Goal: Transaction & Acquisition: Purchase product/service

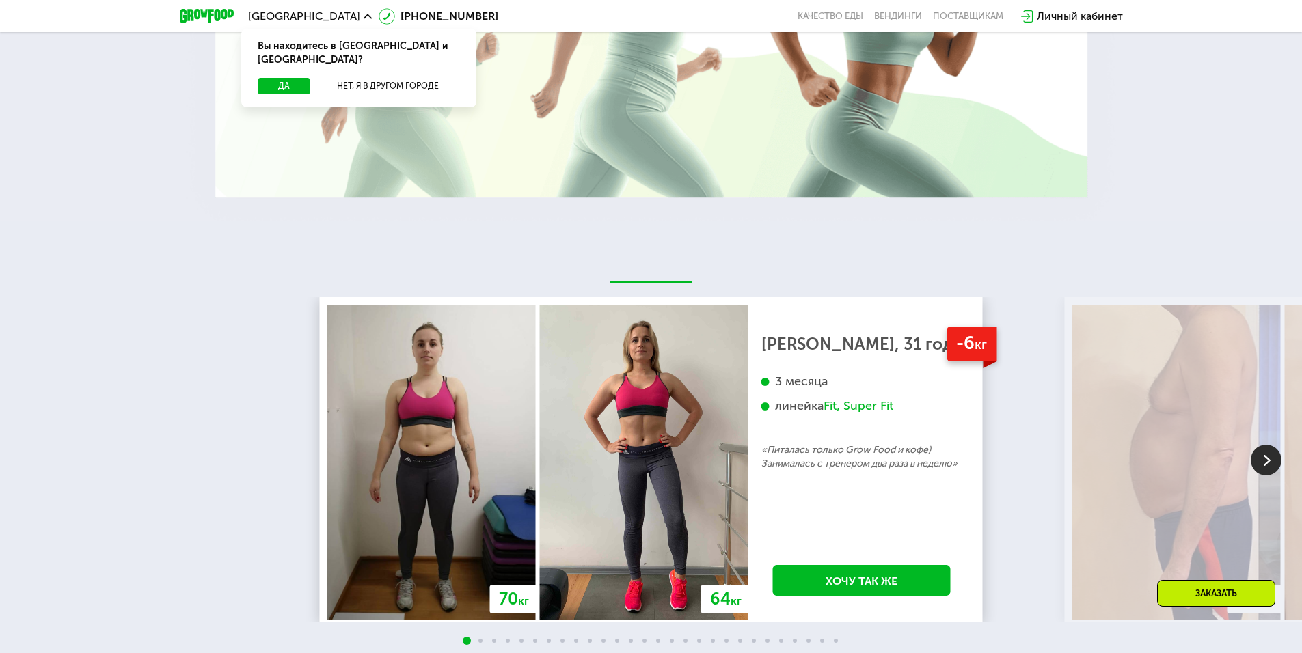
scroll to position [2167, 0]
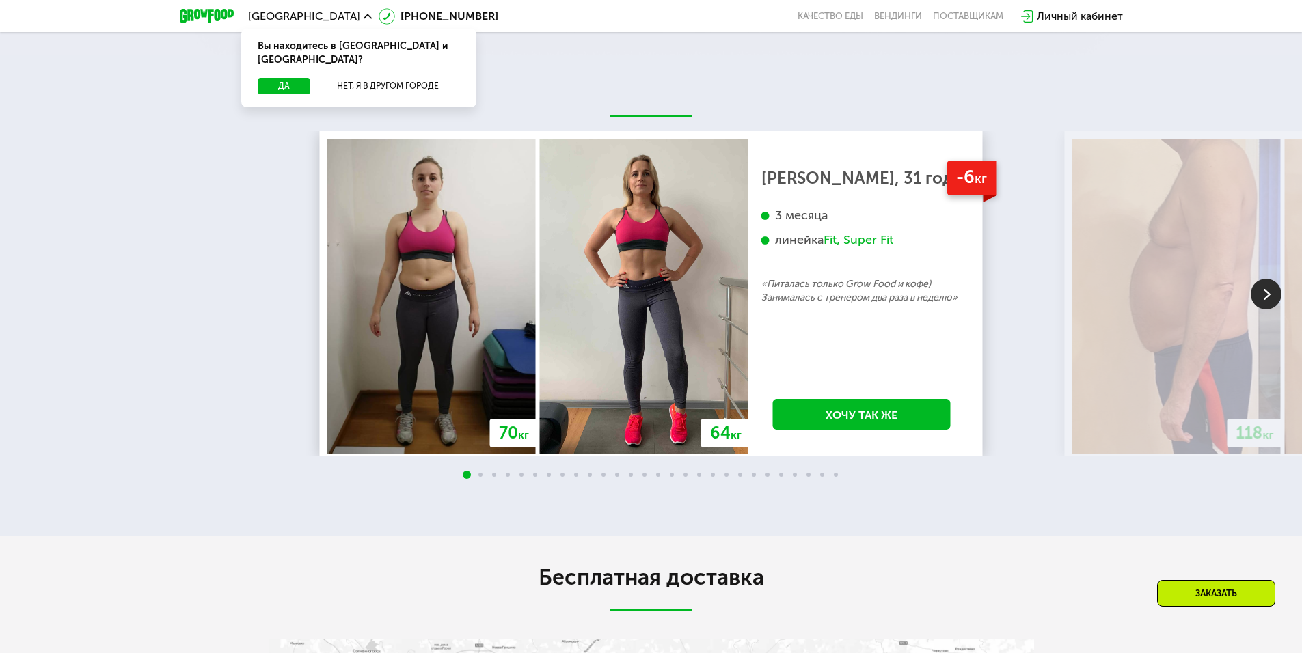
click at [1270, 296] on img at bounding box center [1266, 294] width 31 height 31
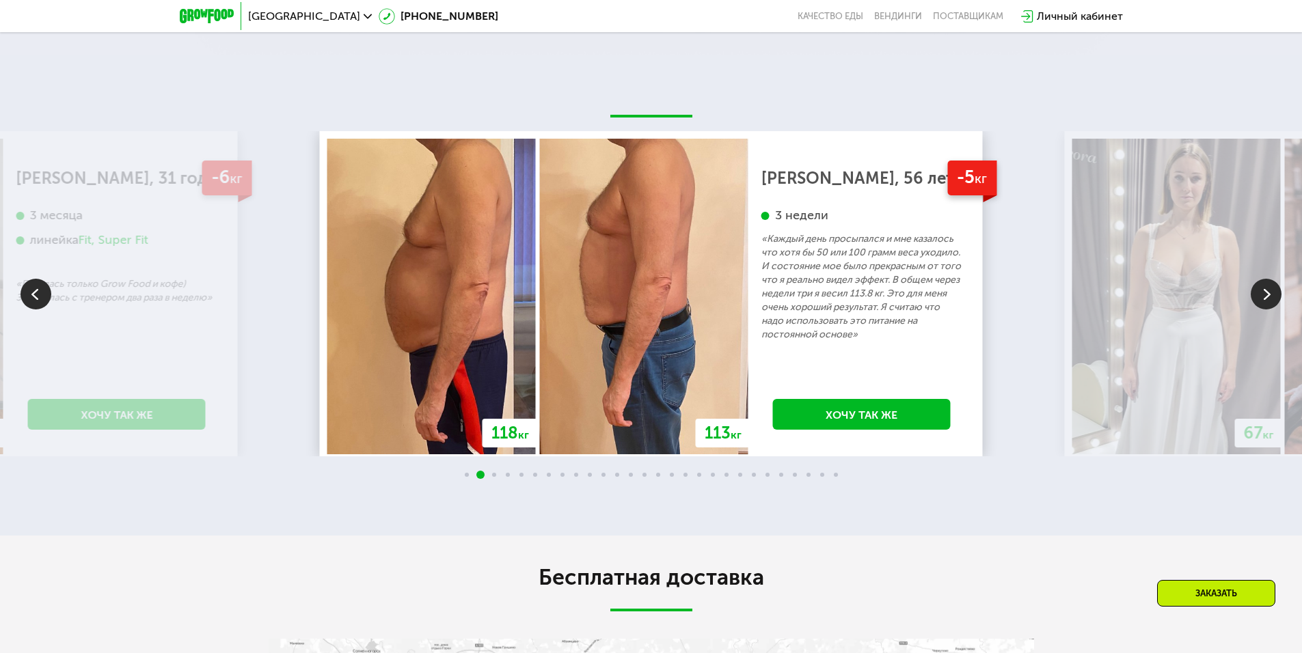
click at [1270, 296] on img at bounding box center [1266, 294] width 31 height 31
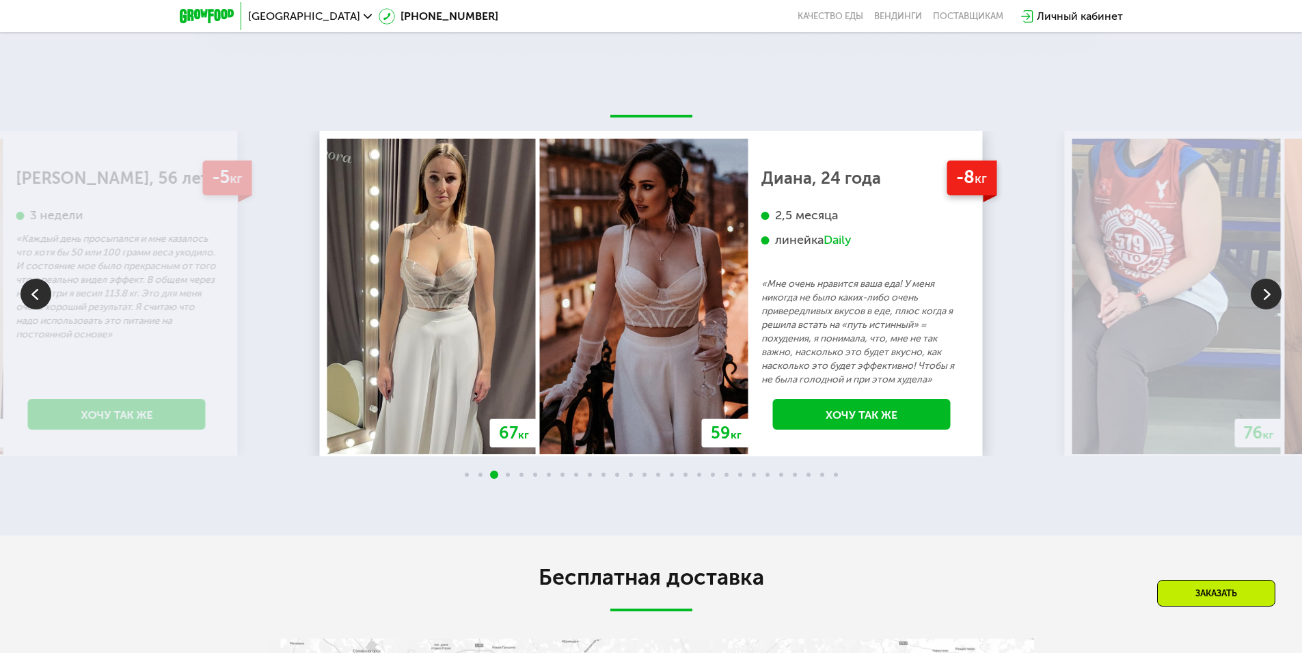
click at [1270, 296] on img at bounding box center [1266, 294] width 31 height 31
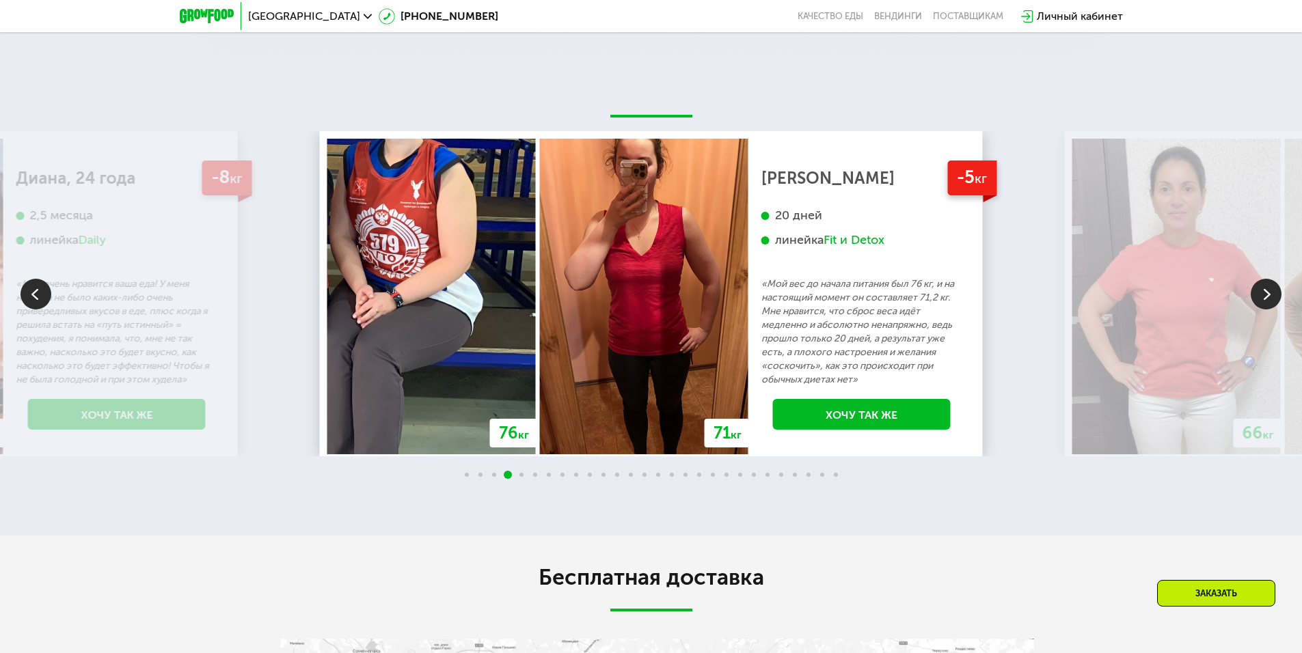
click at [1270, 296] on img at bounding box center [1266, 294] width 31 height 31
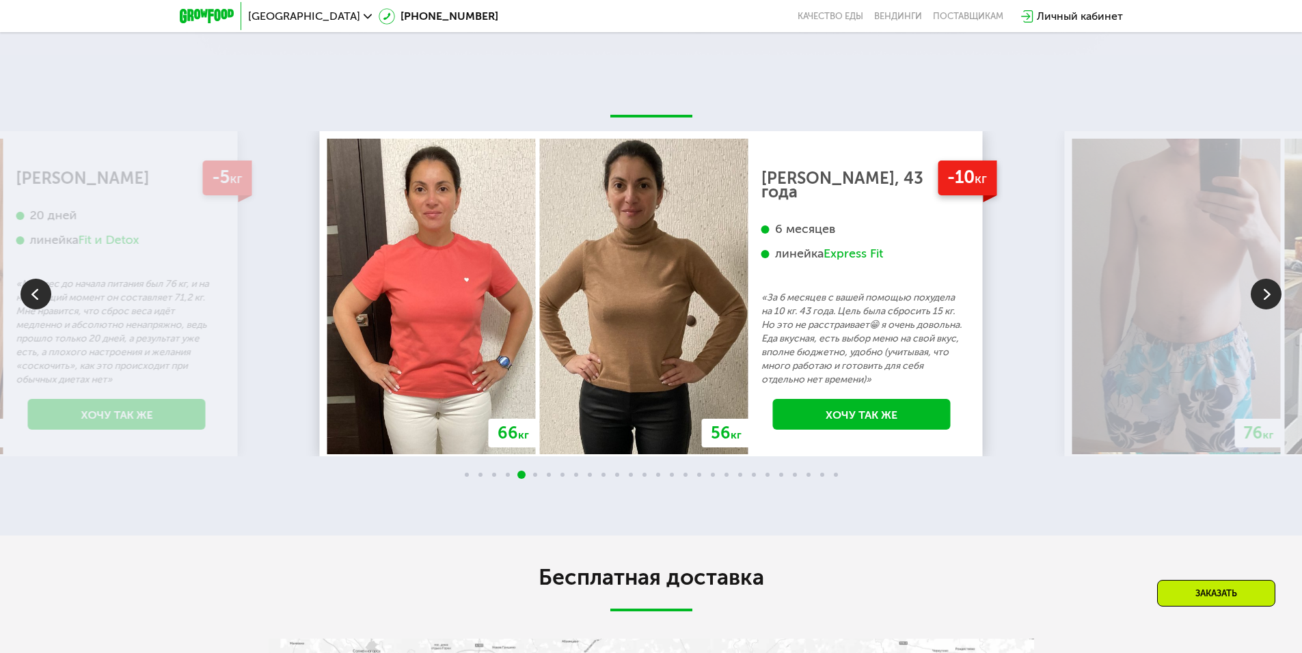
click at [1270, 296] on img at bounding box center [1266, 294] width 31 height 31
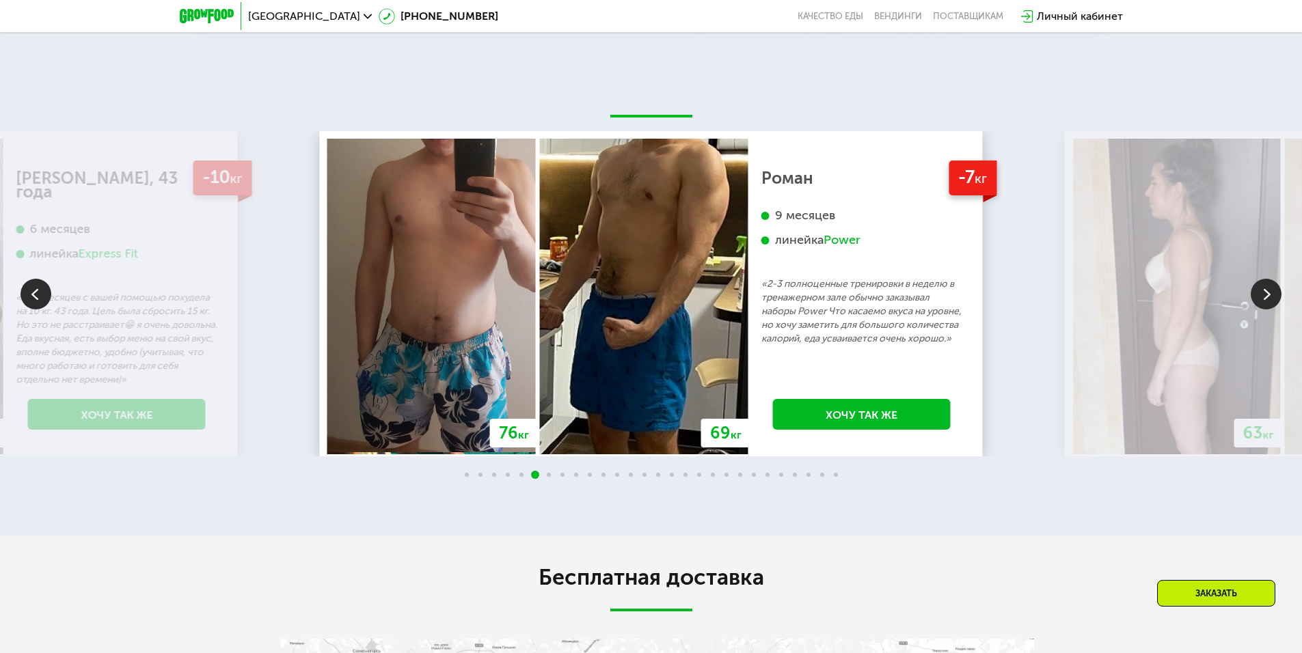
click at [1270, 296] on img at bounding box center [1266, 294] width 31 height 31
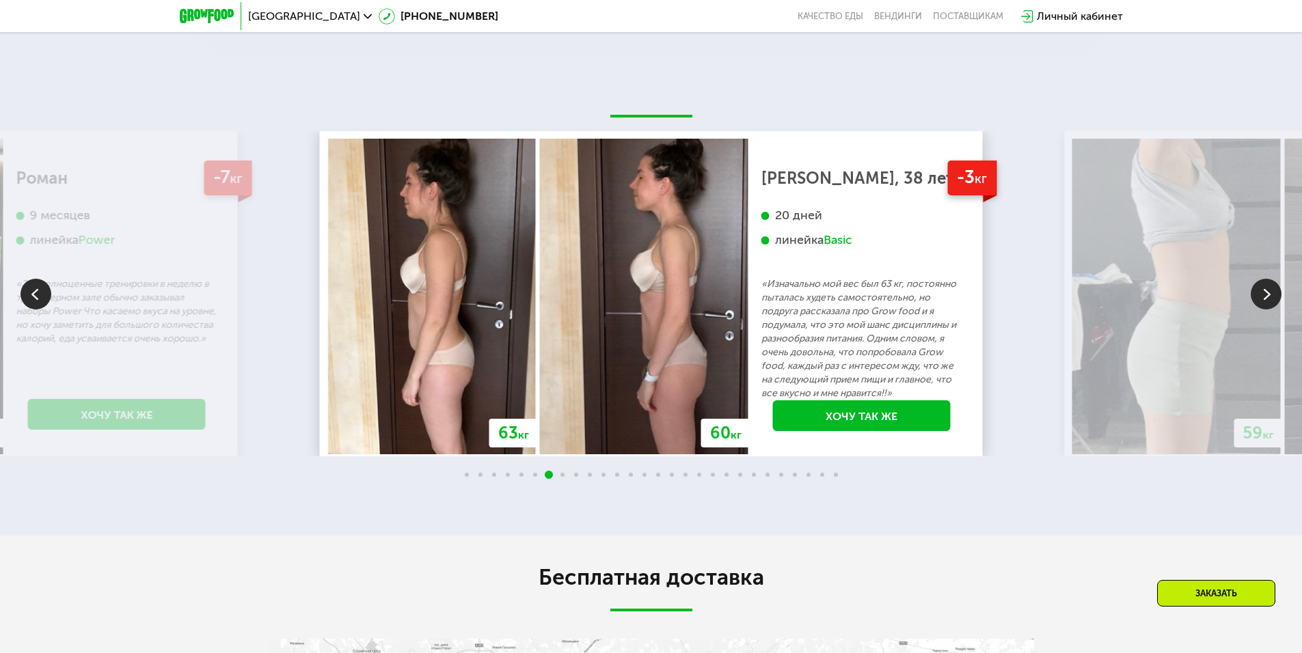
click at [1270, 296] on img at bounding box center [1266, 294] width 31 height 31
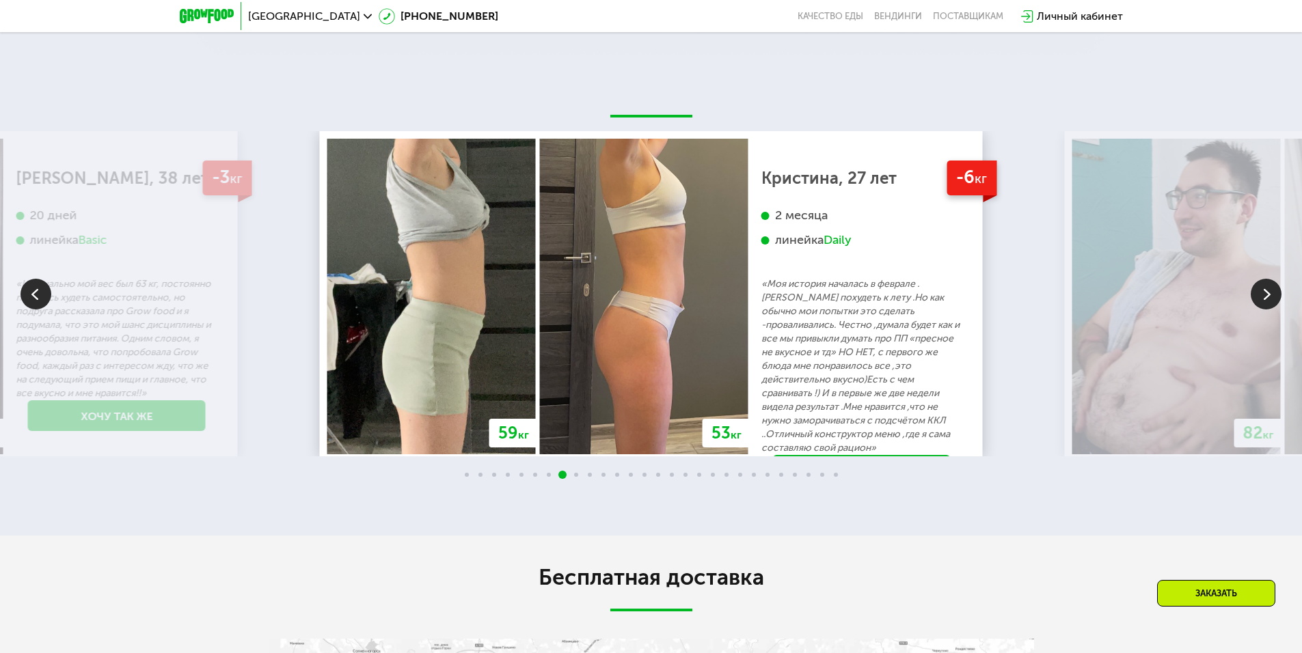
click at [1270, 296] on img at bounding box center [1266, 294] width 31 height 31
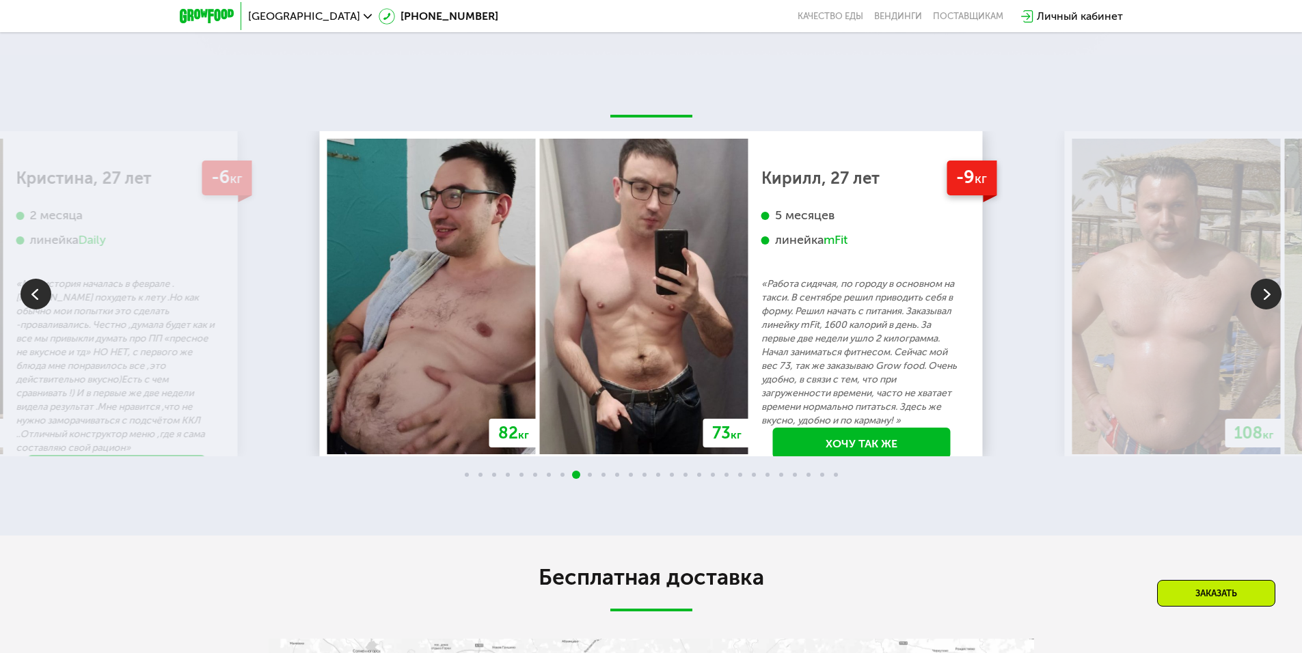
click at [1270, 296] on img at bounding box center [1266, 294] width 31 height 31
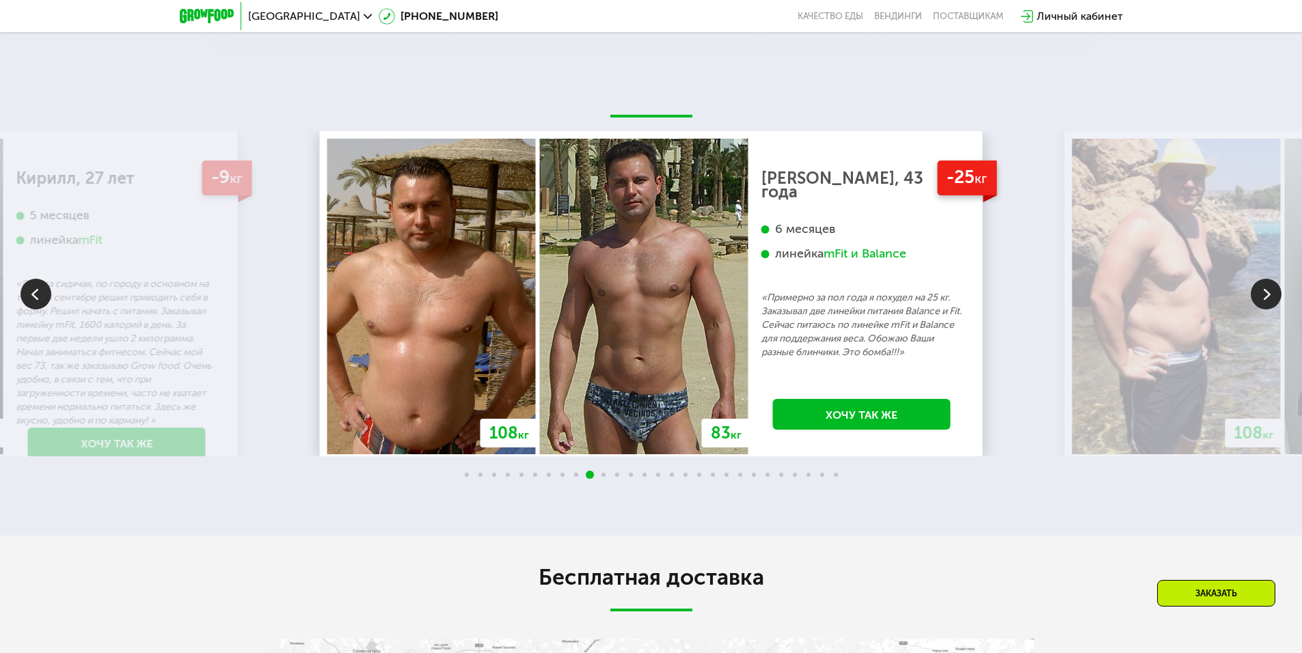
click at [1270, 296] on img at bounding box center [1266, 294] width 31 height 31
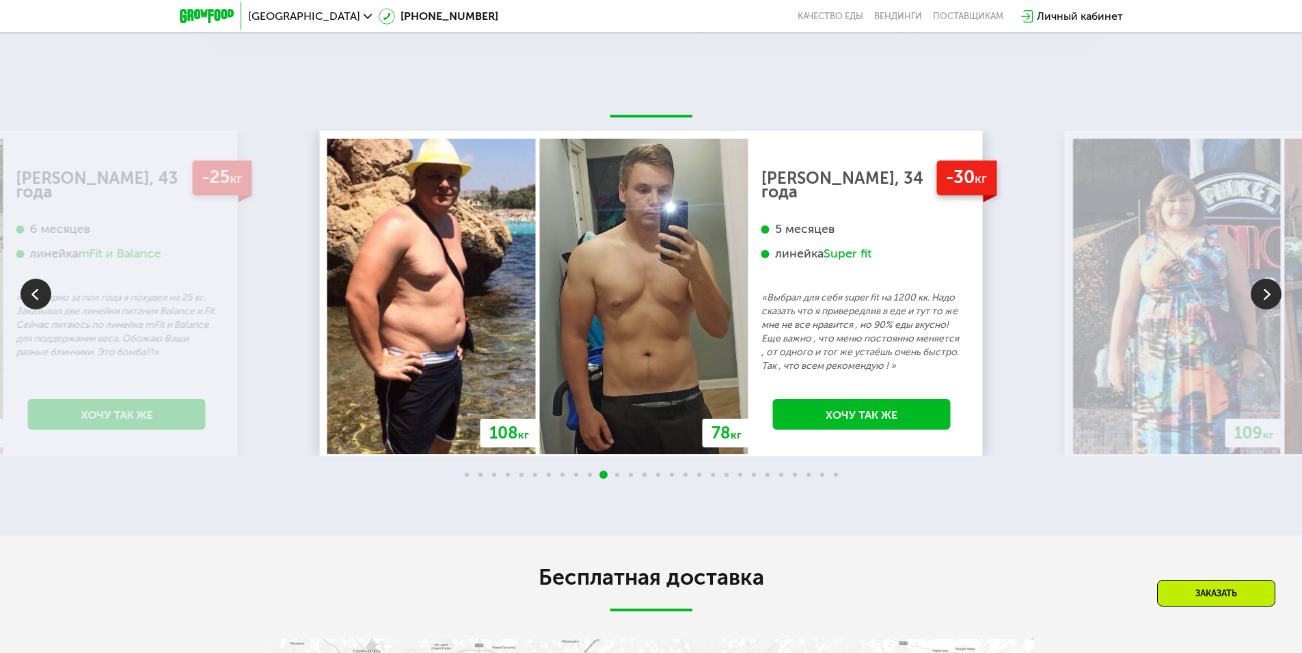
click at [29, 295] on img at bounding box center [36, 294] width 31 height 31
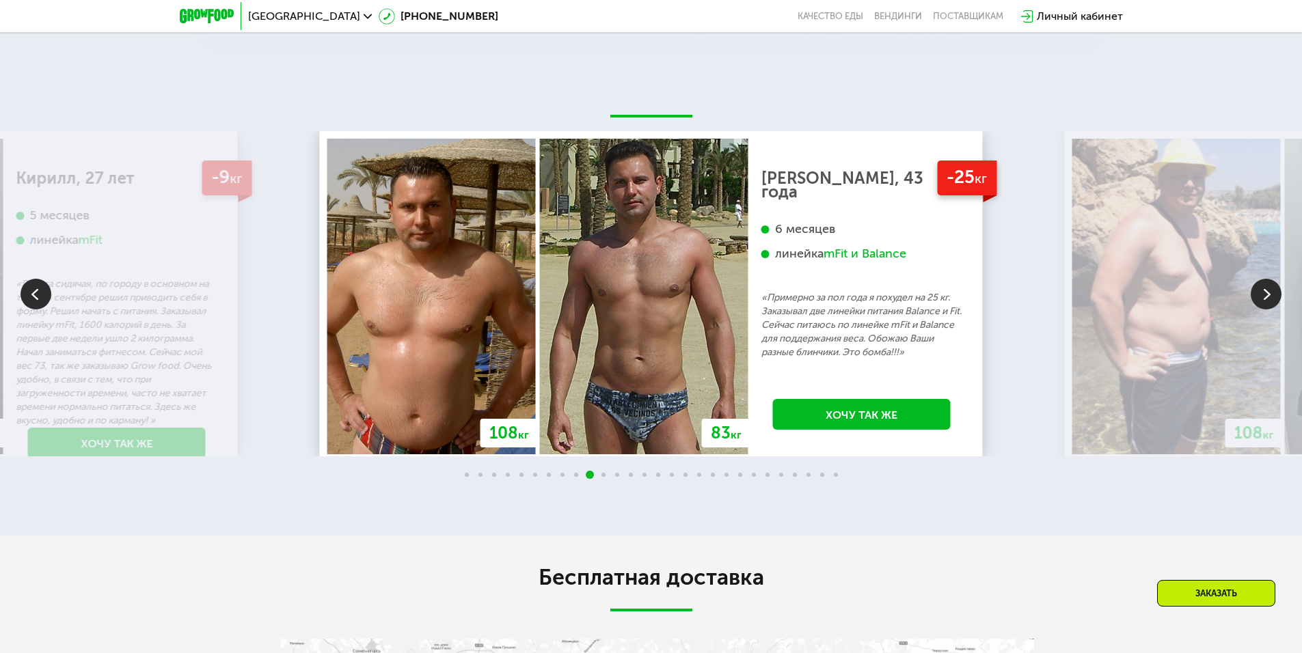
click at [1269, 299] on img at bounding box center [1266, 294] width 31 height 31
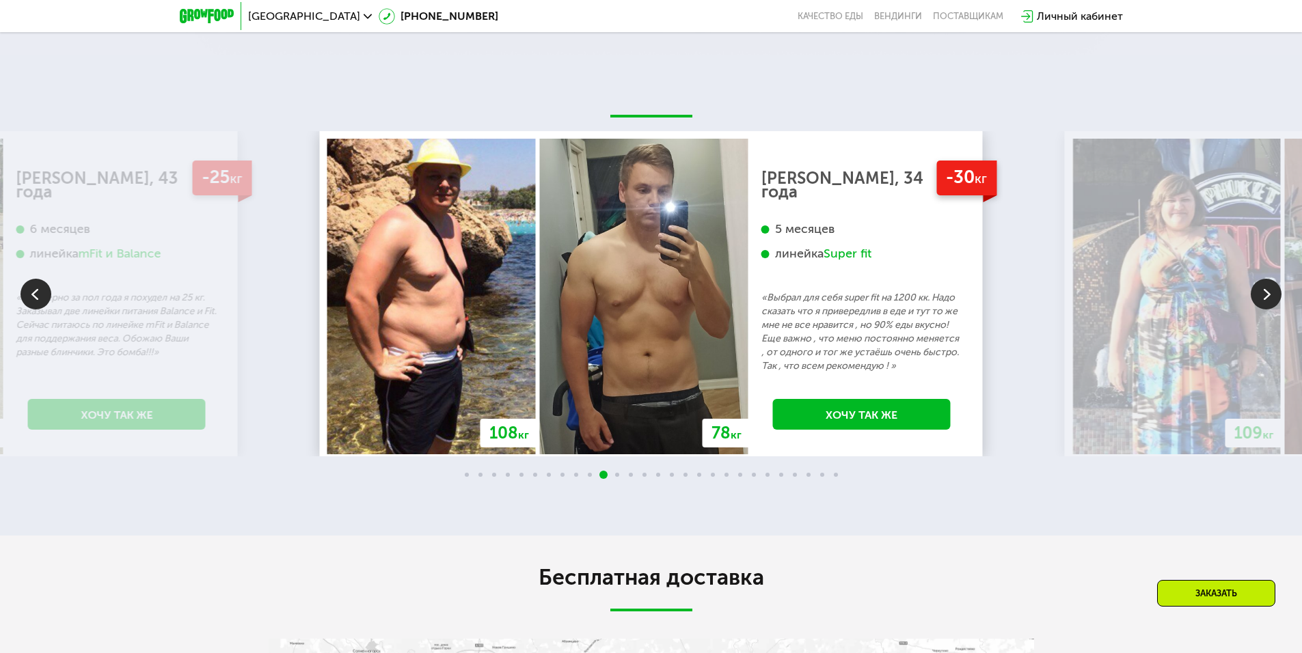
click at [1269, 299] on img at bounding box center [1266, 294] width 31 height 31
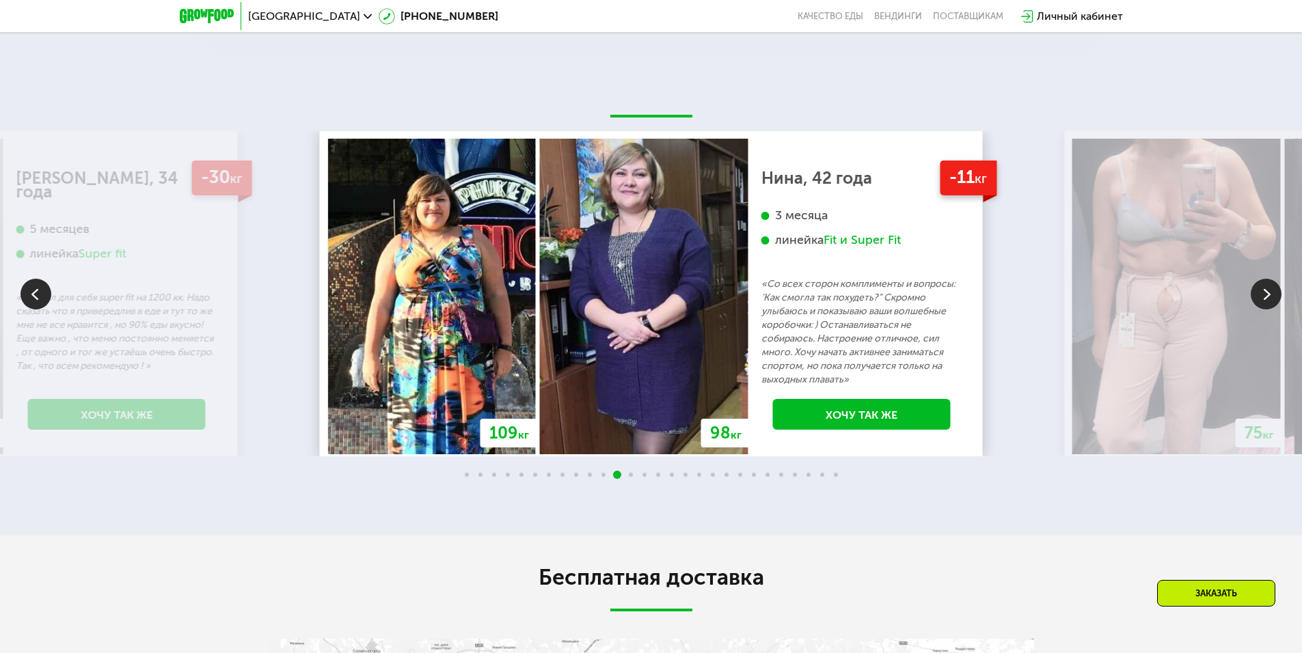
click at [1269, 299] on img at bounding box center [1266, 294] width 31 height 31
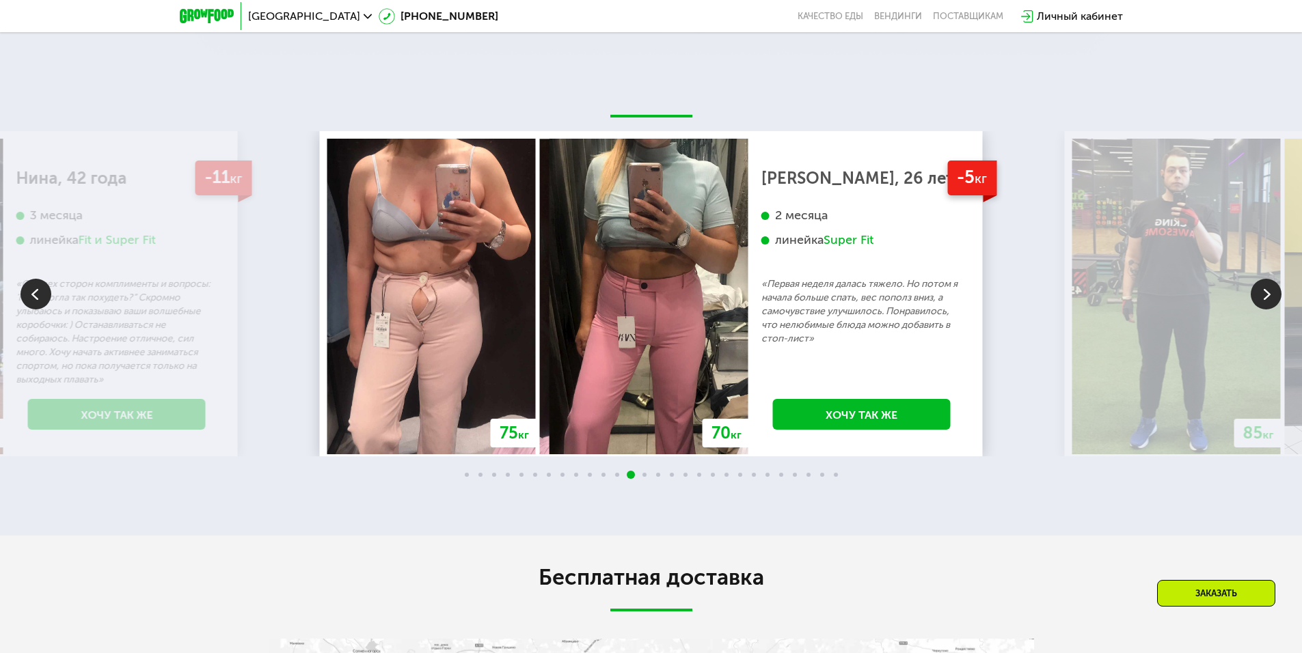
click at [1269, 299] on img at bounding box center [1266, 294] width 31 height 31
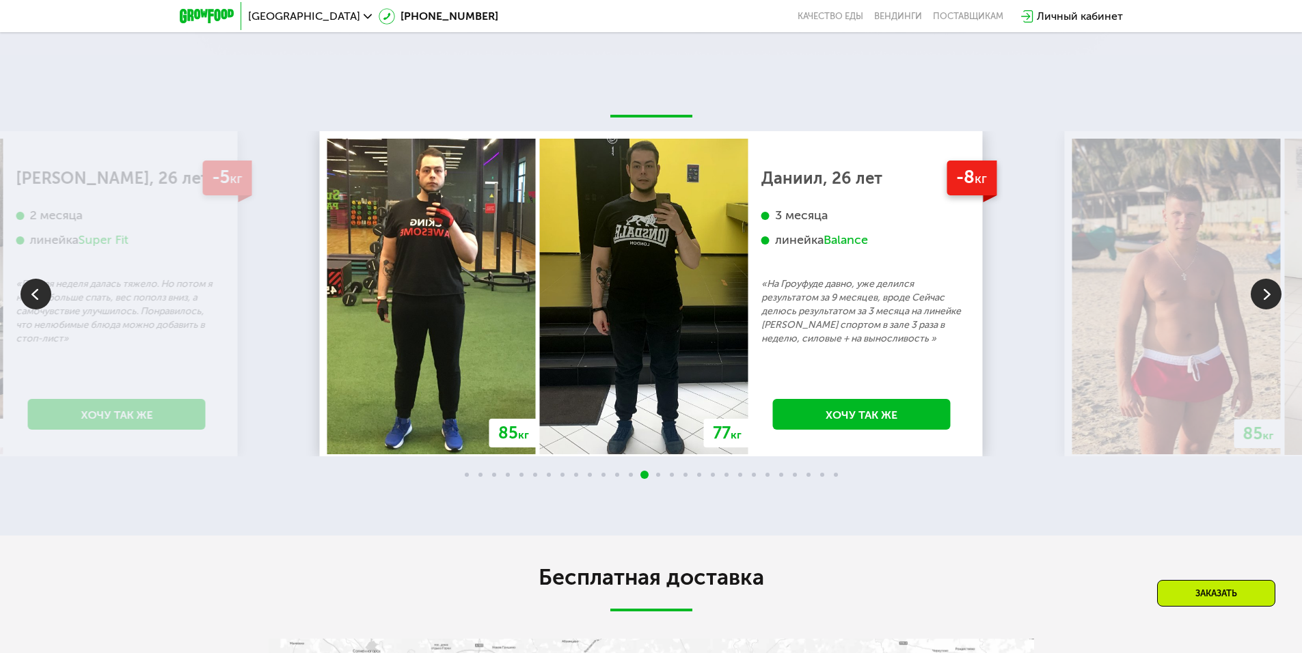
click at [1269, 299] on img at bounding box center [1266, 294] width 31 height 31
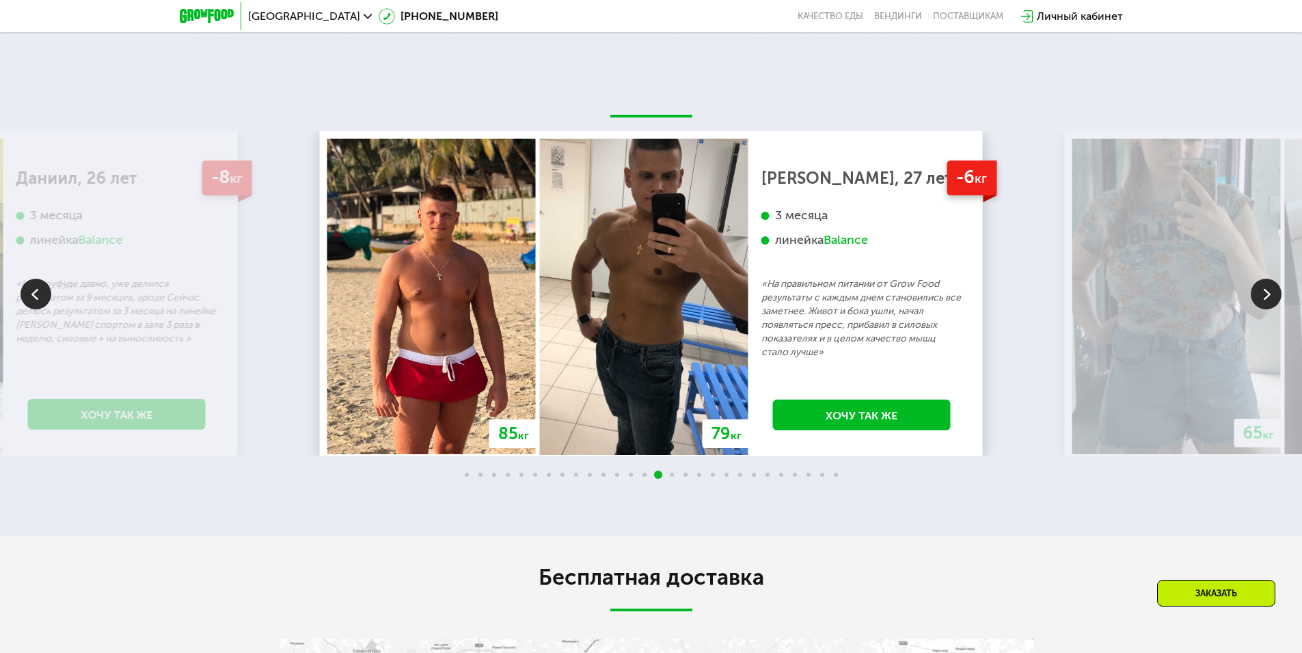
click at [1269, 299] on img at bounding box center [1266, 294] width 31 height 31
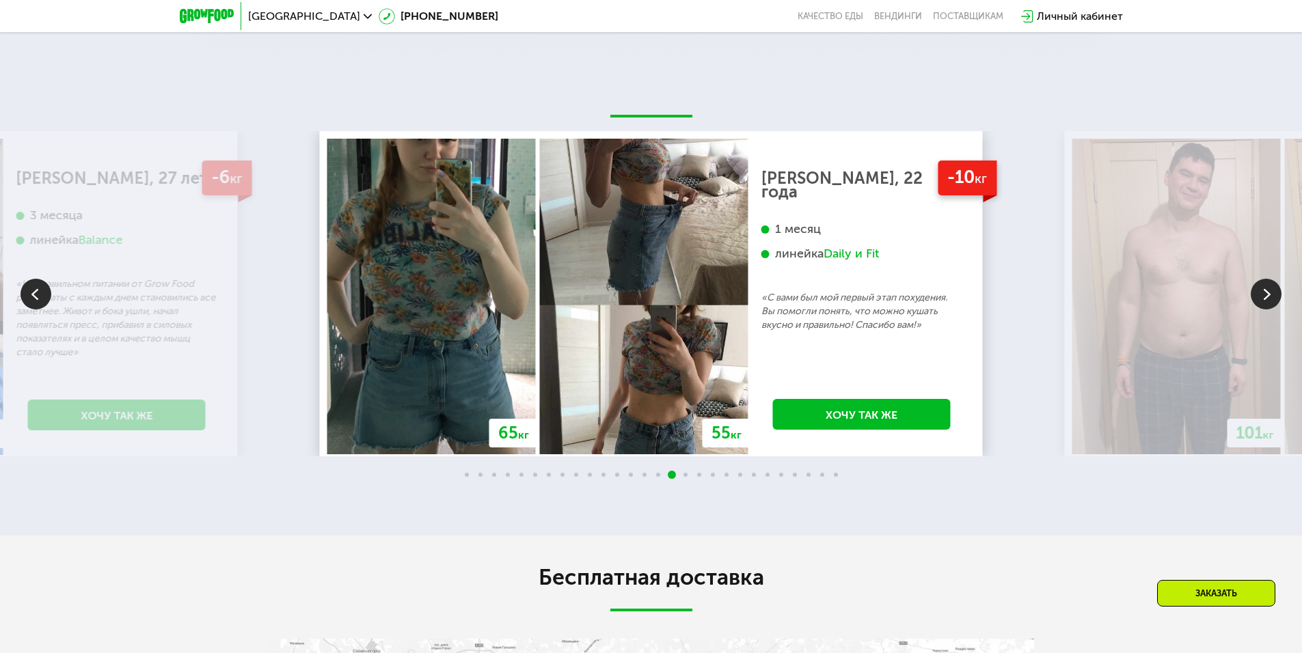
click at [1269, 299] on img at bounding box center [1266, 294] width 31 height 31
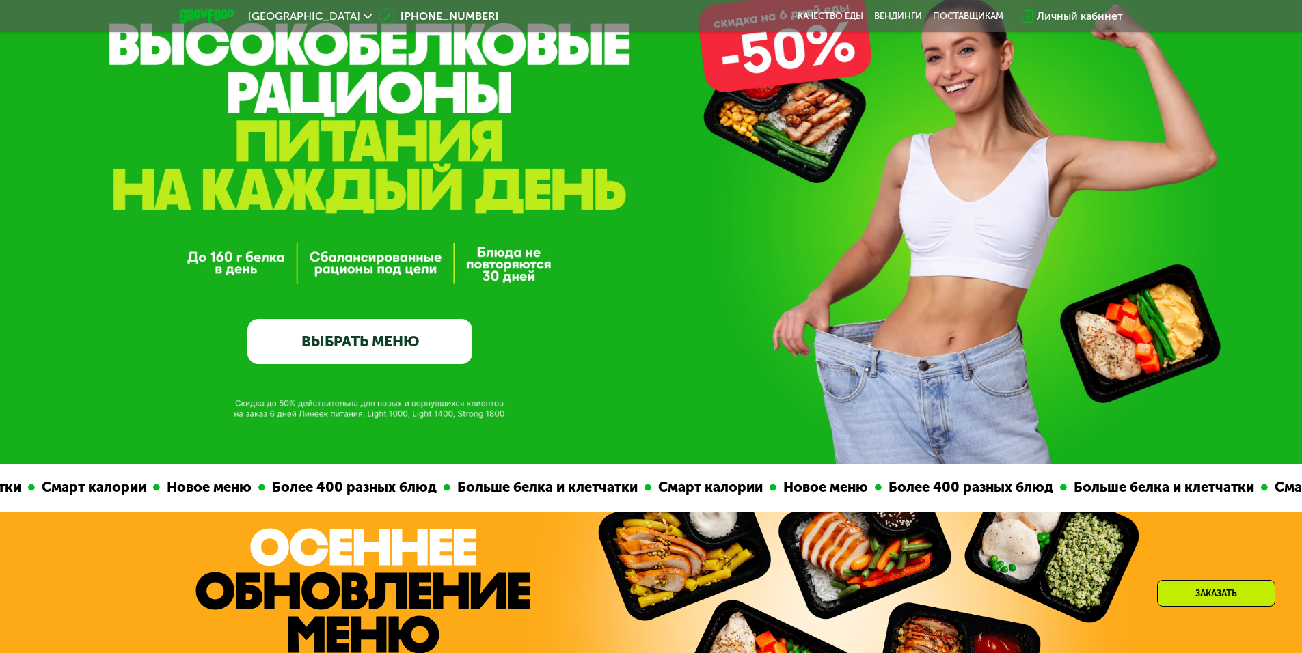
scroll to position [137, 0]
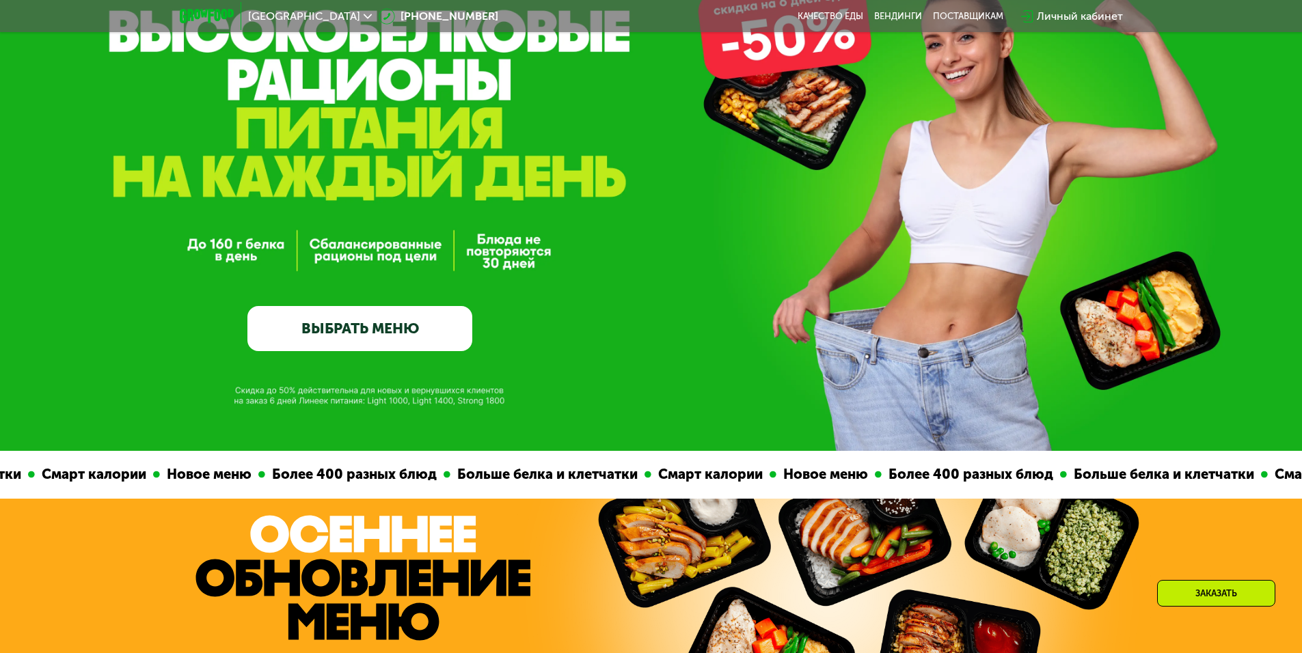
click at [328, 482] on div "Более 400 разных блюд" at bounding box center [353, 474] width 178 height 21
click at [329, 313] on link "ВЫБРАТЬ МЕНЮ" at bounding box center [359, 328] width 225 height 45
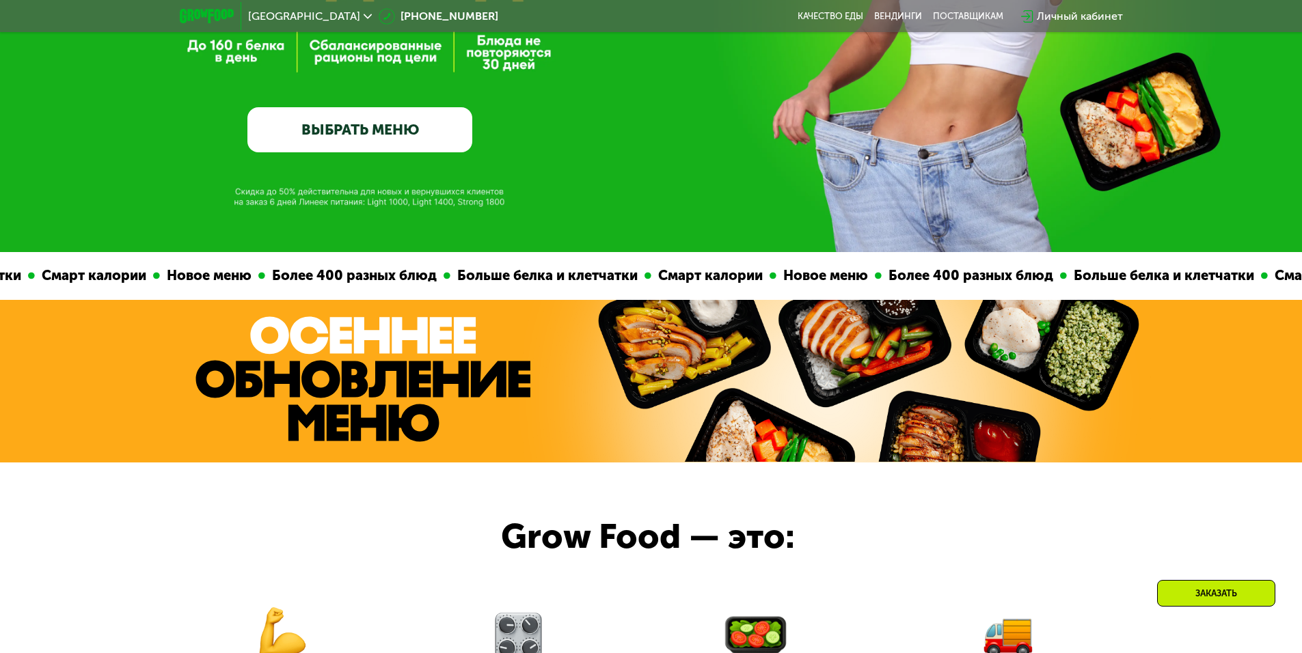
scroll to position [410, 0]
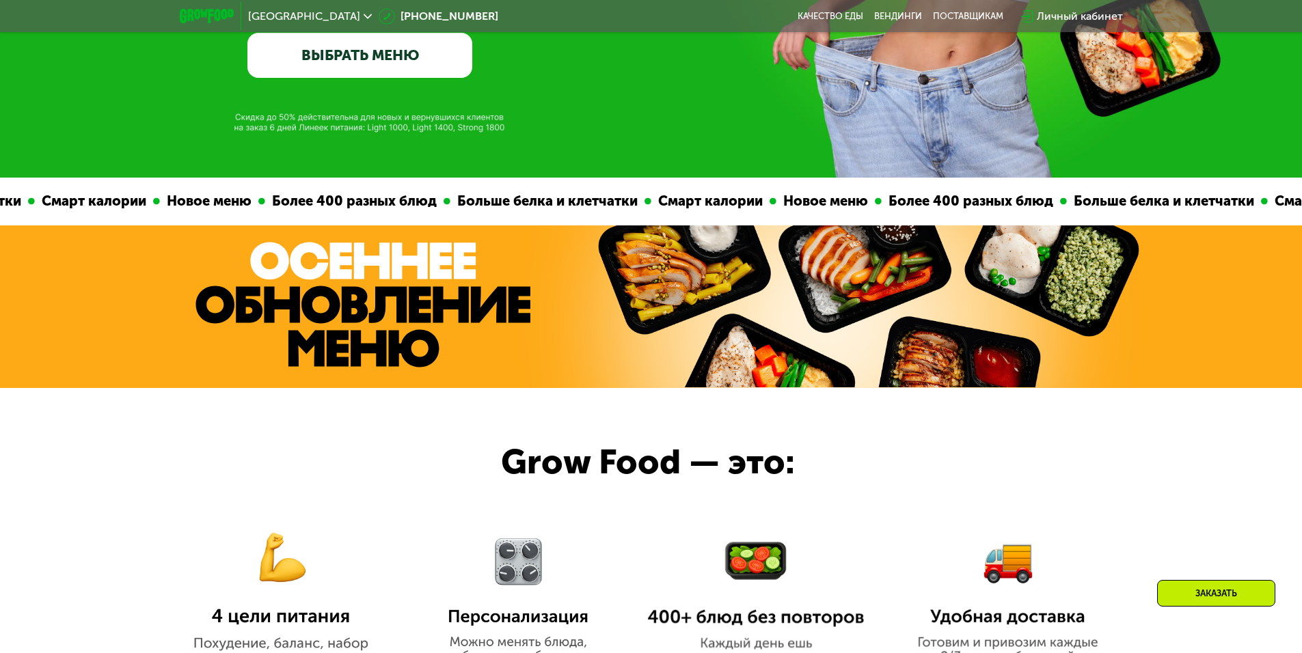
click at [757, 342] on img at bounding box center [869, 307] width 556 height 162
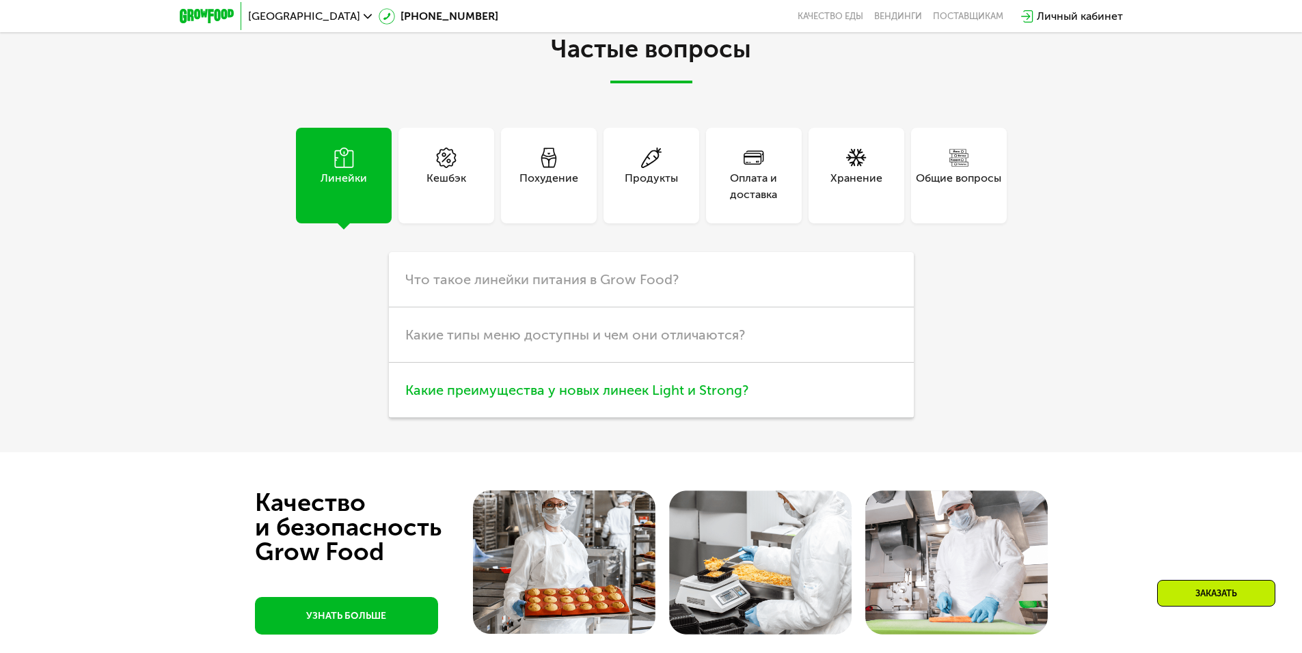
scroll to position [3208, 0]
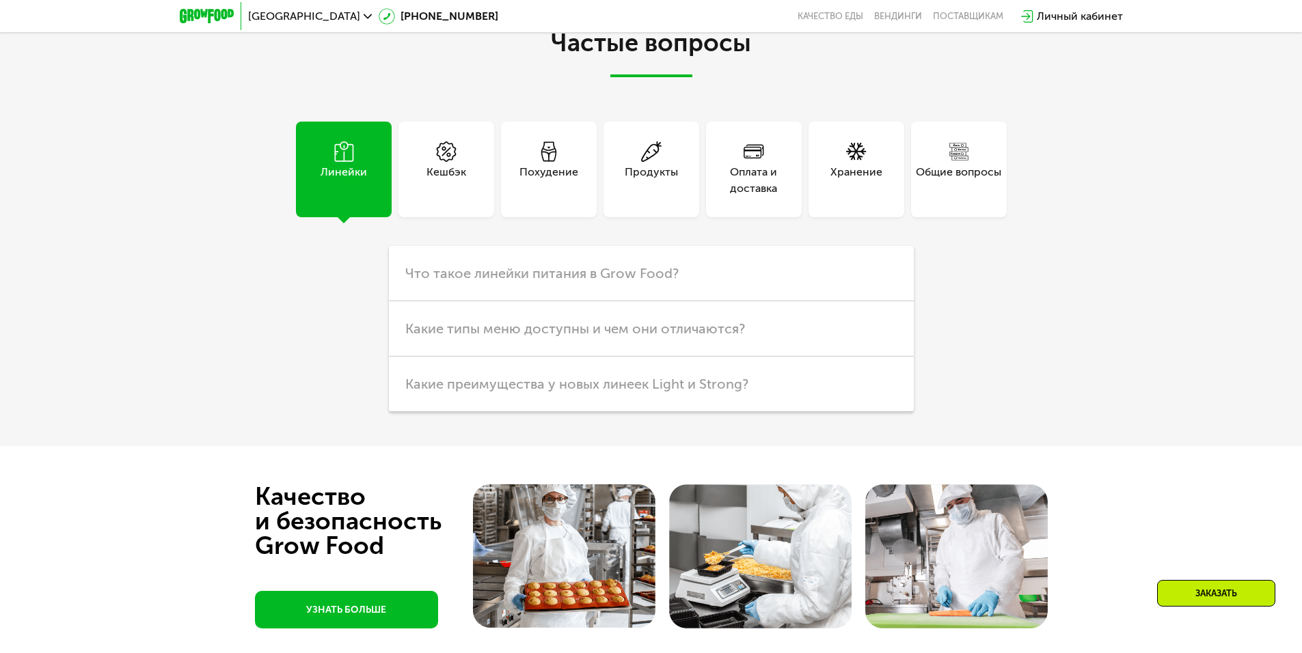
click at [643, 138] on div "Продукты" at bounding box center [652, 170] width 96 height 96
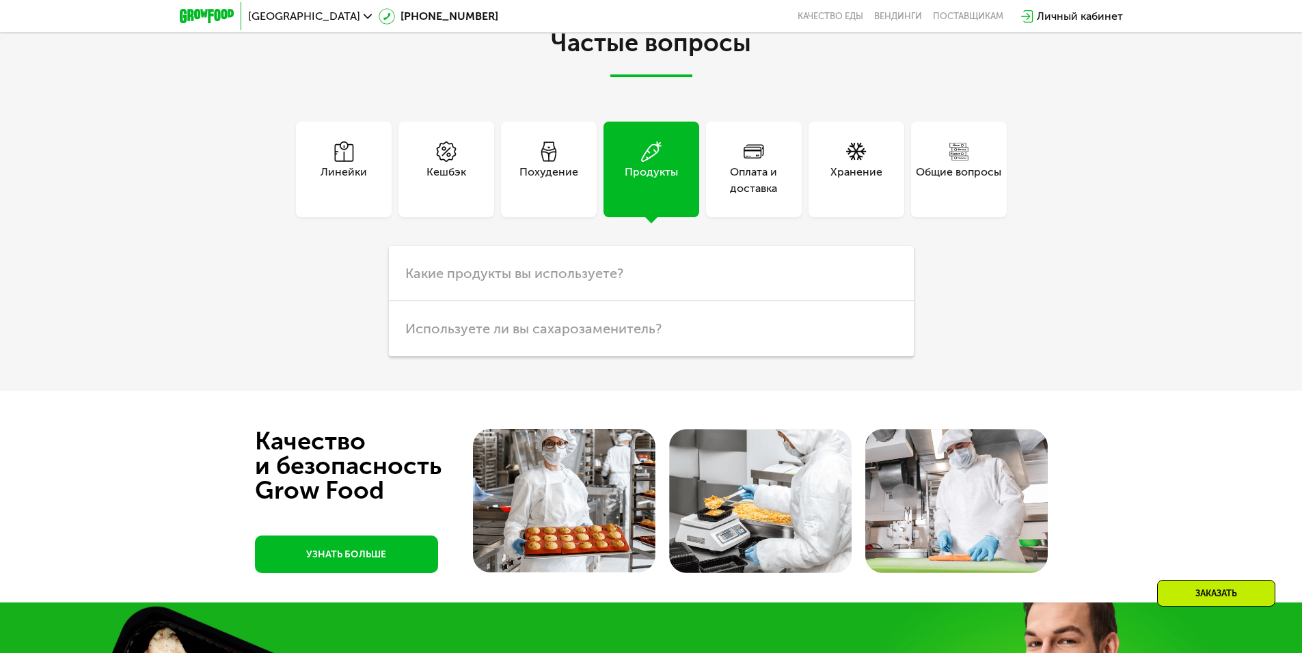
click at [779, 151] on div "Оплата и доставка" at bounding box center [754, 170] width 96 height 96
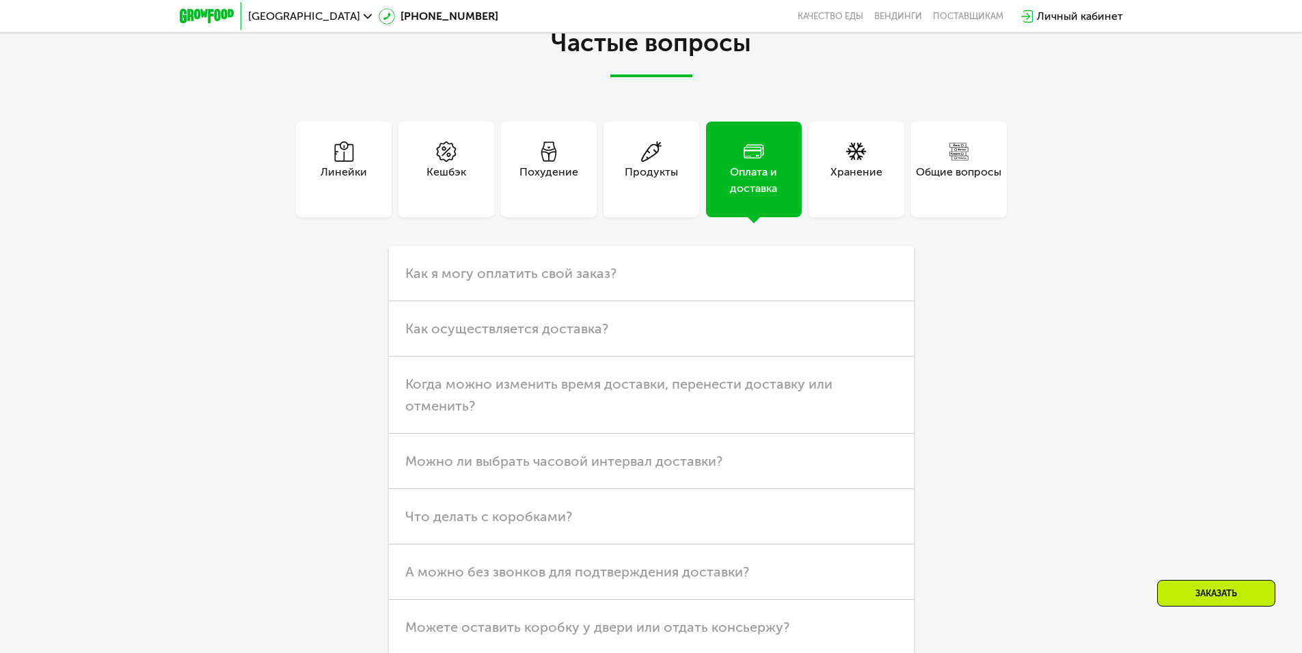
click at [854, 160] on icon at bounding box center [856, 151] width 21 height 21
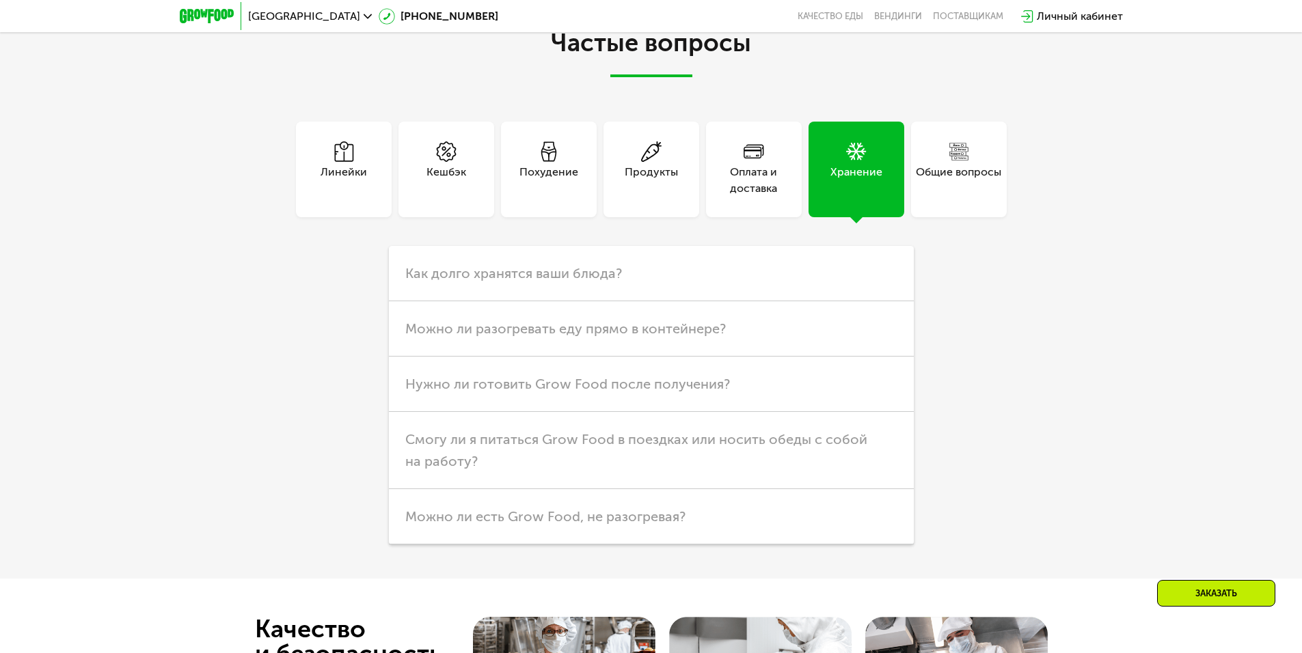
click at [554, 155] on icon at bounding box center [549, 151] width 21 height 21
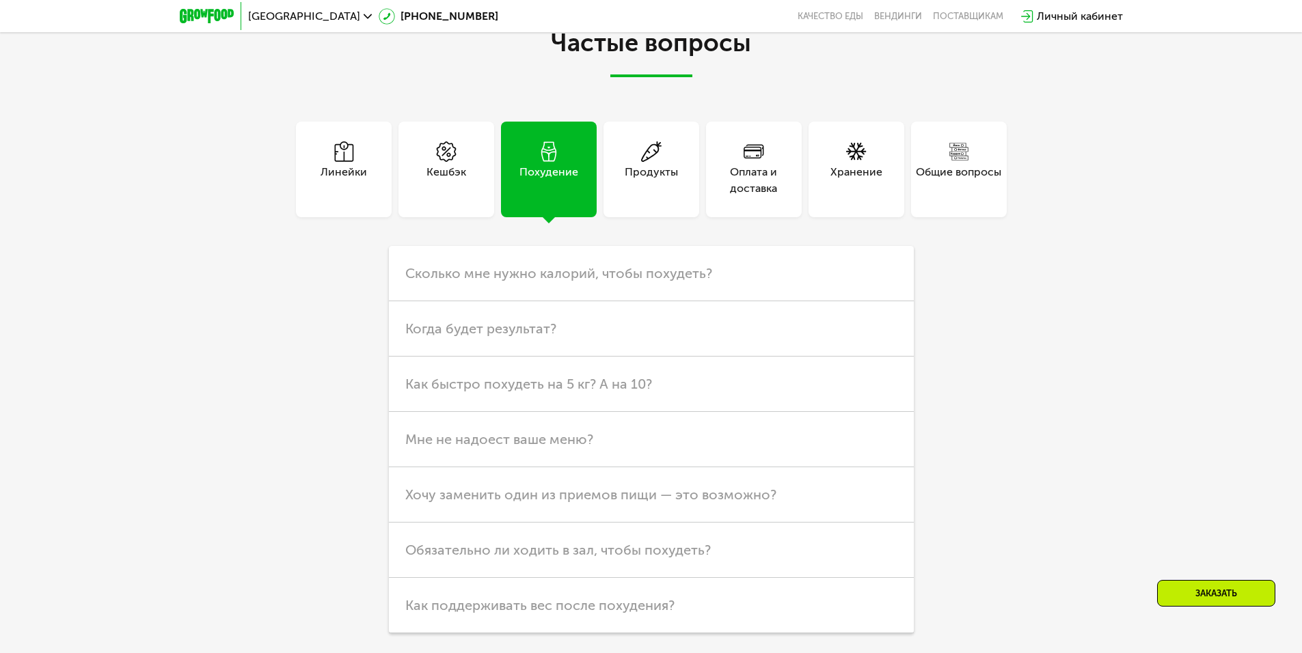
click at [411, 155] on div "Кешбэк" at bounding box center [446, 170] width 96 height 96
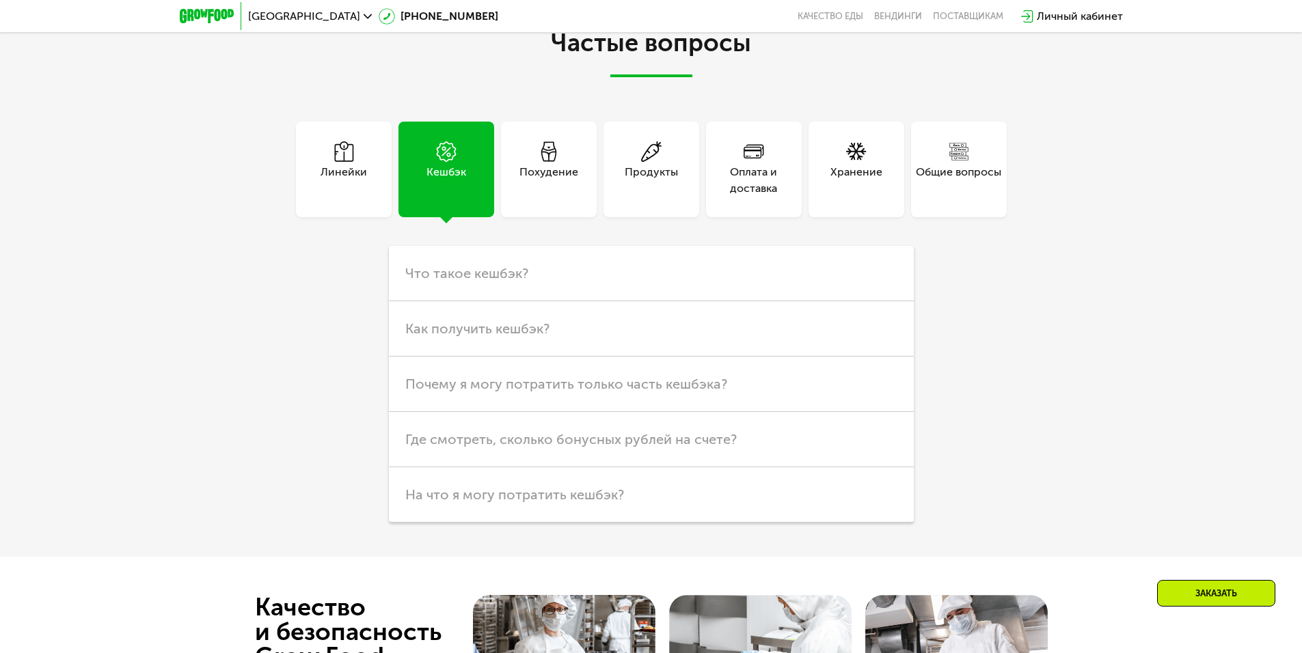
click at [339, 152] on icon at bounding box center [344, 151] width 21 height 21
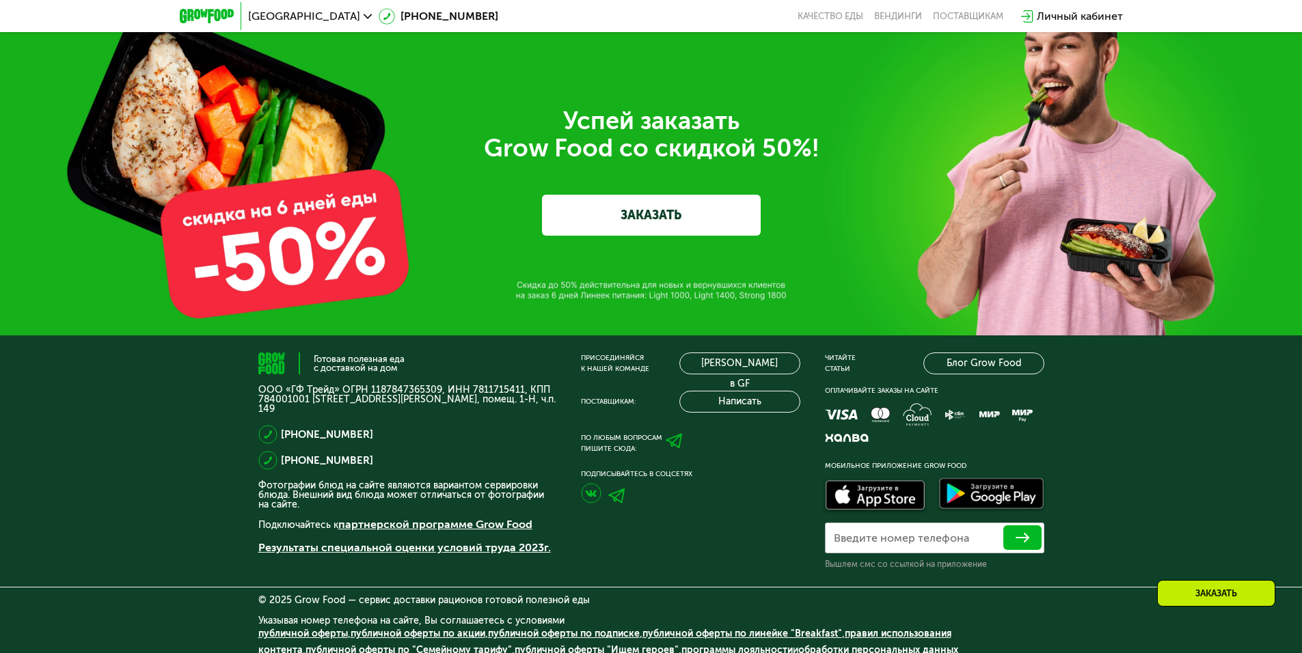
scroll to position [3876, 0]
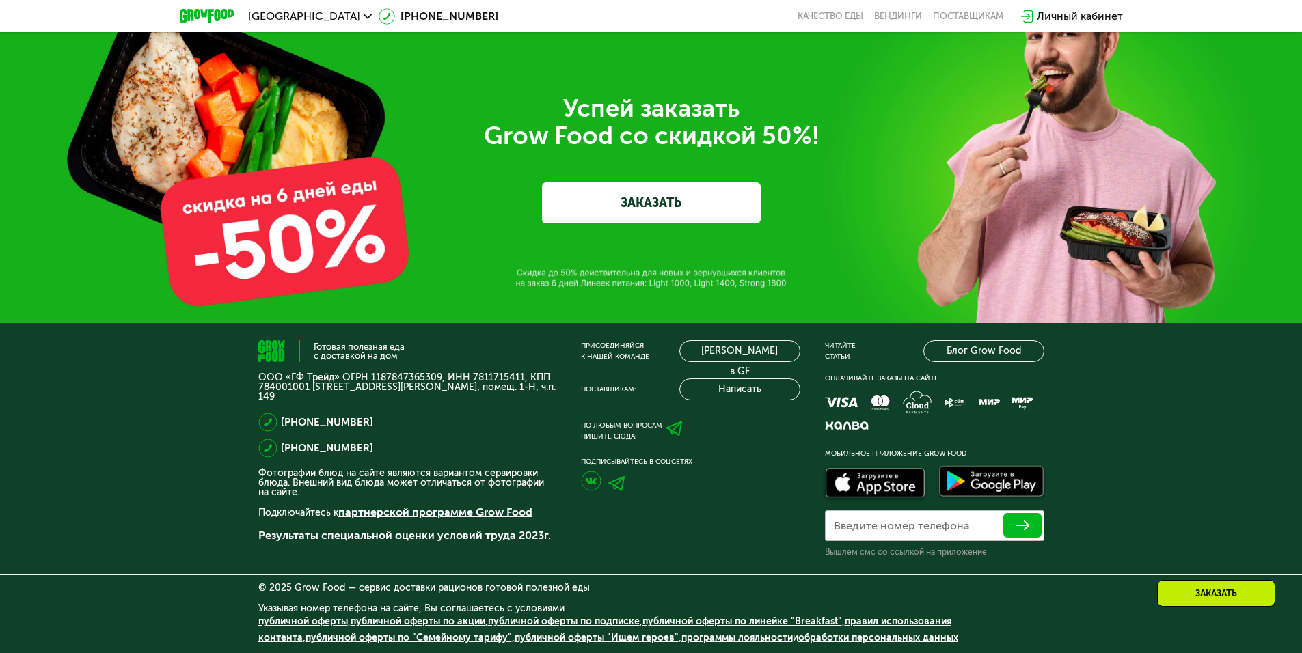
click at [344, 265] on div "Успей заказать  Grow Food со скидкой 50%! ЗАКАЗАТЬ" at bounding box center [651, 159] width 1302 height 328
click at [693, 200] on link "ЗАКАЗАТЬ" at bounding box center [651, 202] width 219 height 41
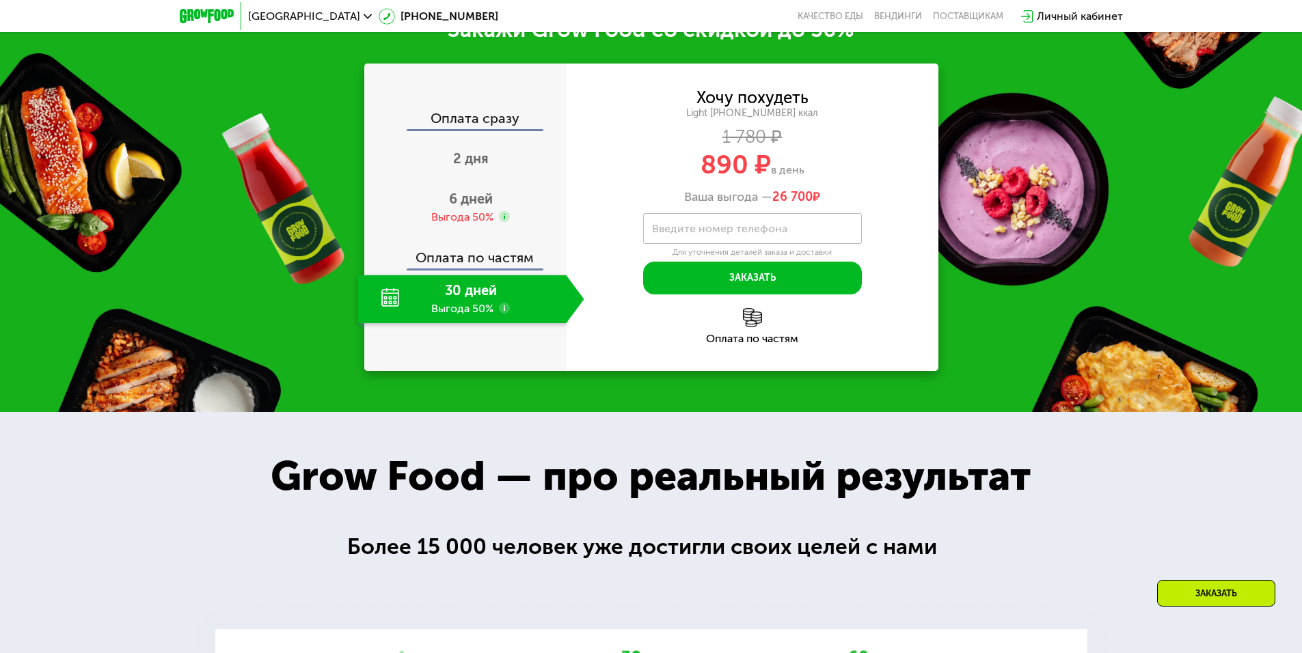
scroll to position [1085, 0]
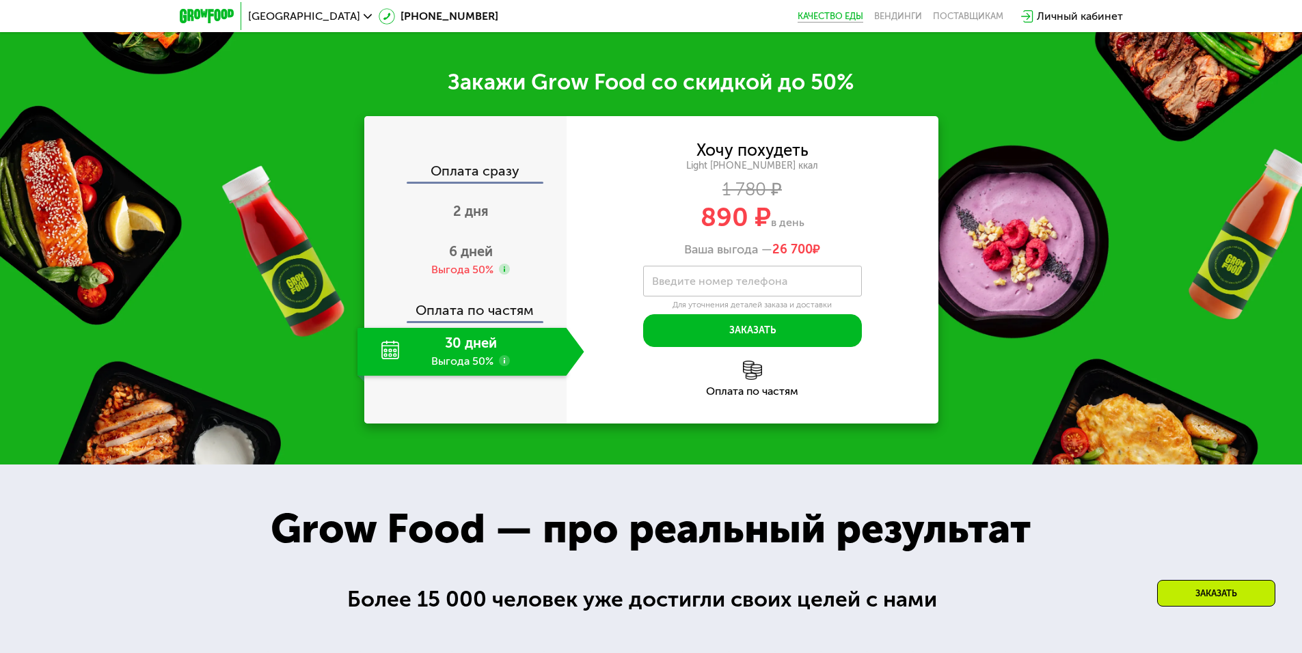
click at [814, 16] on link "Качество еды" at bounding box center [831, 16] width 66 height 11
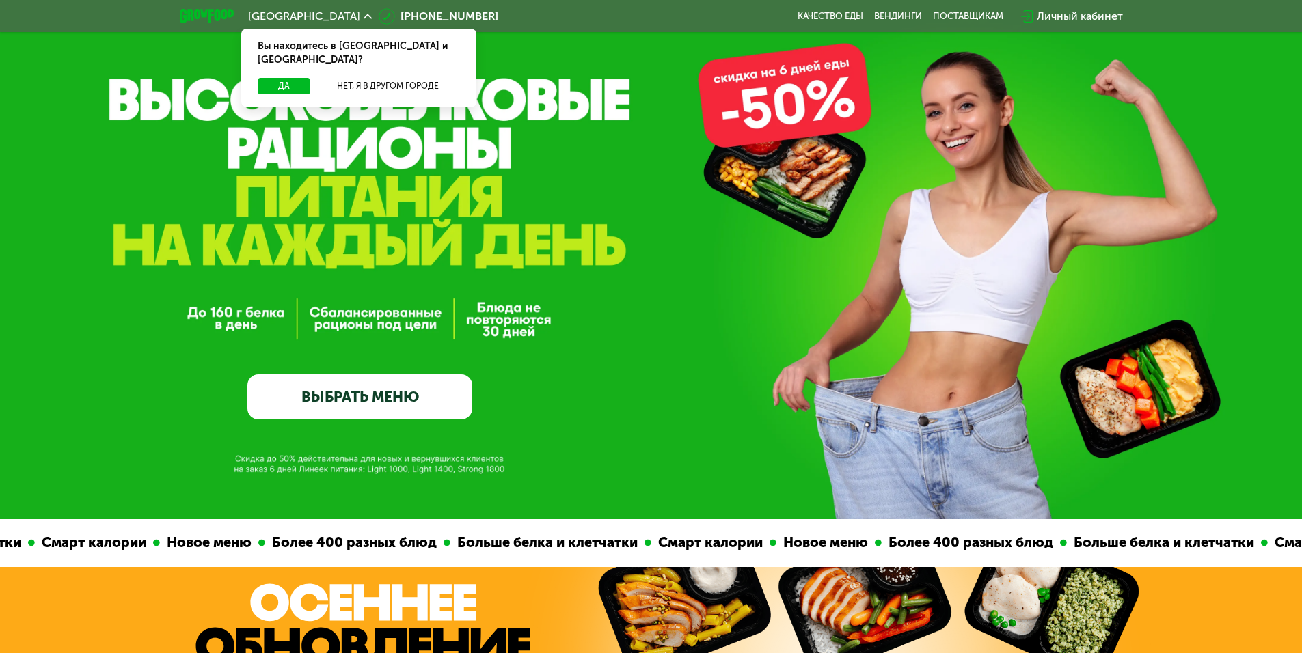
click at [433, 415] on link "ВЫБРАТЬ МЕНЮ" at bounding box center [359, 397] width 225 height 45
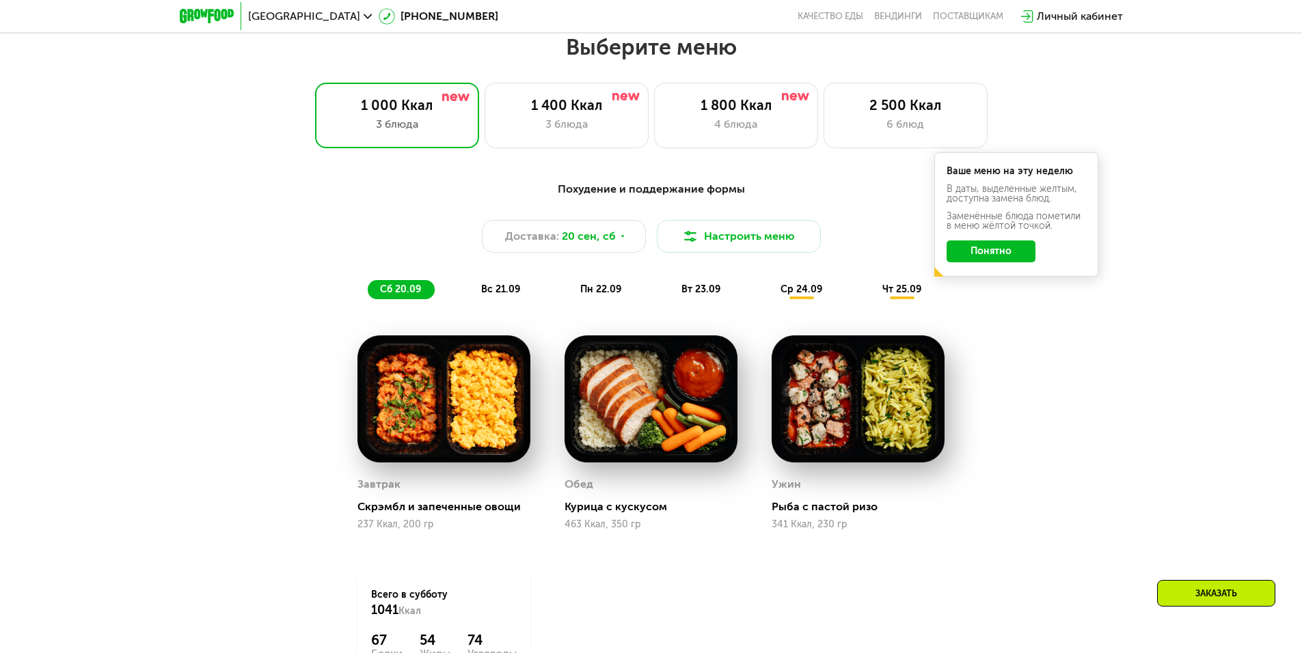
scroll to position [1133, 0]
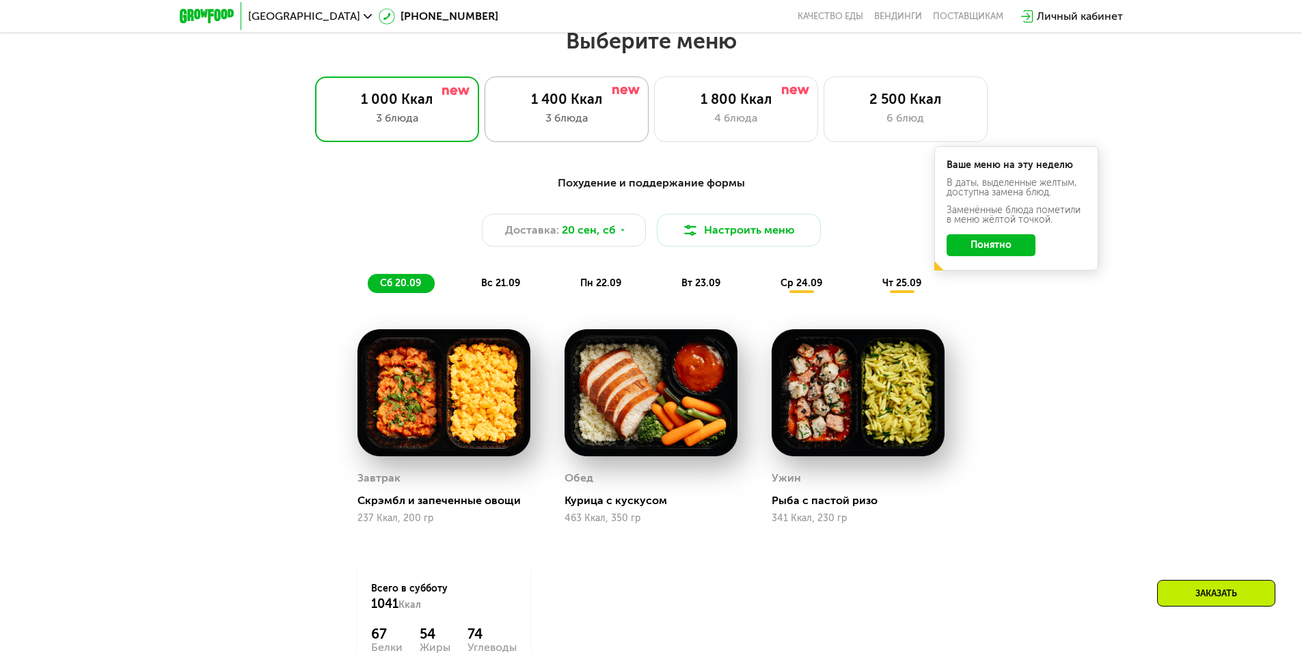
click at [574, 118] on div "3 блюда" at bounding box center [566, 118] width 135 height 16
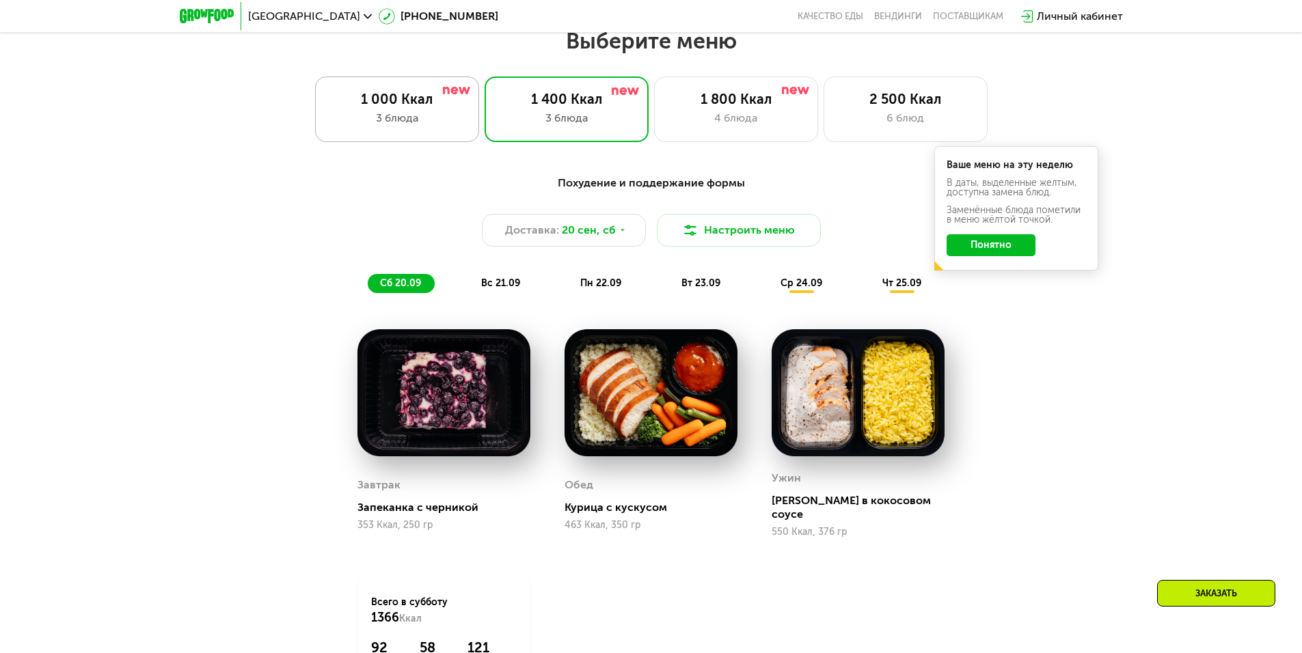
click at [392, 100] on div "1 000 Ккал" at bounding box center [396, 99] width 135 height 16
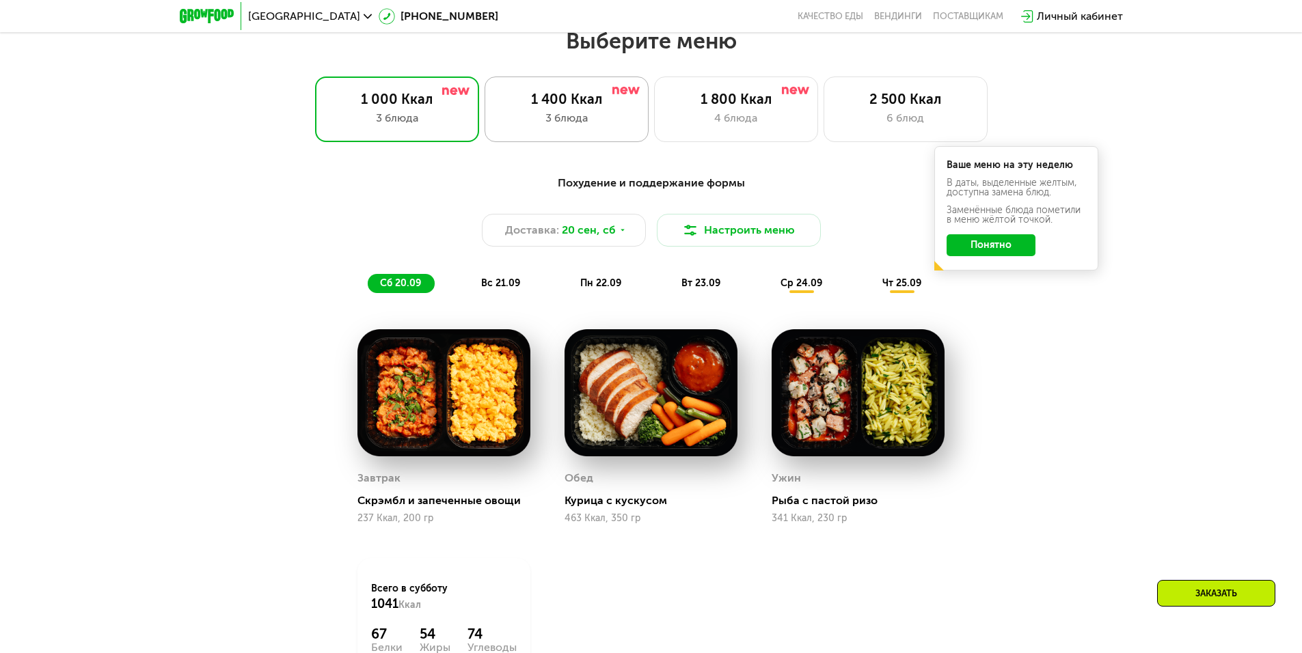
click at [562, 96] on div "1 400 Ккал" at bounding box center [566, 99] width 135 height 16
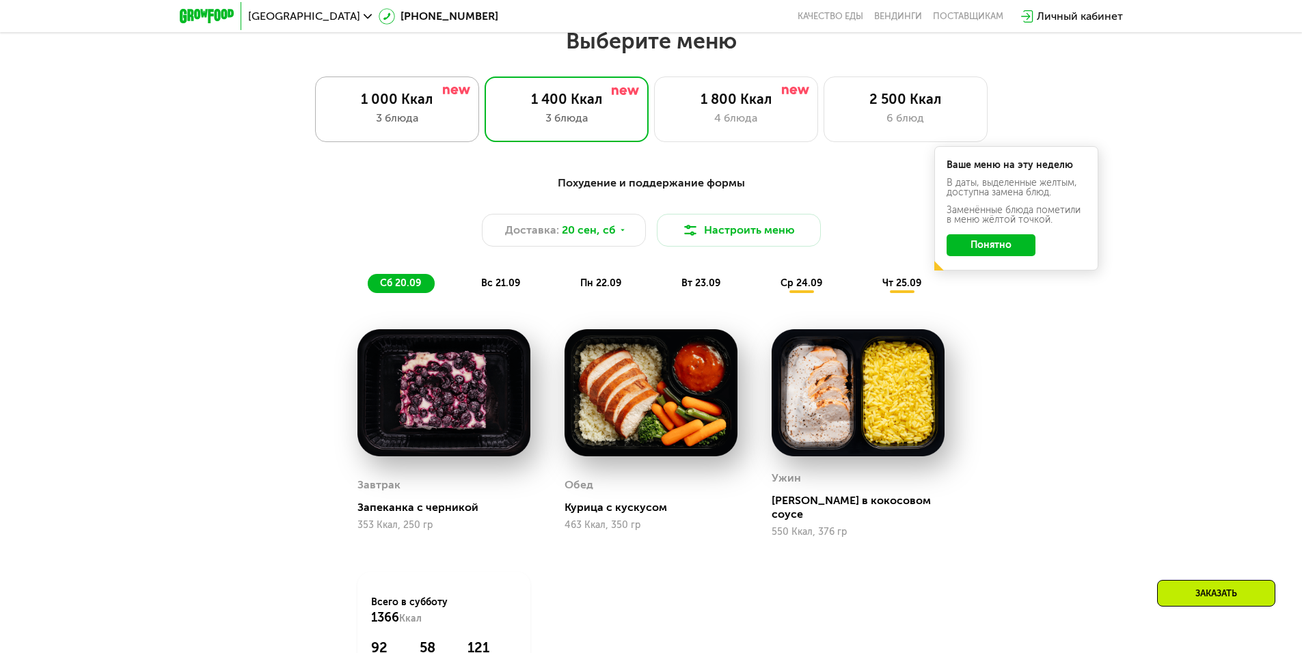
click at [396, 104] on div "1 000 Ккал" at bounding box center [396, 99] width 135 height 16
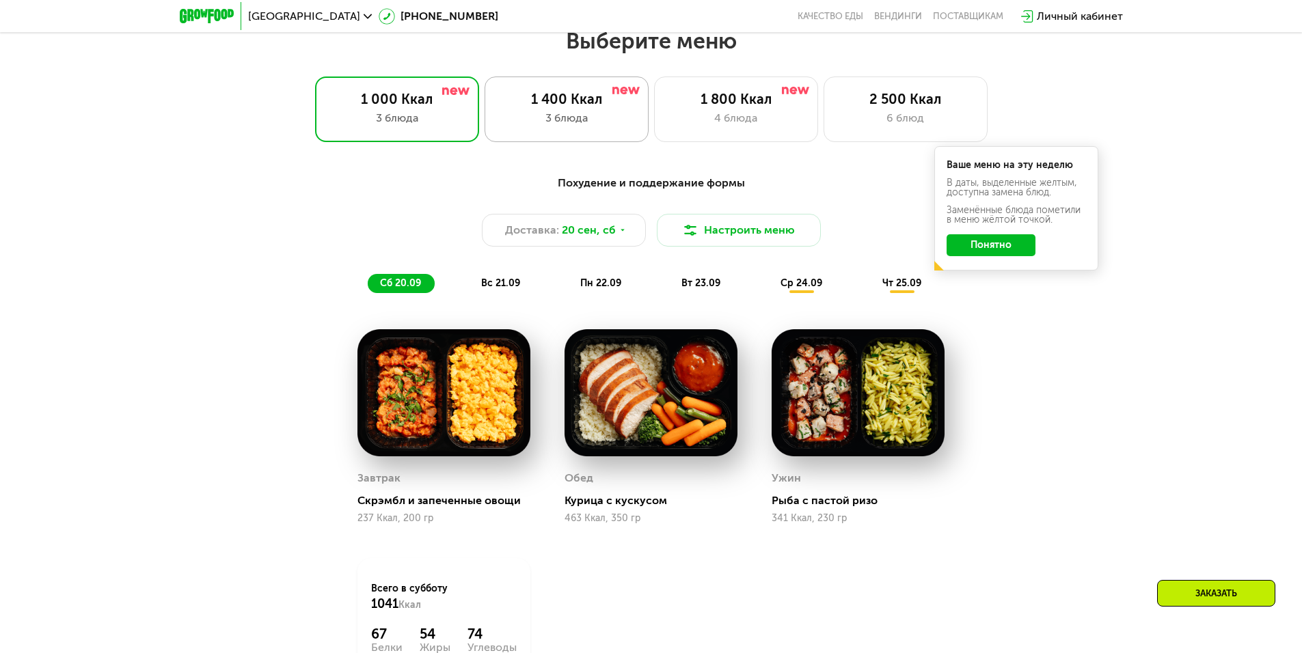
click at [608, 107] on div "1 400 Ккал" at bounding box center [566, 99] width 135 height 16
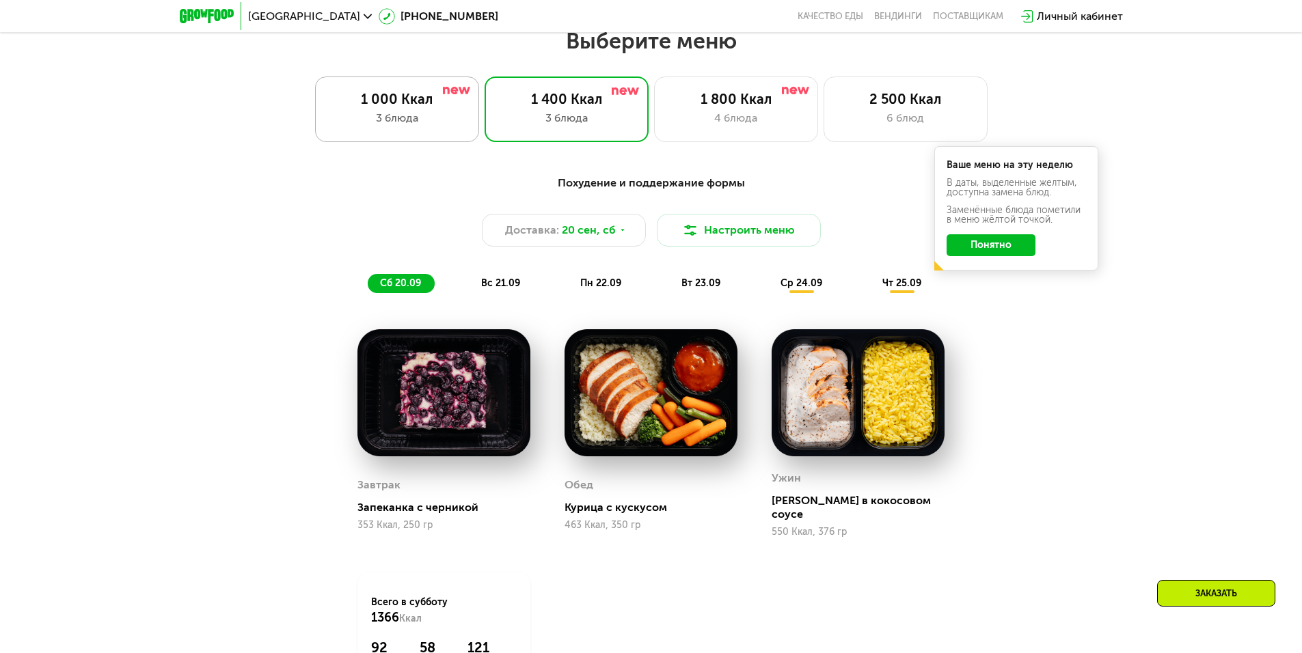
click at [427, 118] on div "3 блюда" at bounding box center [396, 118] width 135 height 16
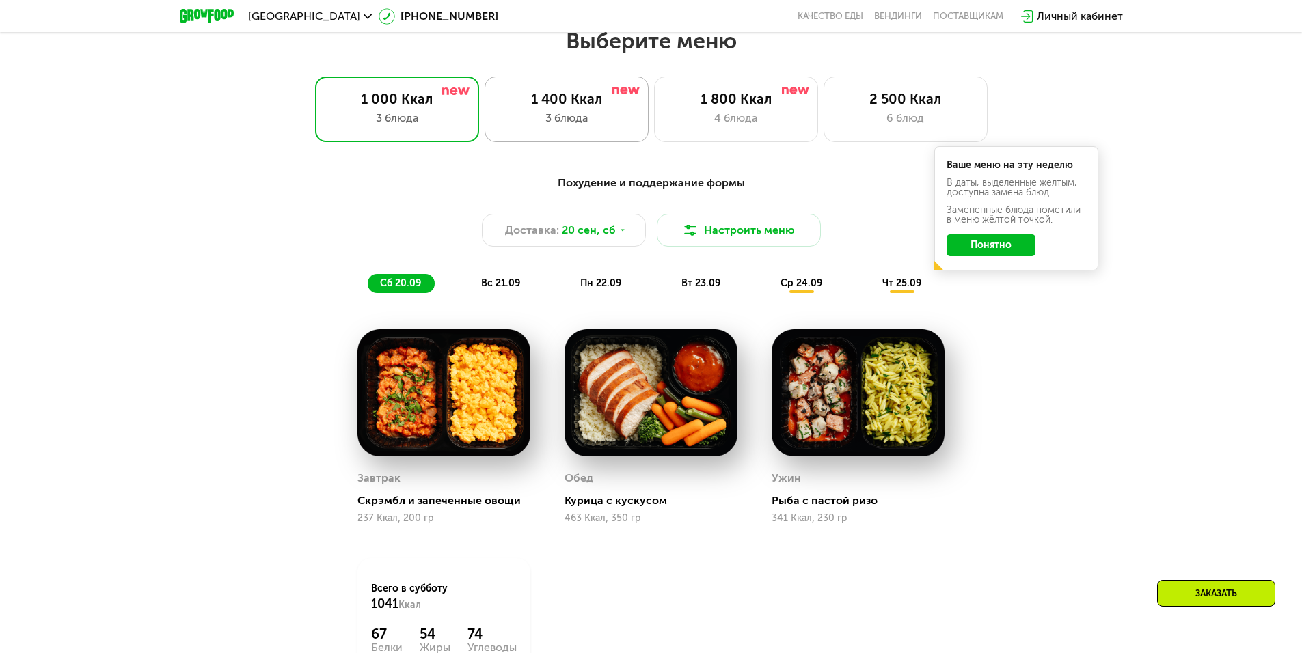
click at [543, 107] on div "1 400 Ккал" at bounding box center [566, 99] width 135 height 16
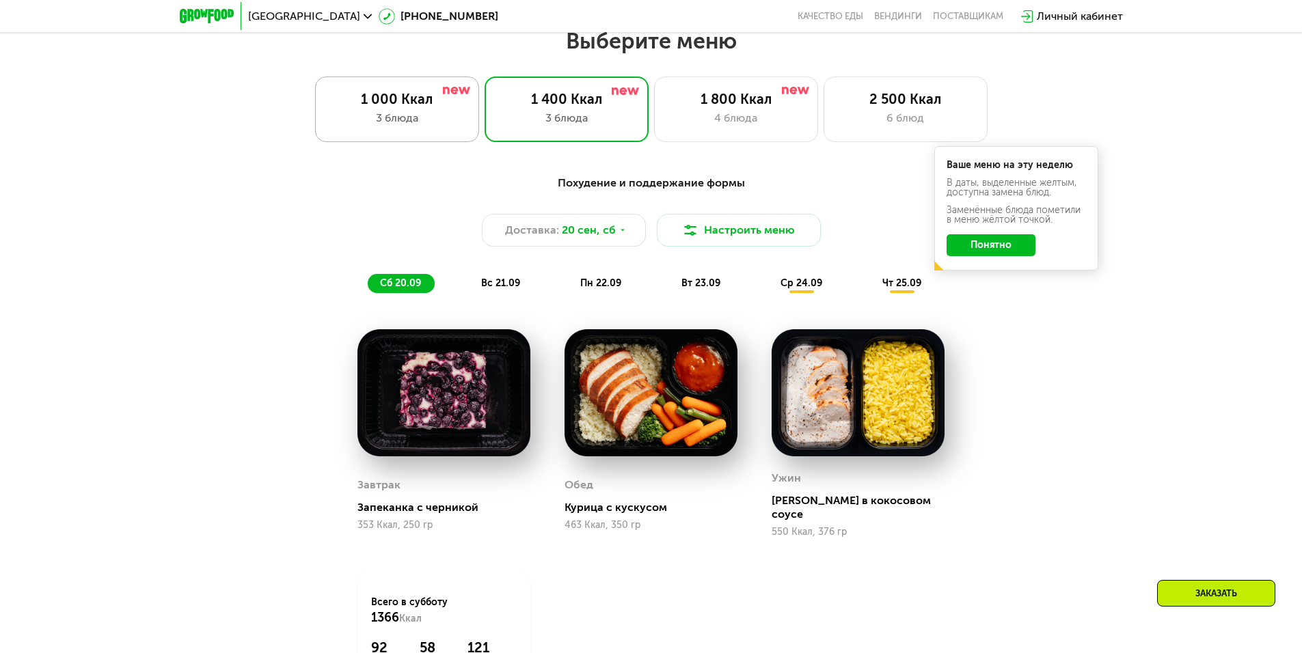
click at [399, 120] on div "3 блюда" at bounding box center [396, 118] width 135 height 16
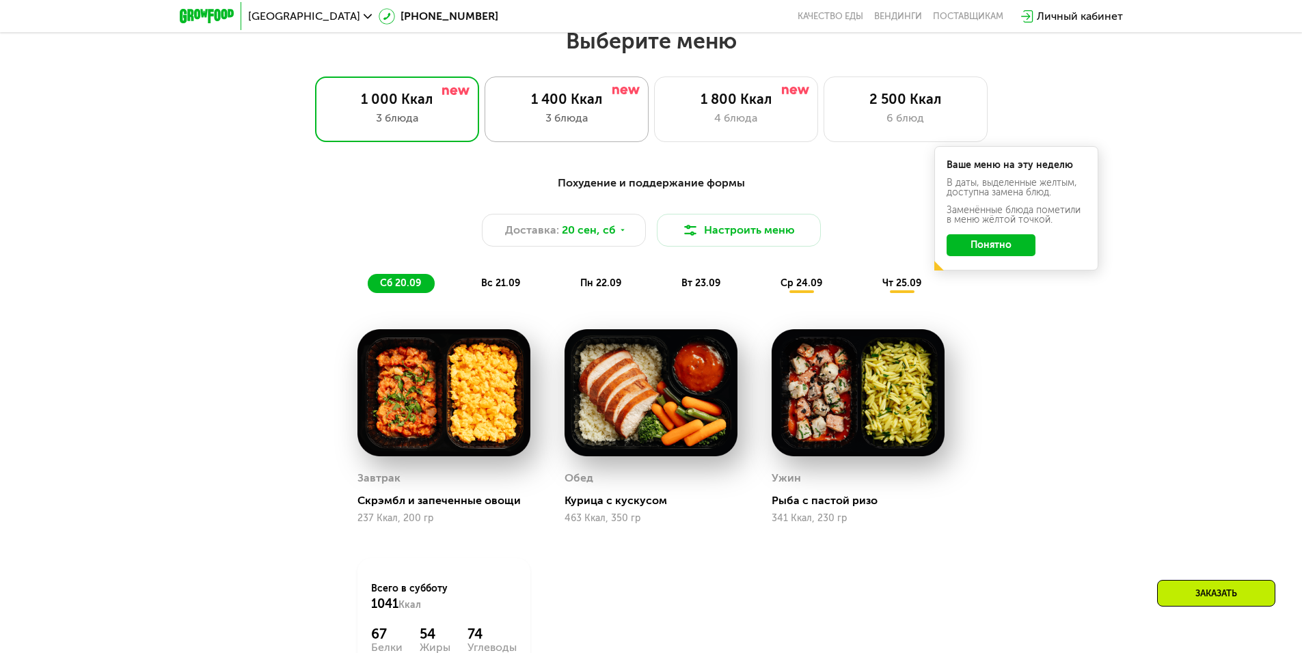
click at [521, 115] on div "3 блюда" at bounding box center [566, 118] width 135 height 16
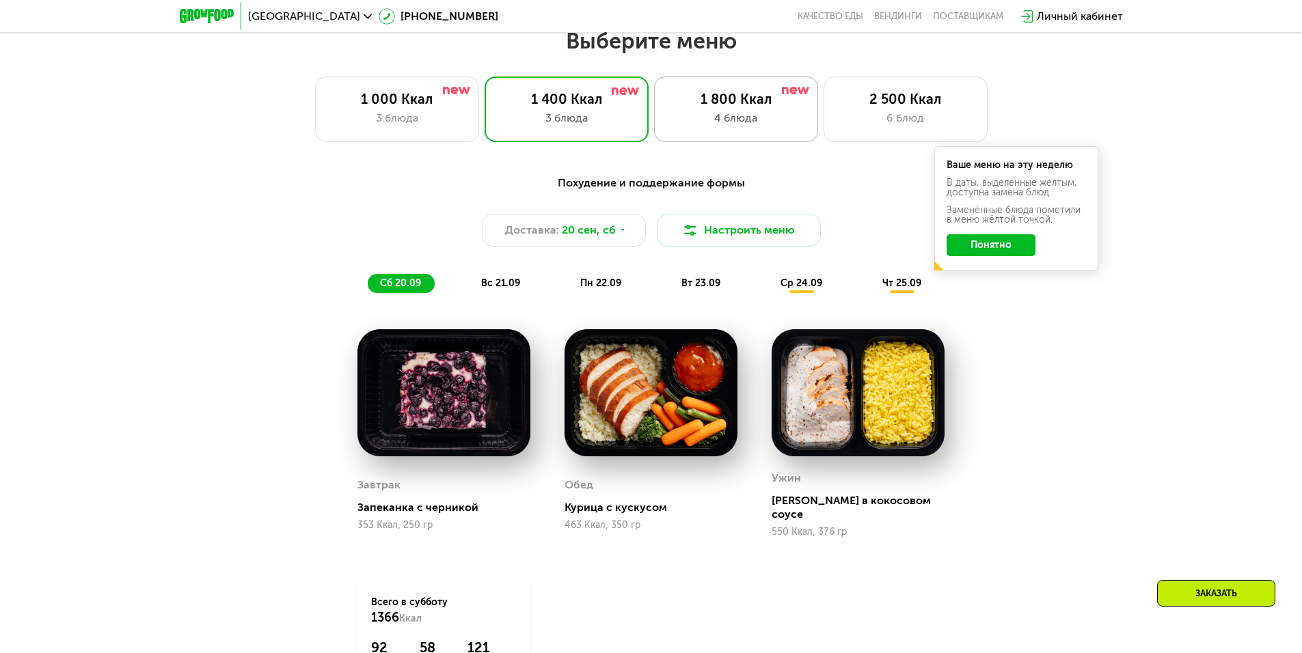
click at [685, 112] on div "1 800 Ккал 4 блюда" at bounding box center [736, 110] width 164 height 66
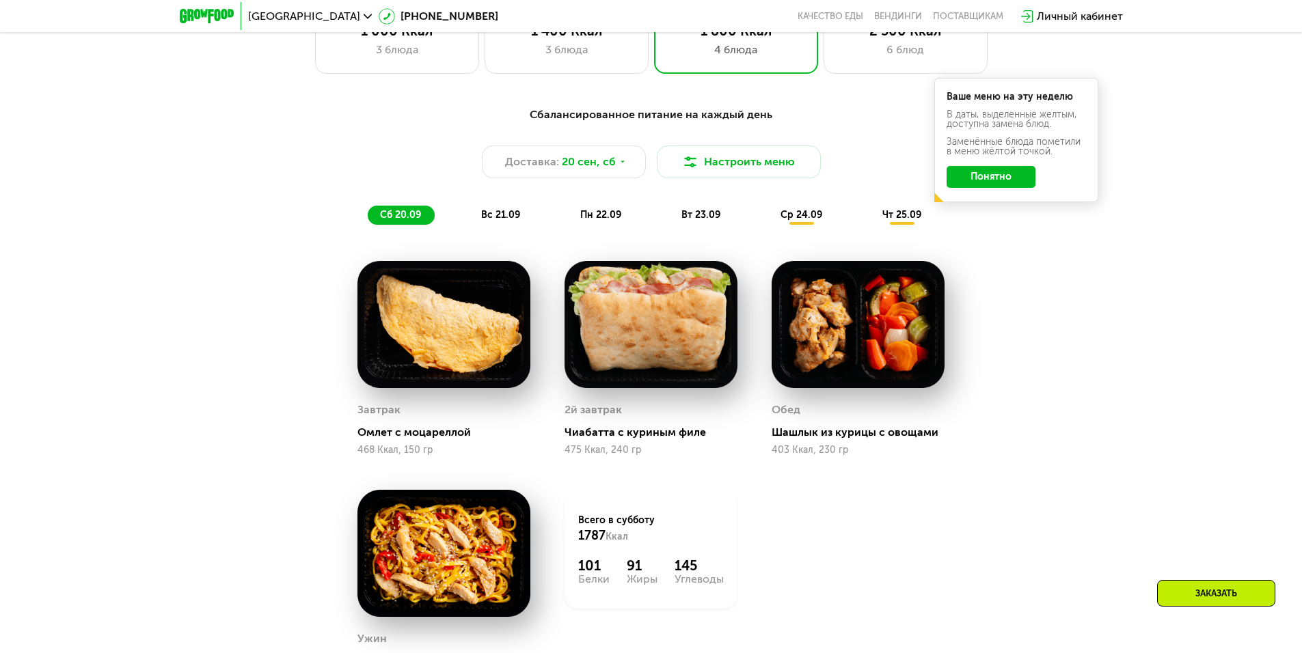
scroll to position [1065, 0]
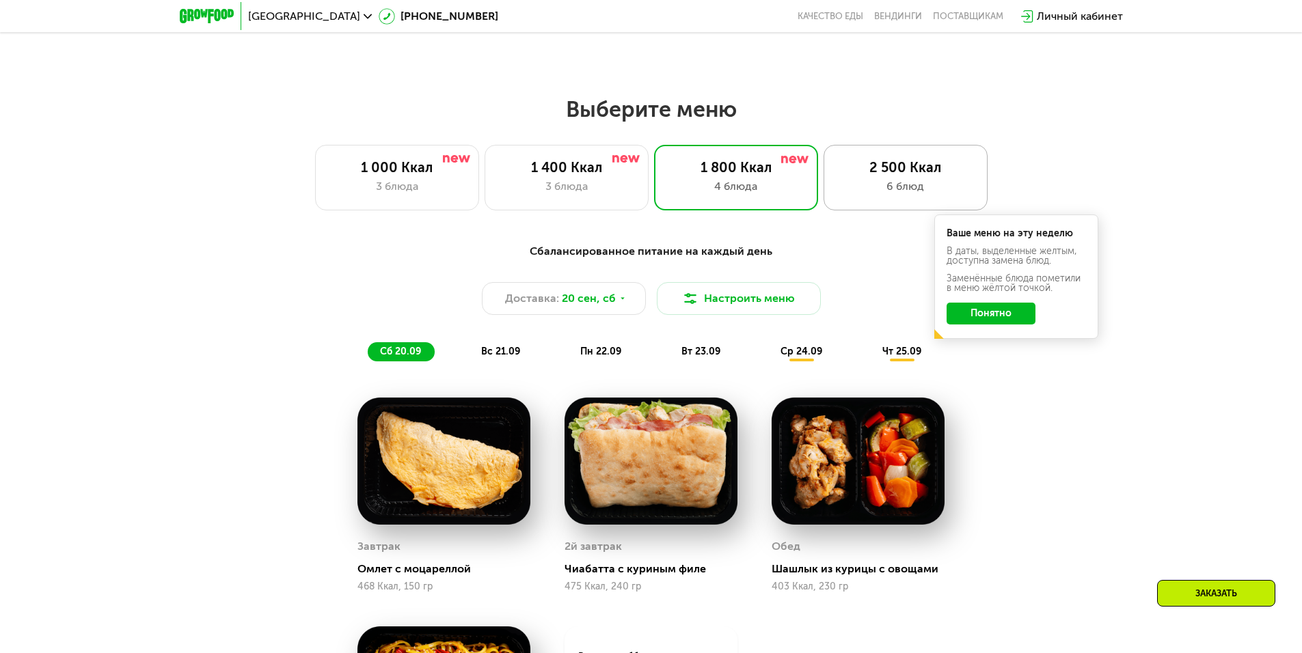
click at [873, 176] on div "2 500 Ккал" at bounding box center [905, 167] width 135 height 16
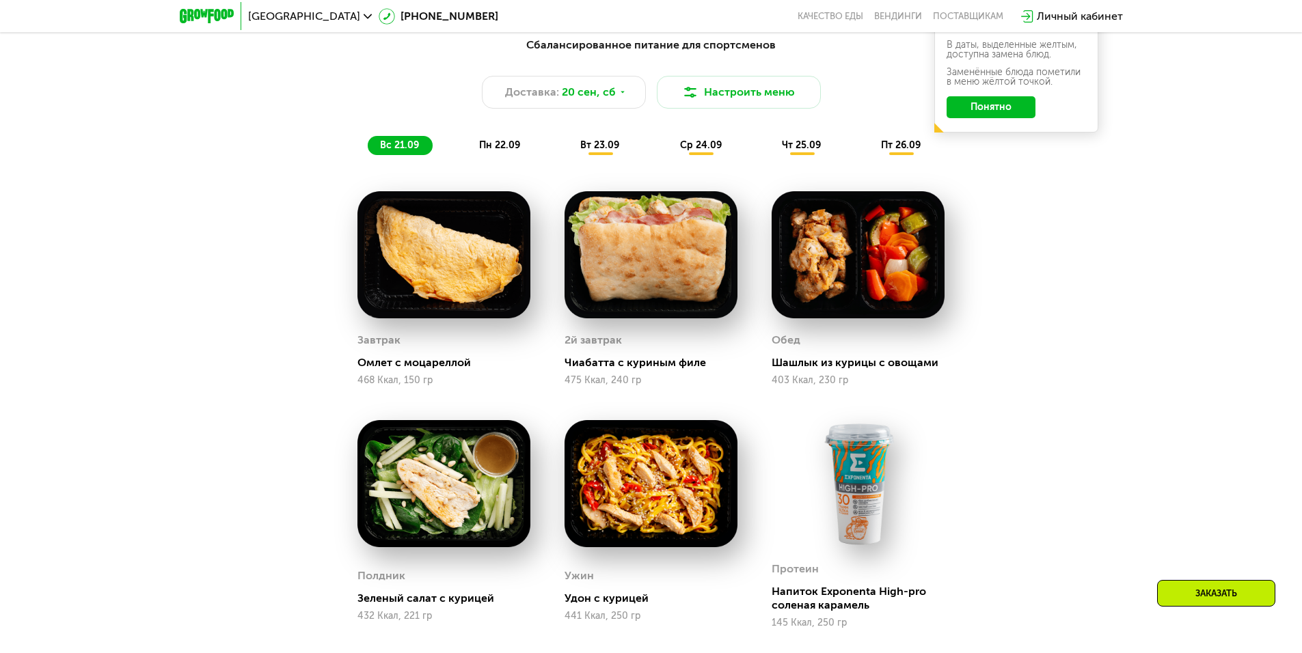
scroll to position [1270, 0]
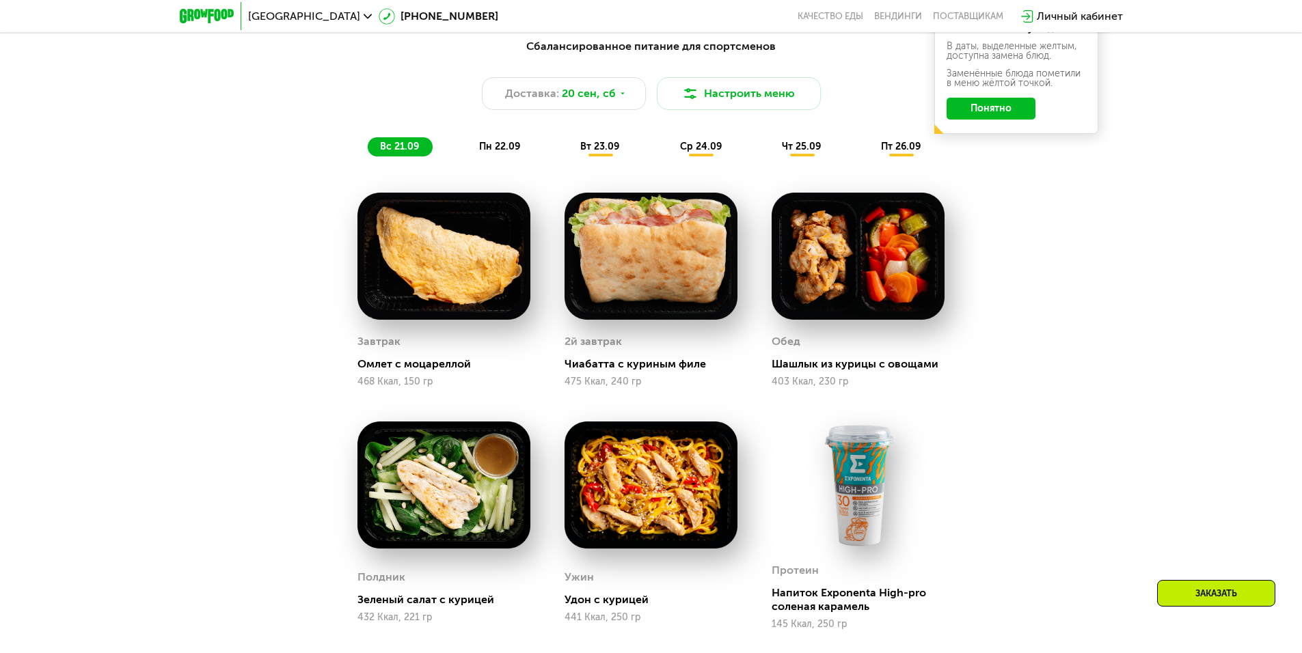
click at [515, 152] on span "пн 22.09" at bounding box center [499, 147] width 41 height 12
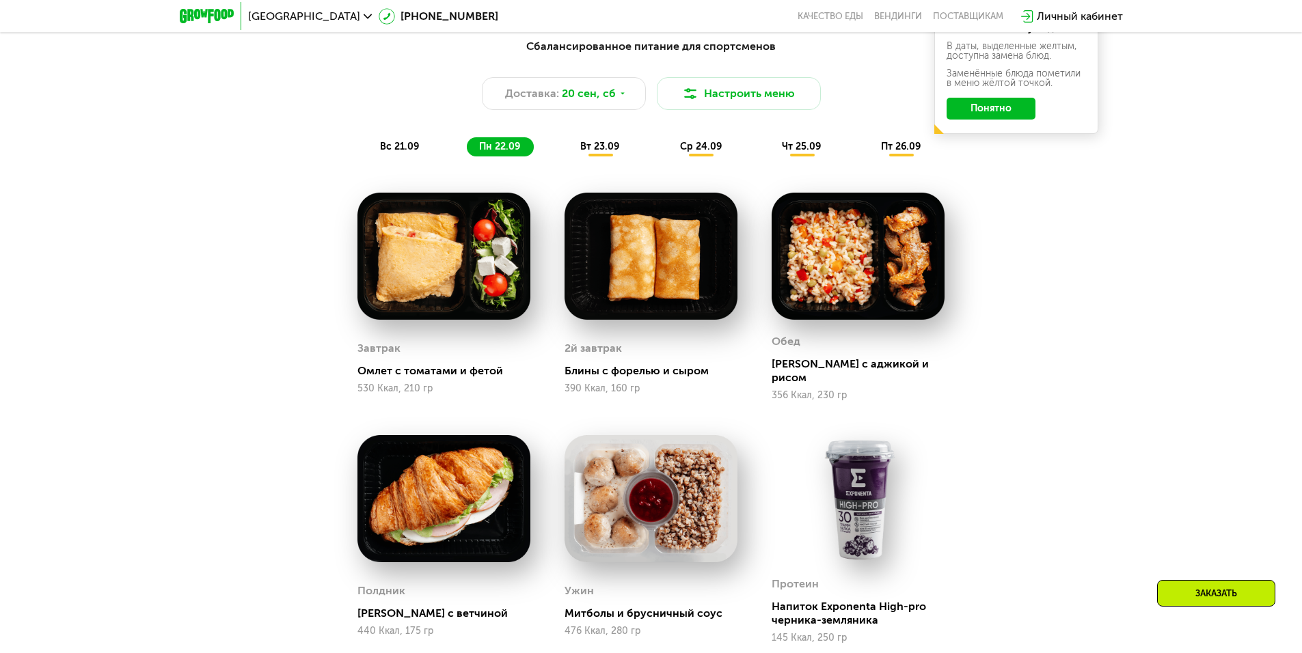
click at [603, 152] on span "вт 23.09" at bounding box center [599, 147] width 39 height 12
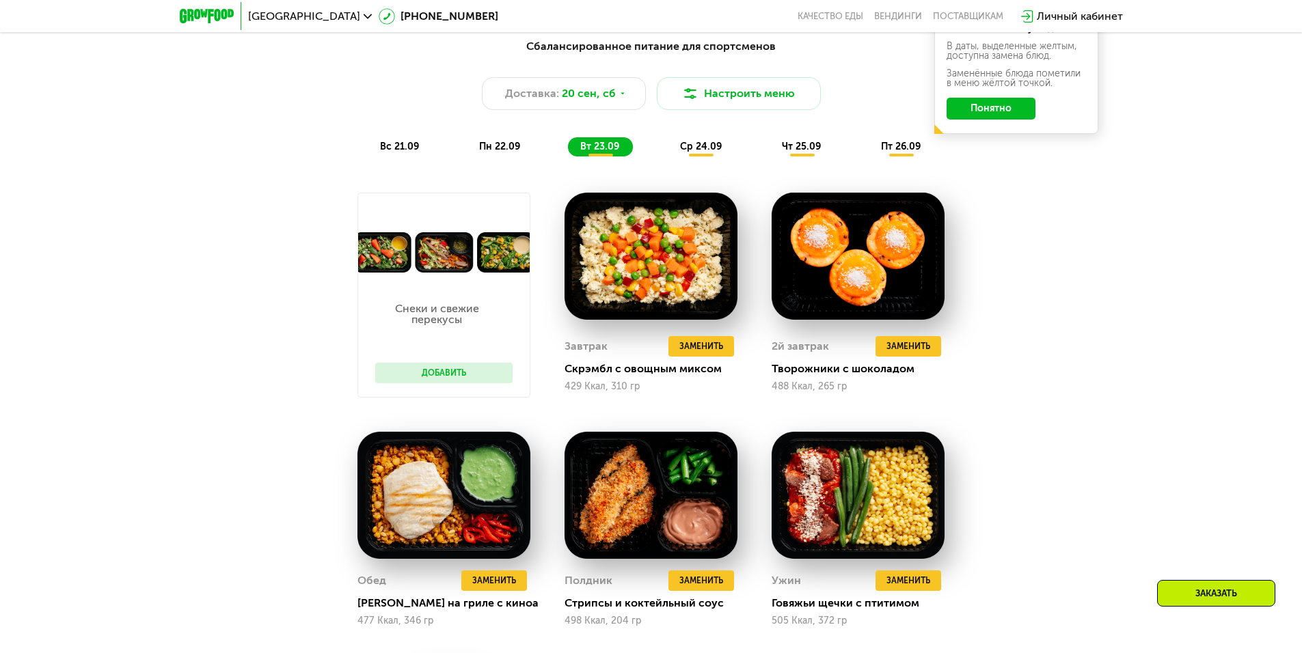
click at [770, 148] on div "чт 25.09" at bounding box center [802, 146] width 65 height 19
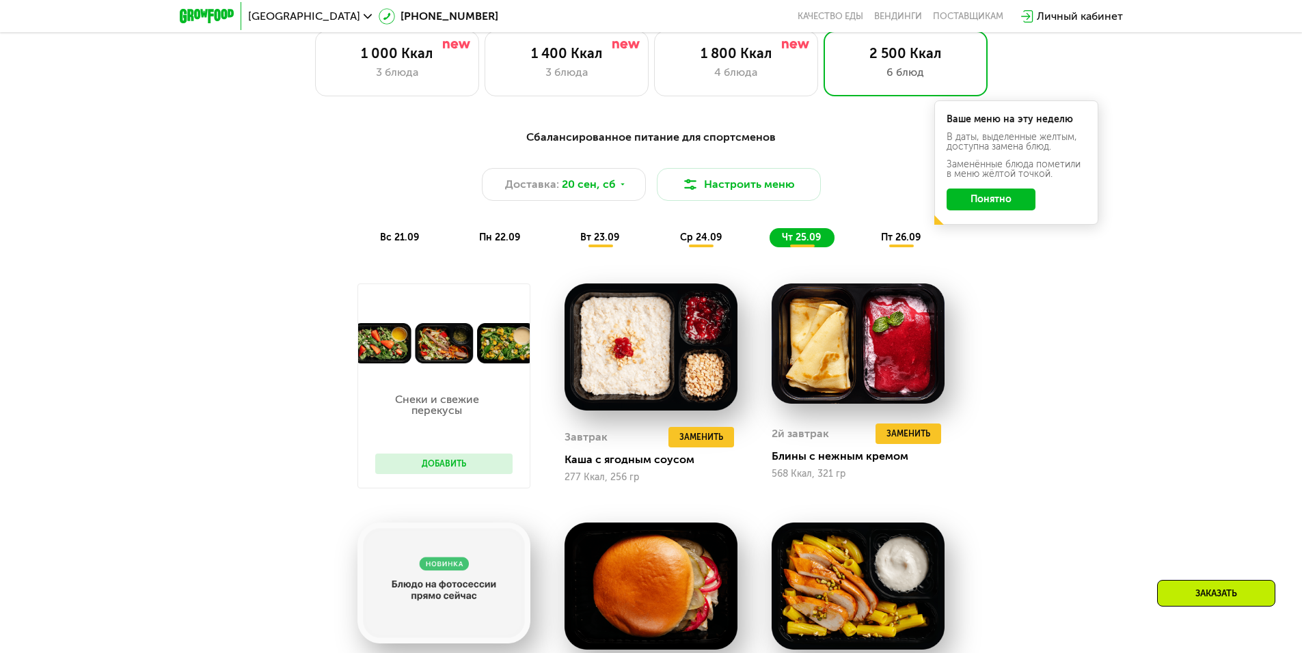
scroll to position [1133, 0]
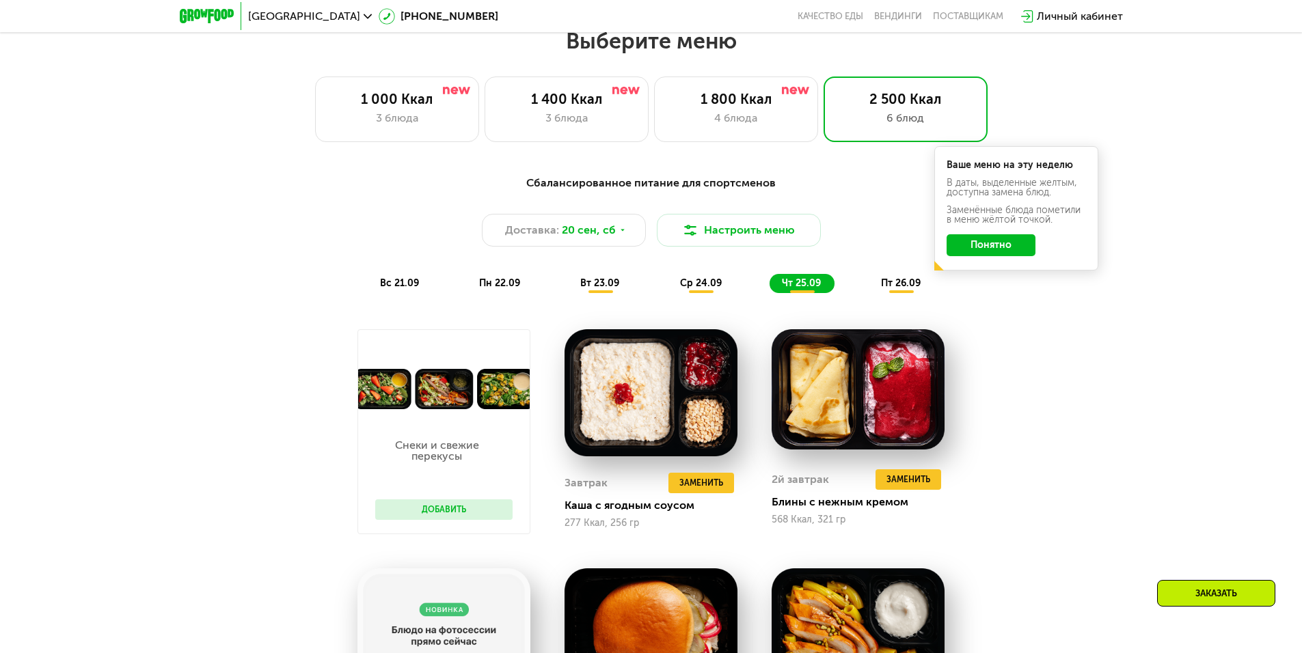
click at [892, 289] on span "пт 26.09" at bounding box center [901, 283] width 40 height 12
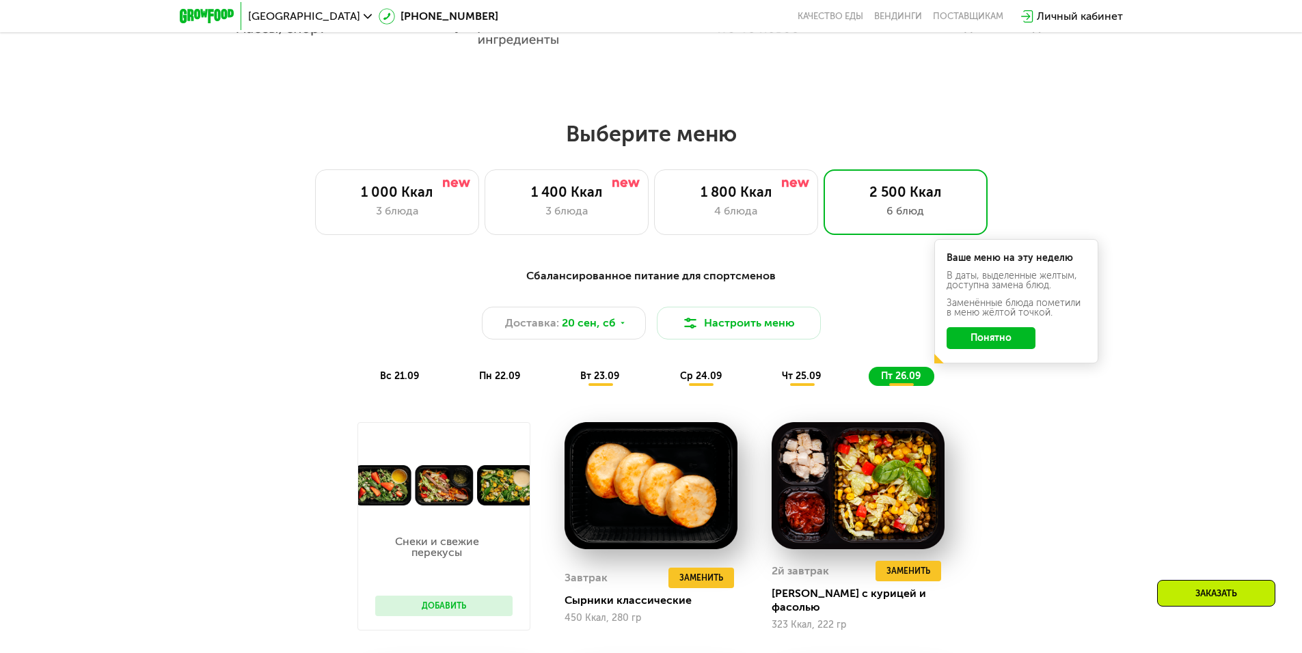
scroll to position [997, 0]
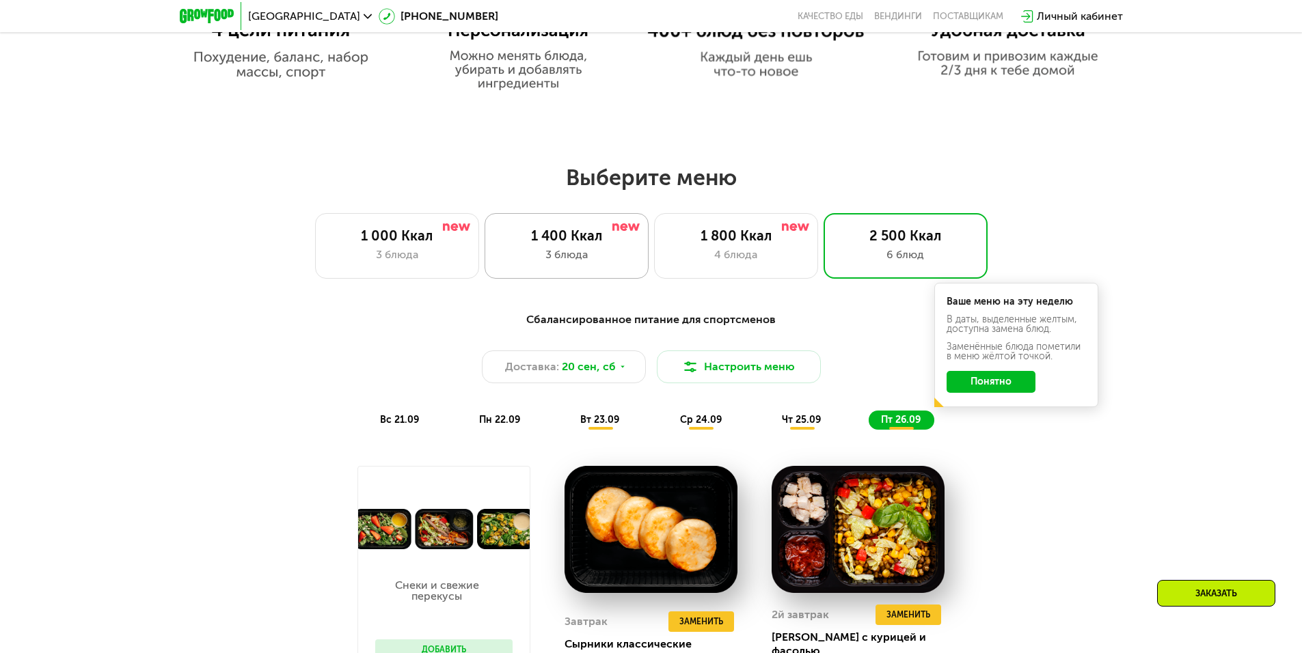
click at [579, 257] on div "3 блюда" at bounding box center [566, 255] width 135 height 16
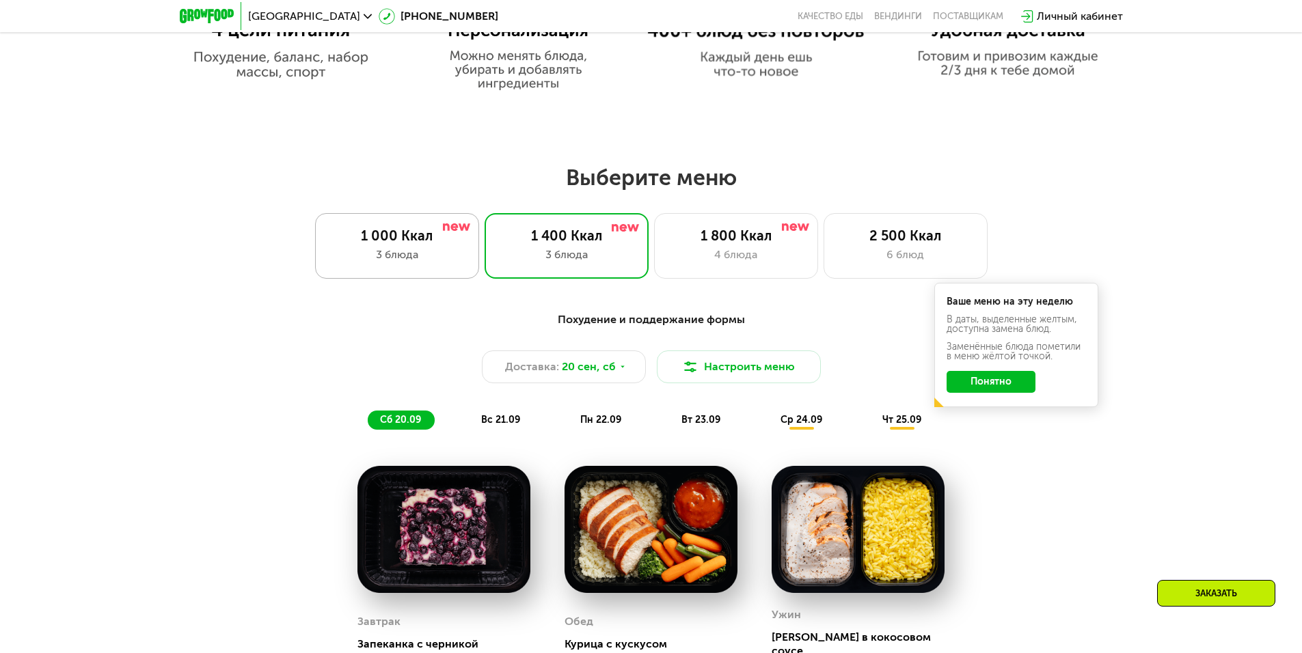
click at [429, 252] on div "3 блюда" at bounding box center [396, 255] width 135 height 16
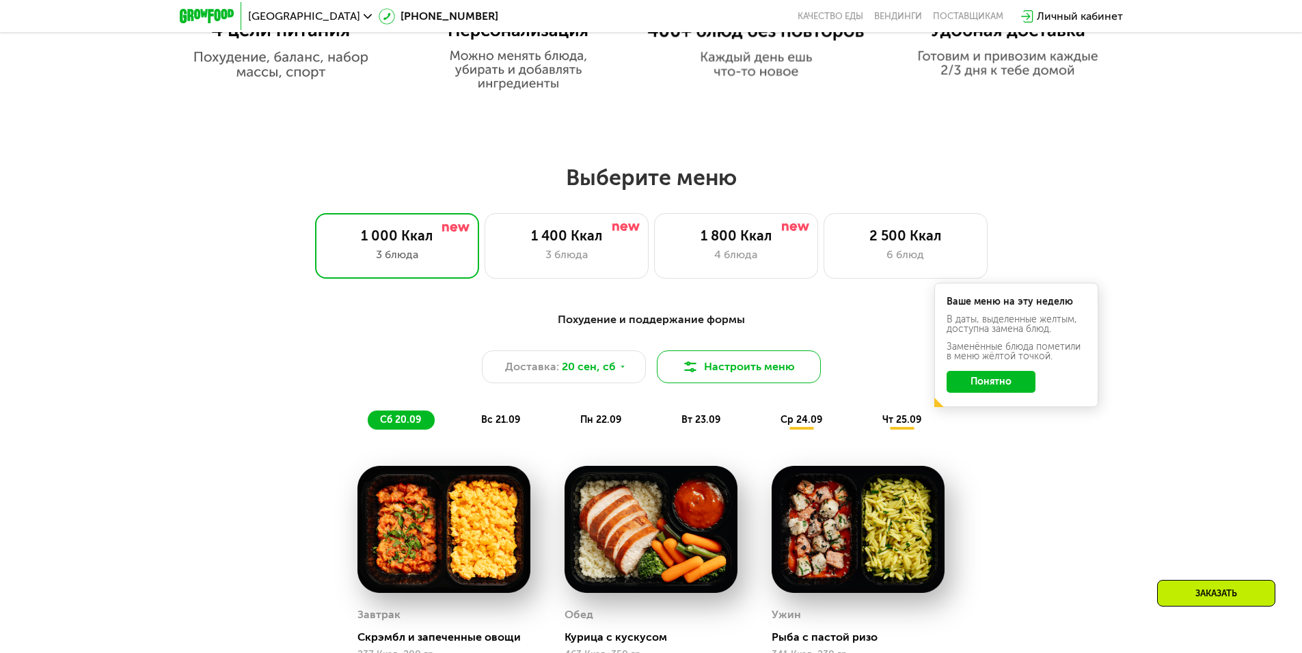
click at [714, 370] on button "Настроить меню" at bounding box center [739, 367] width 164 height 33
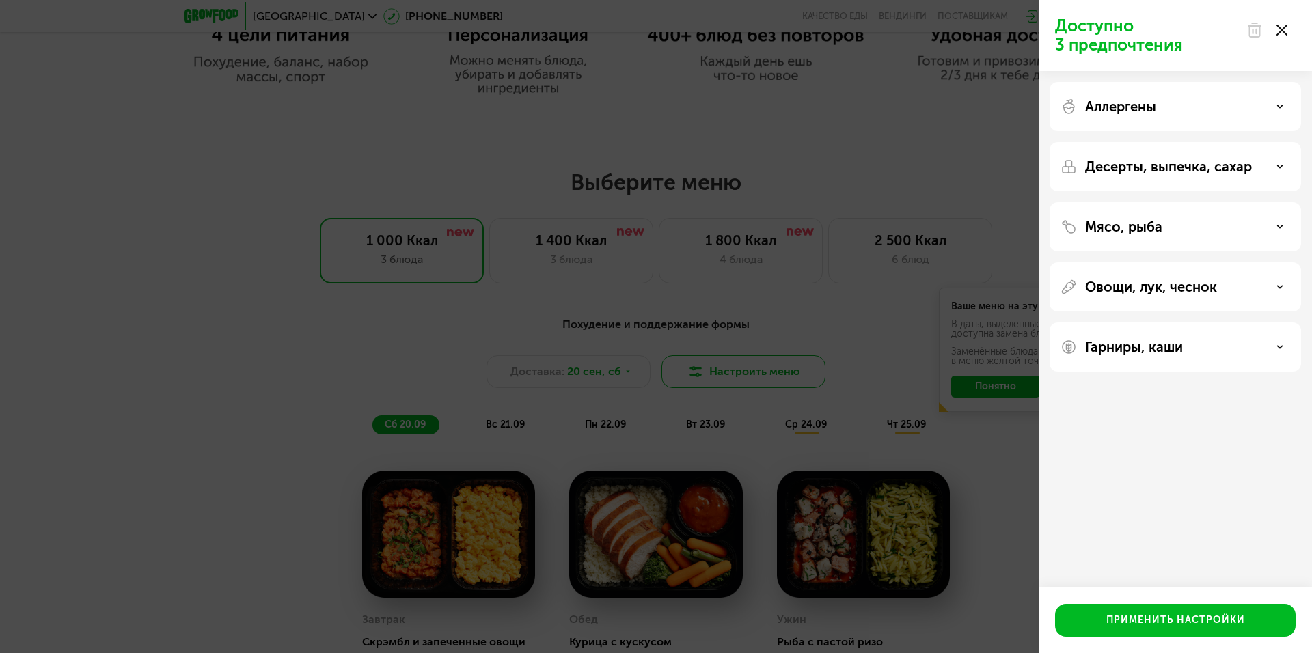
click at [714, 370] on div "Доступно 3 предпочтения Аллергены Десерты, выпечка, сахар Мясо, рыба Овощи, лук…" at bounding box center [656, 326] width 1312 height 653
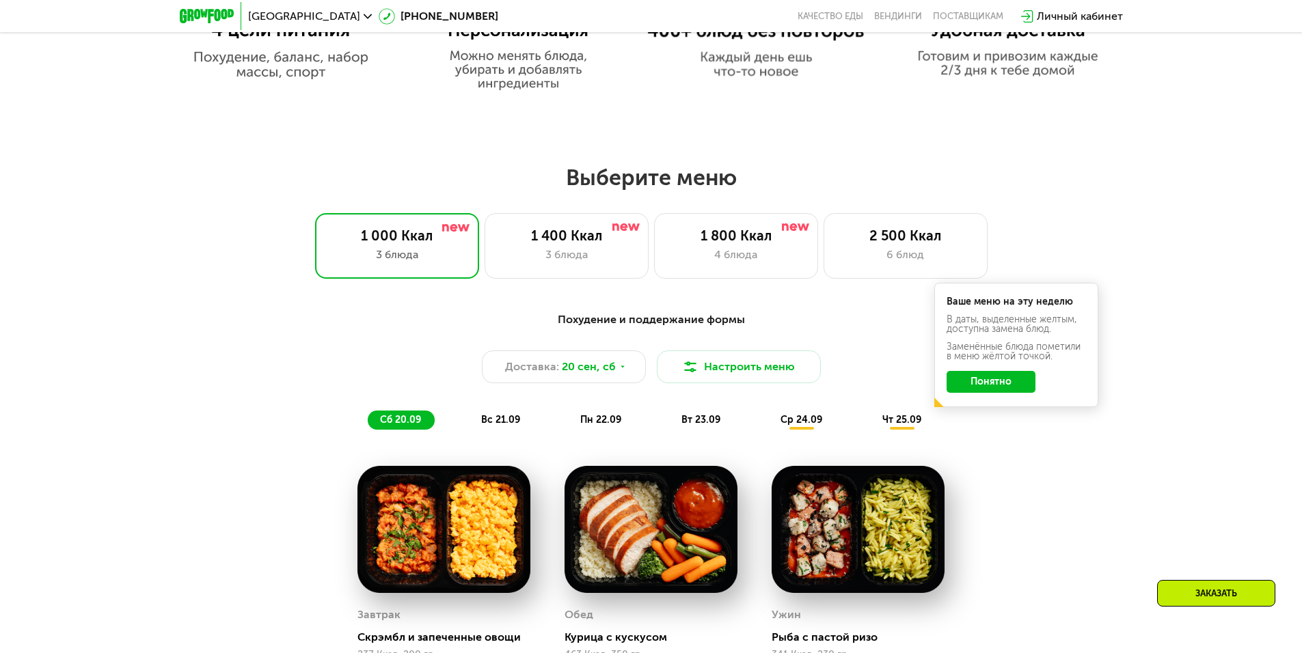
click at [515, 426] on span "вс 21.09" at bounding box center [500, 420] width 39 height 12
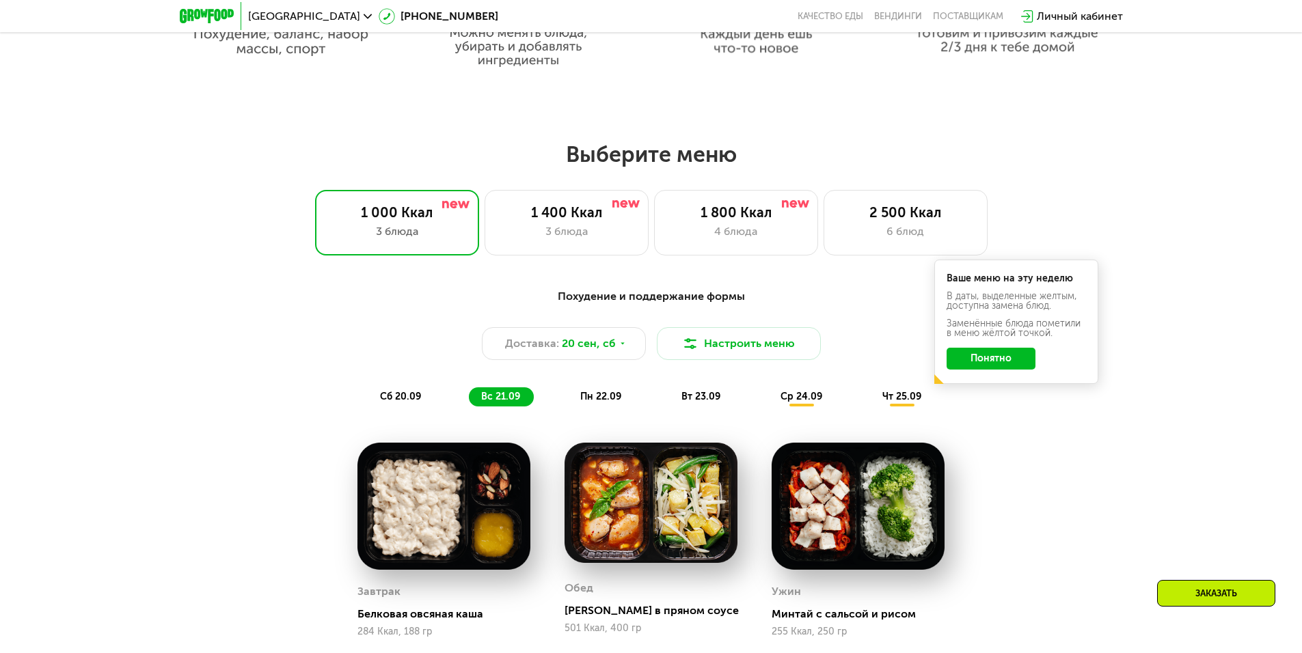
scroll to position [1133, 0]
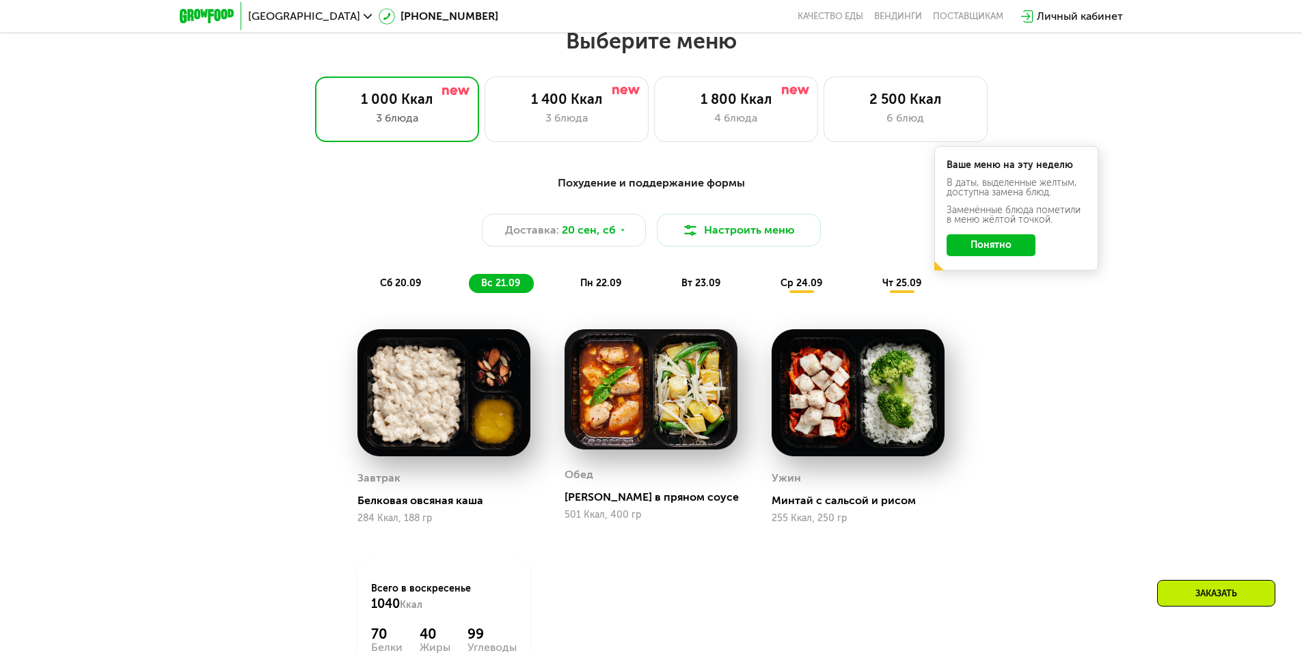
click at [597, 289] on span "пн 22.09" at bounding box center [600, 283] width 41 height 12
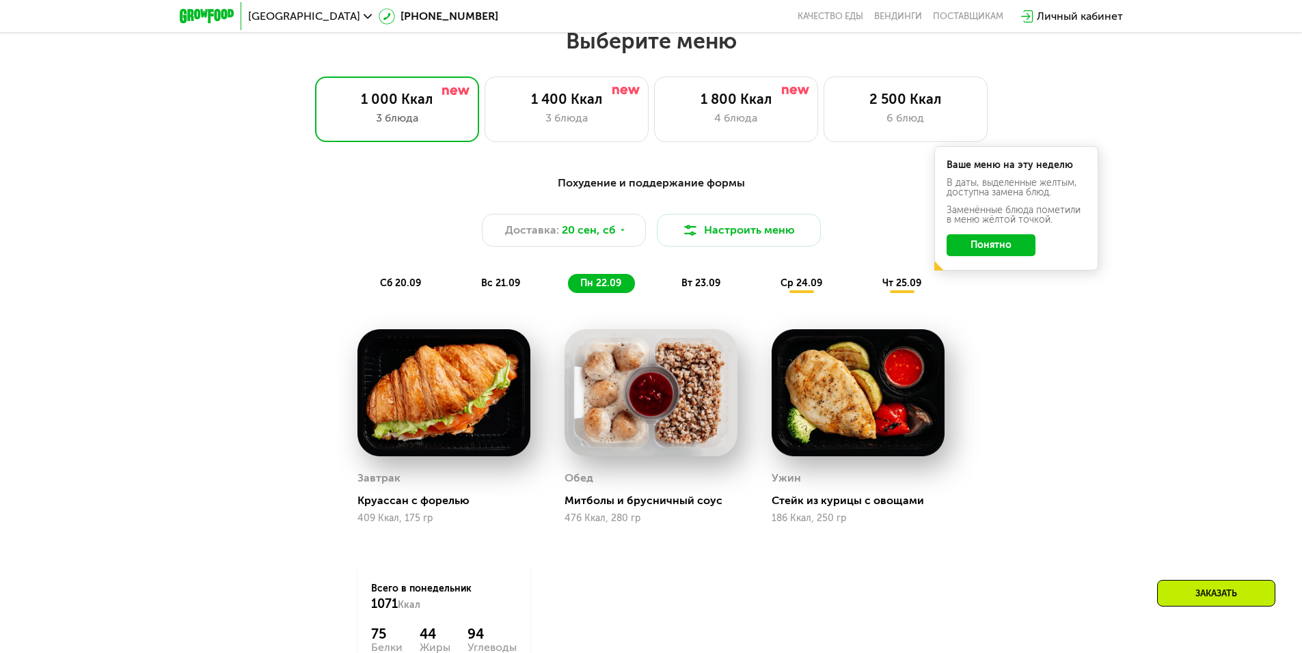
click at [688, 289] on span "вт 23.09" at bounding box center [700, 283] width 39 height 12
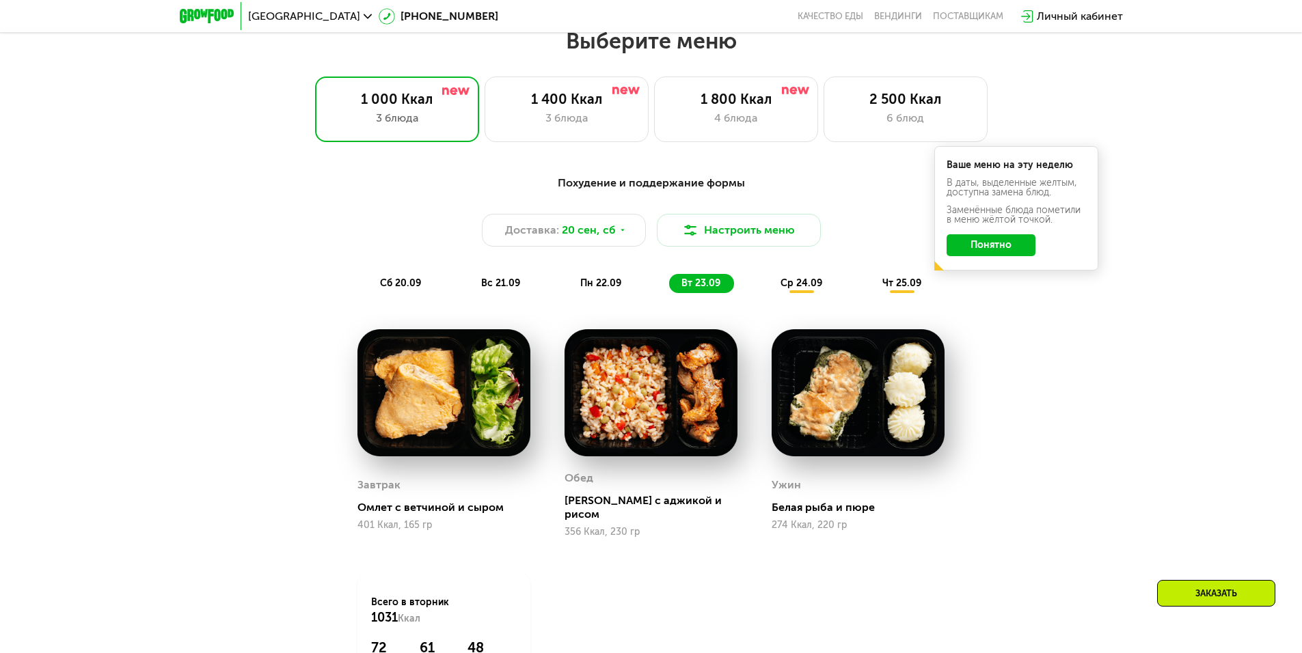
click at [807, 289] on span "ср 24.09" at bounding box center [802, 283] width 42 height 12
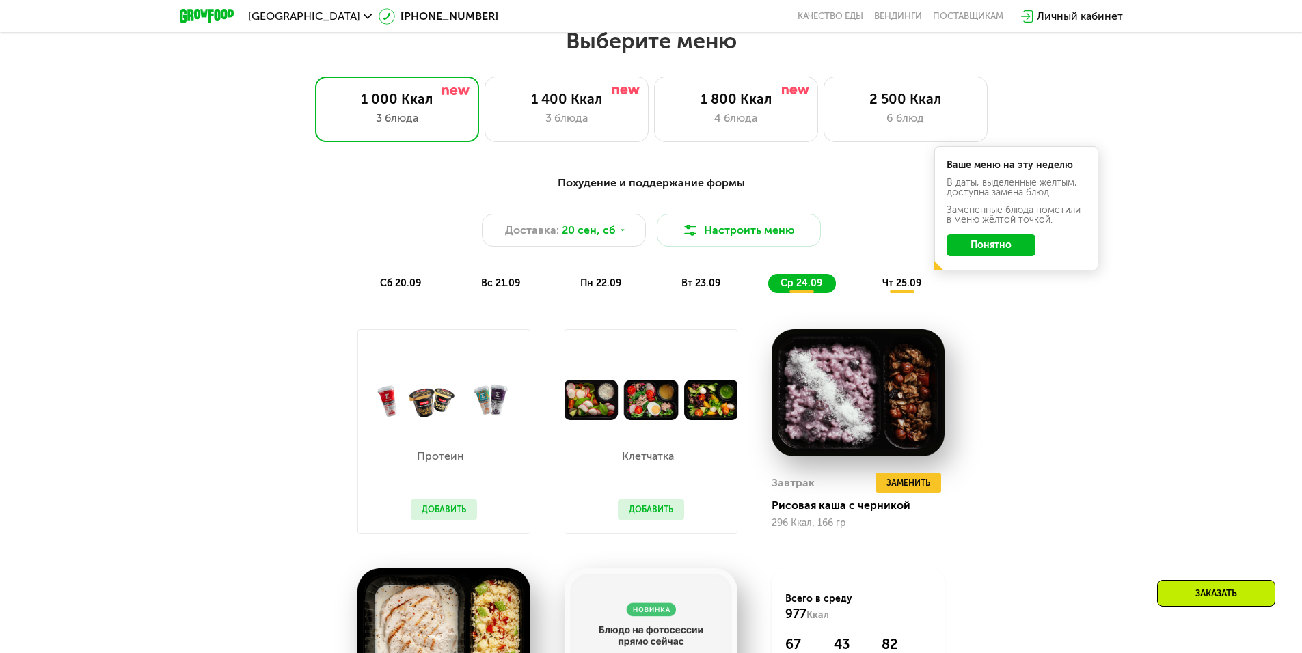
click at [889, 289] on span "чт 25.09" at bounding box center [901, 283] width 39 height 12
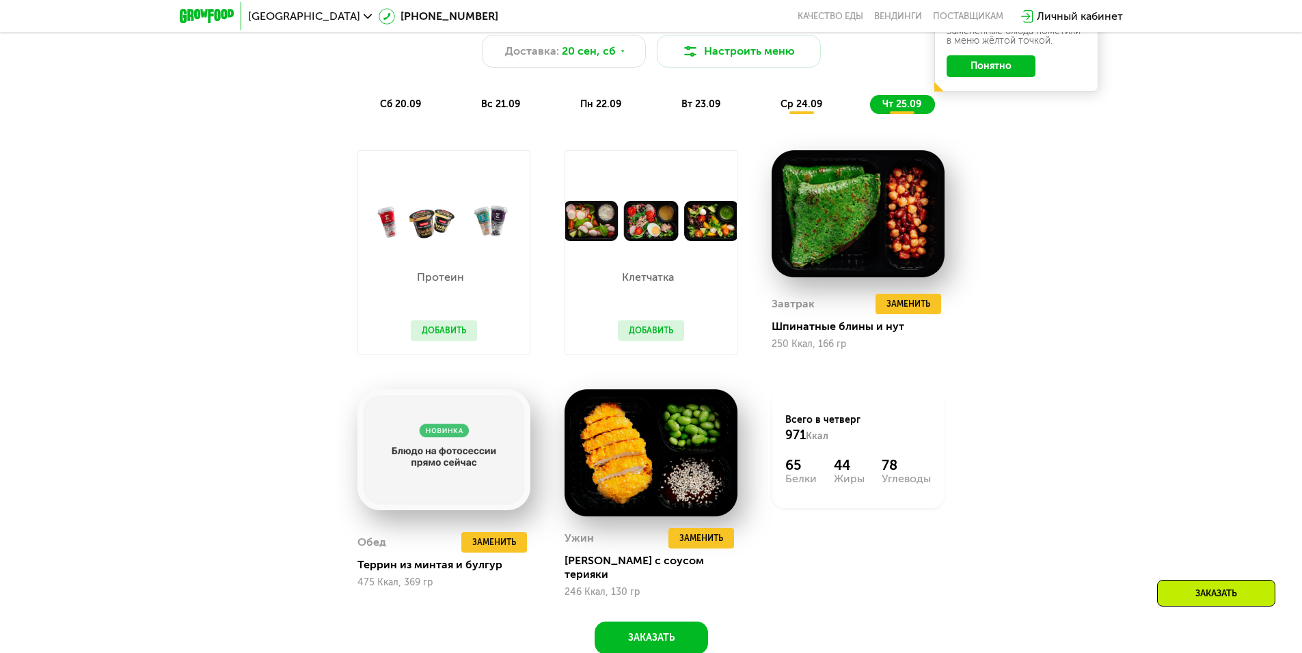
scroll to position [1338, 0]
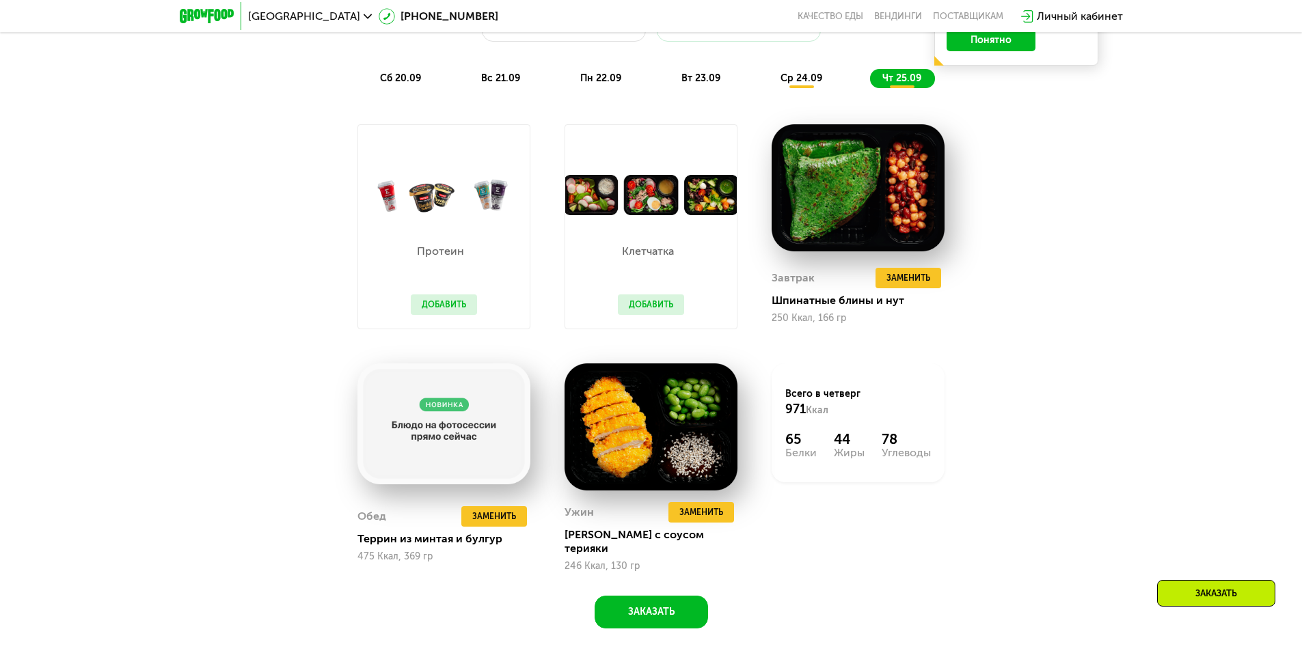
click at [654, 303] on button "Добавить" at bounding box center [651, 305] width 66 height 21
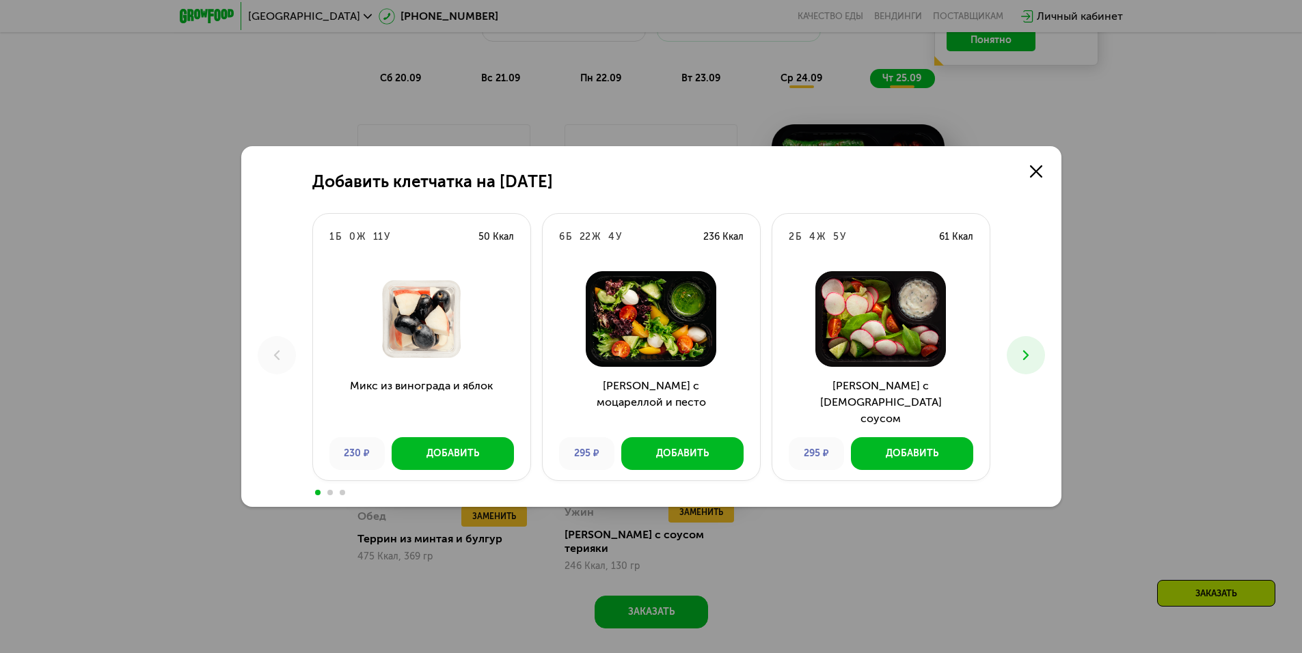
click at [1107, 279] on div "Добавить клетчатка на [DATE] 1 Б 0 Ж 11 У 50 Ккал Микс из винограда и яблок 230…" at bounding box center [651, 326] width 1302 height 653
click at [1040, 171] on icon at bounding box center [1036, 171] width 12 height 12
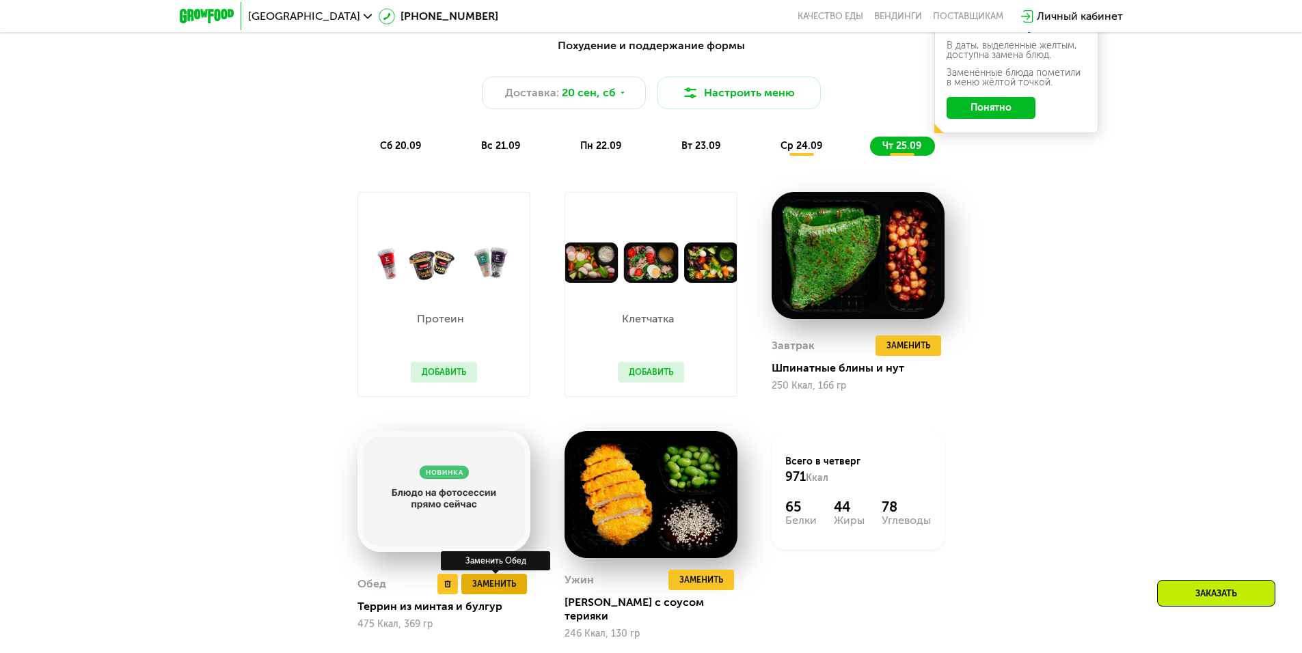
scroll to position [1270, 0]
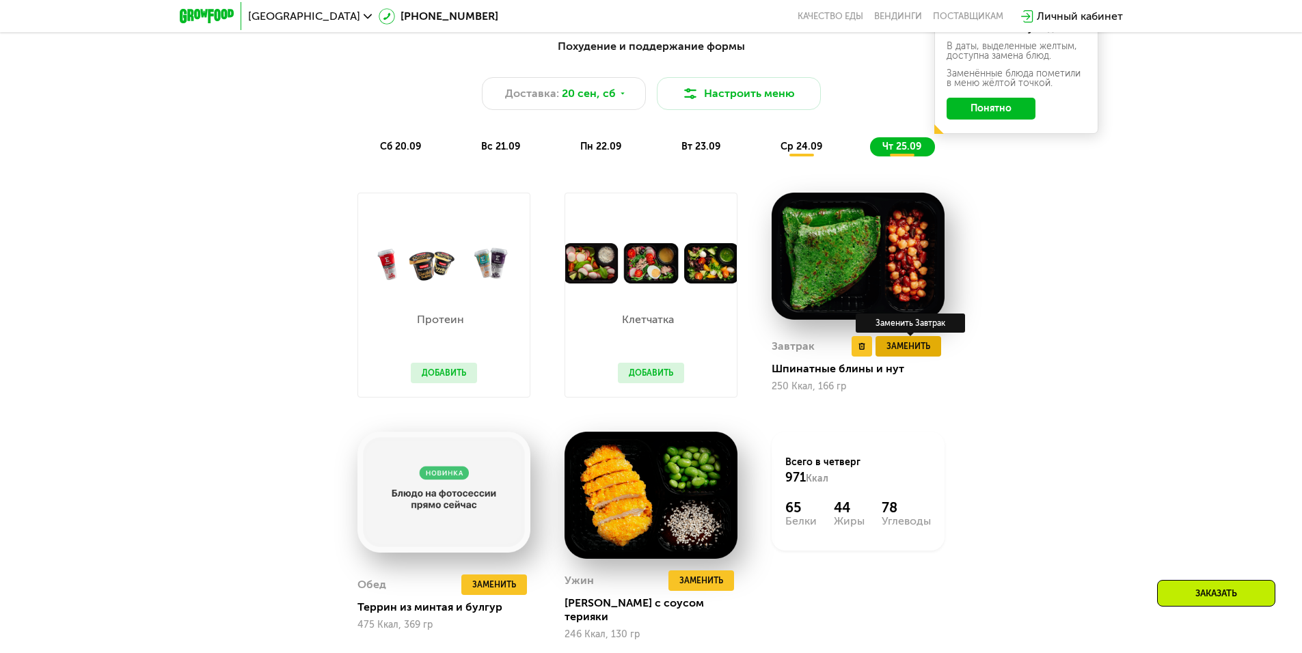
click at [891, 346] on span "Заменить" at bounding box center [908, 347] width 44 height 14
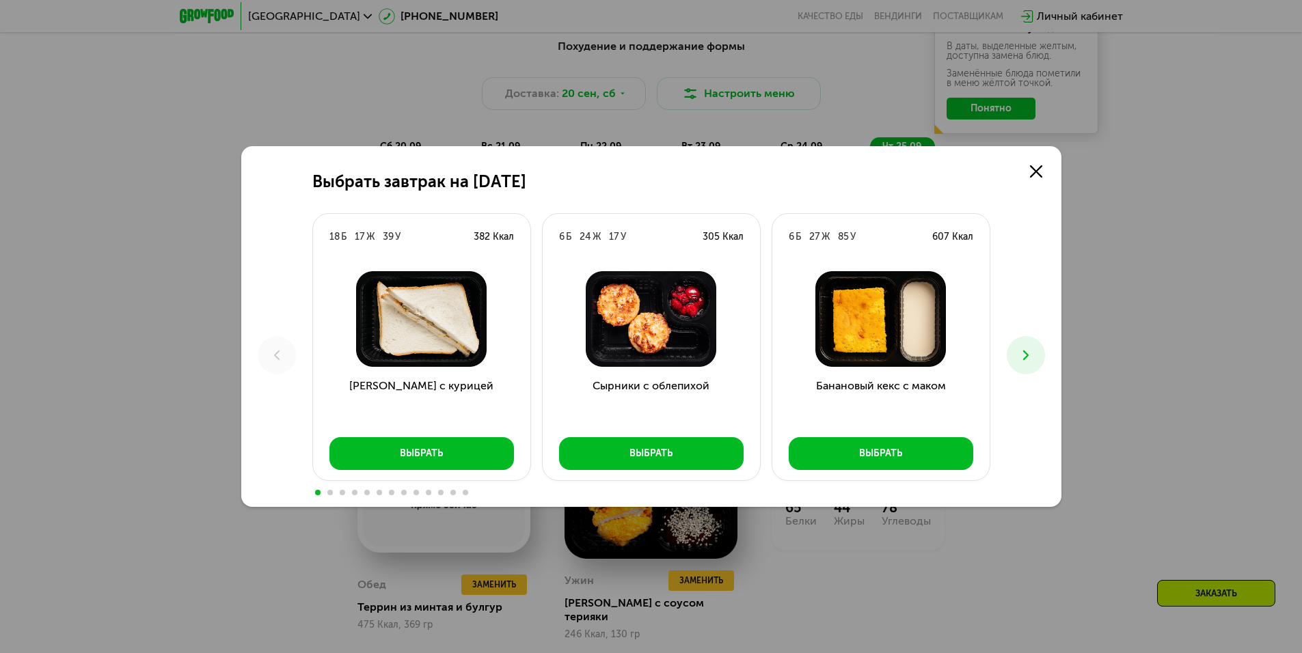
click at [1012, 356] on button at bounding box center [1026, 355] width 38 height 38
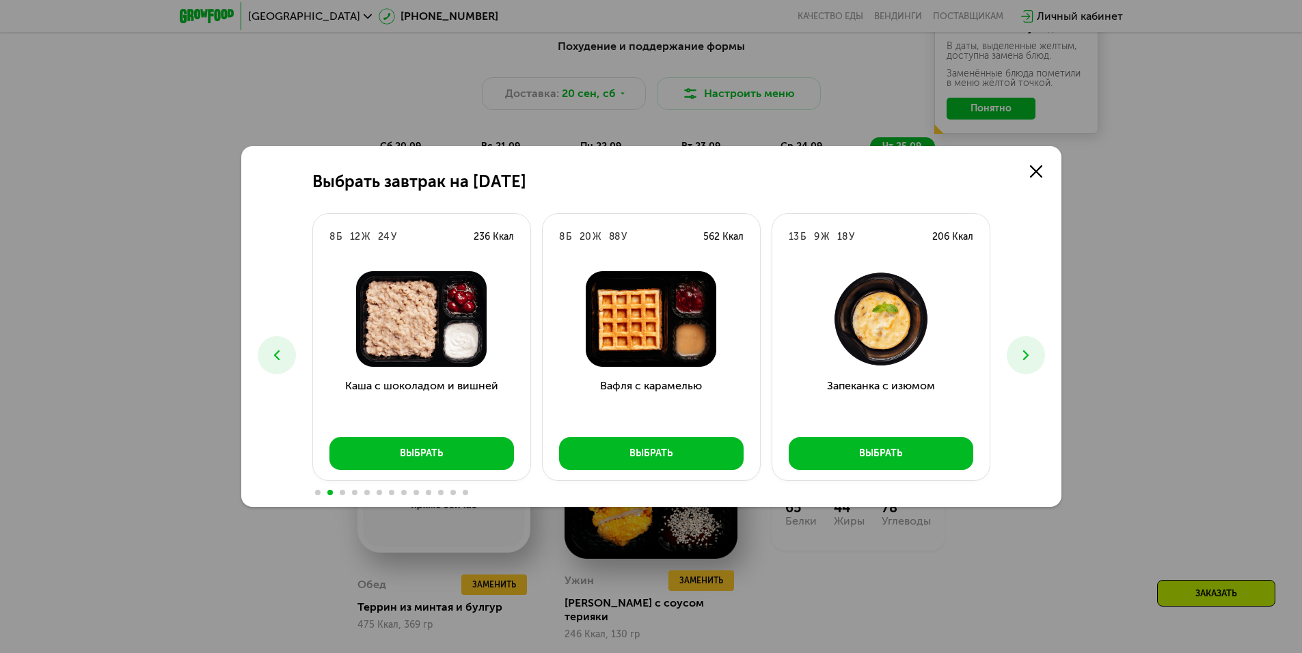
click at [1012, 356] on button at bounding box center [1026, 355] width 38 height 38
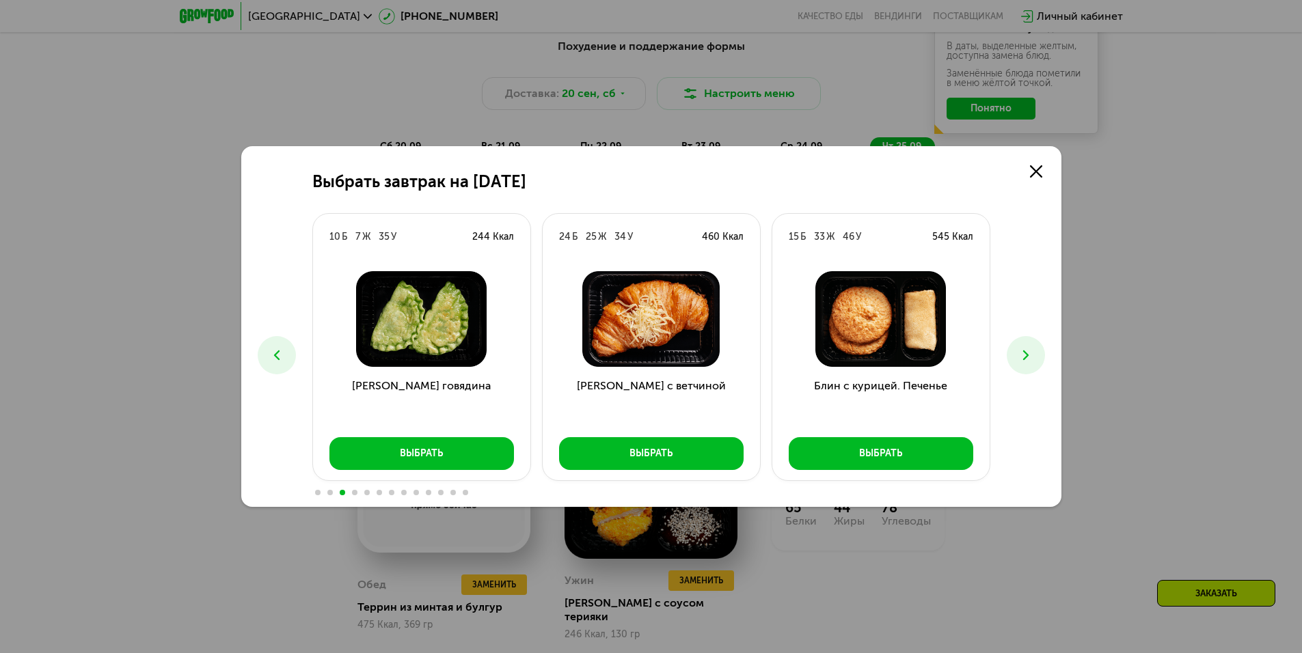
click at [1012, 356] on button at bounding box center [1026, 355] width 38 height 38
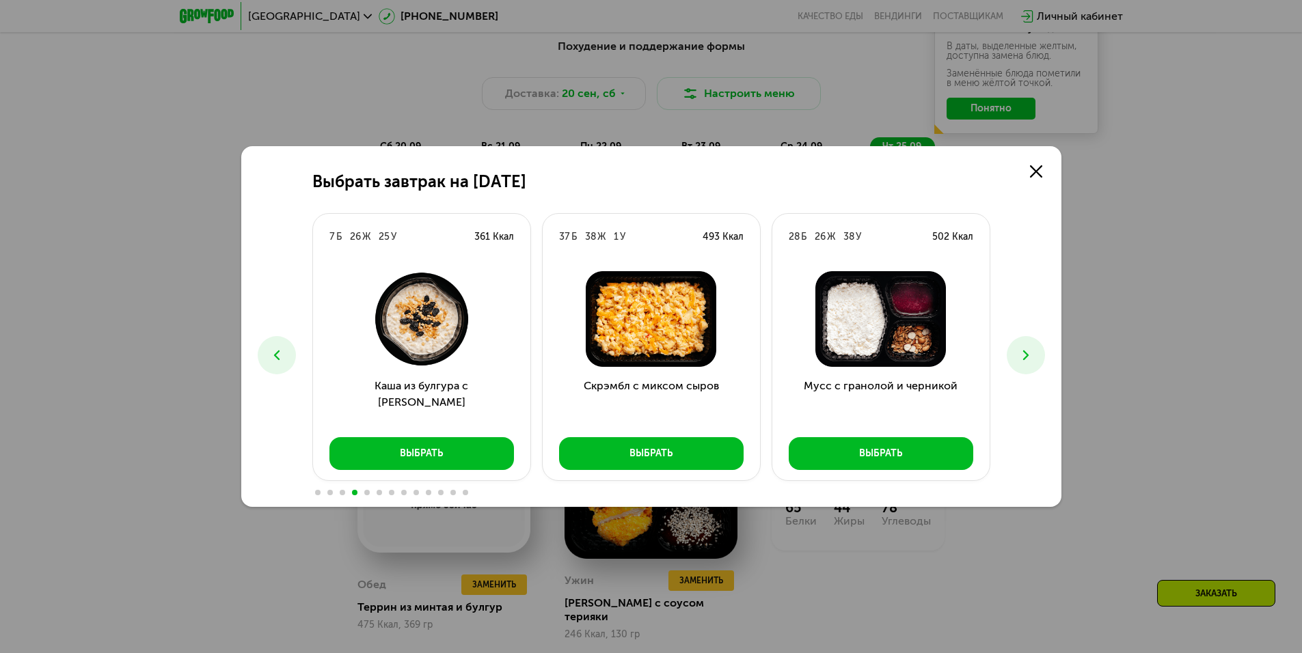
click at [1012, 351] on button at bounding box center [1026, 355] width 38 height 38
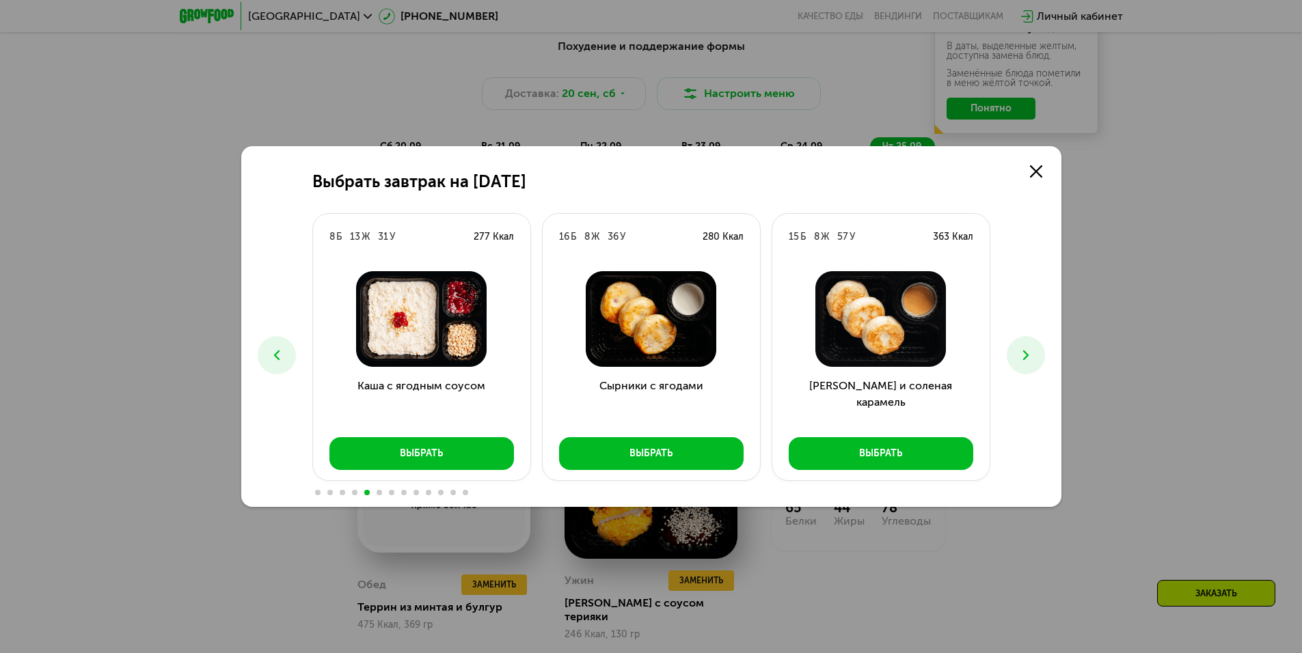
click at [1012, 349] on button at bounding box center [1026, 355] width 38 height 38
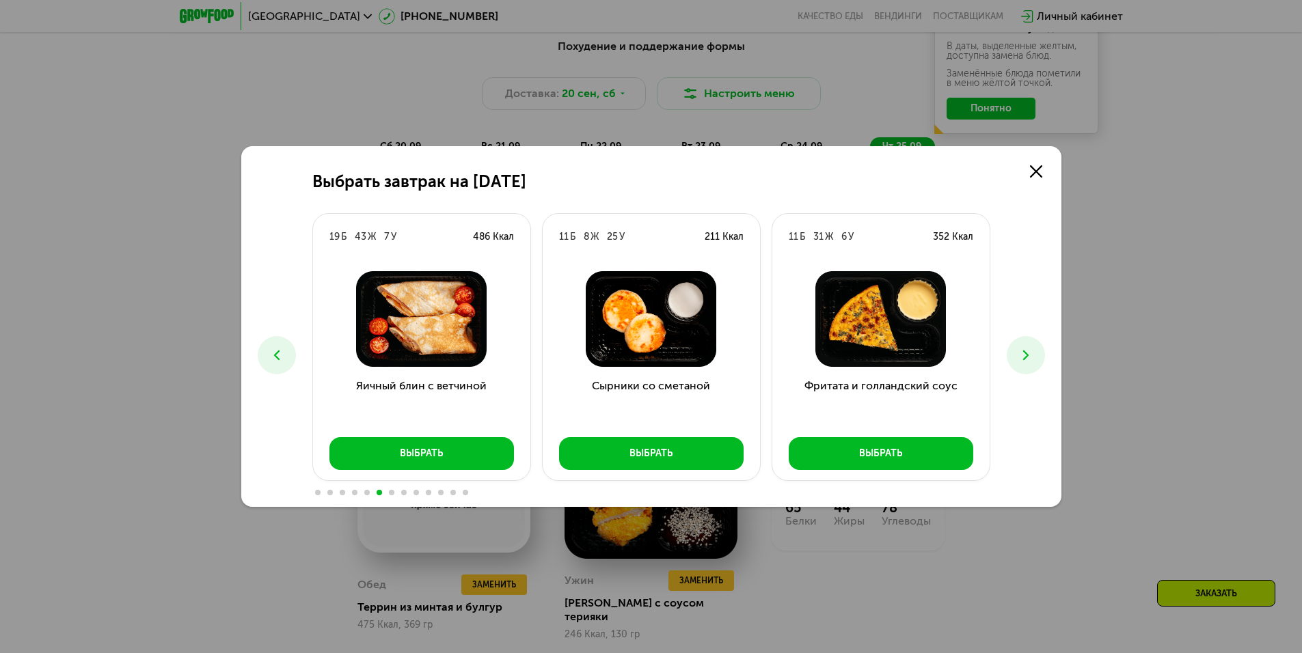
click at [1012, 348] on button at bounding box center [1026, 355] width 38 height 38
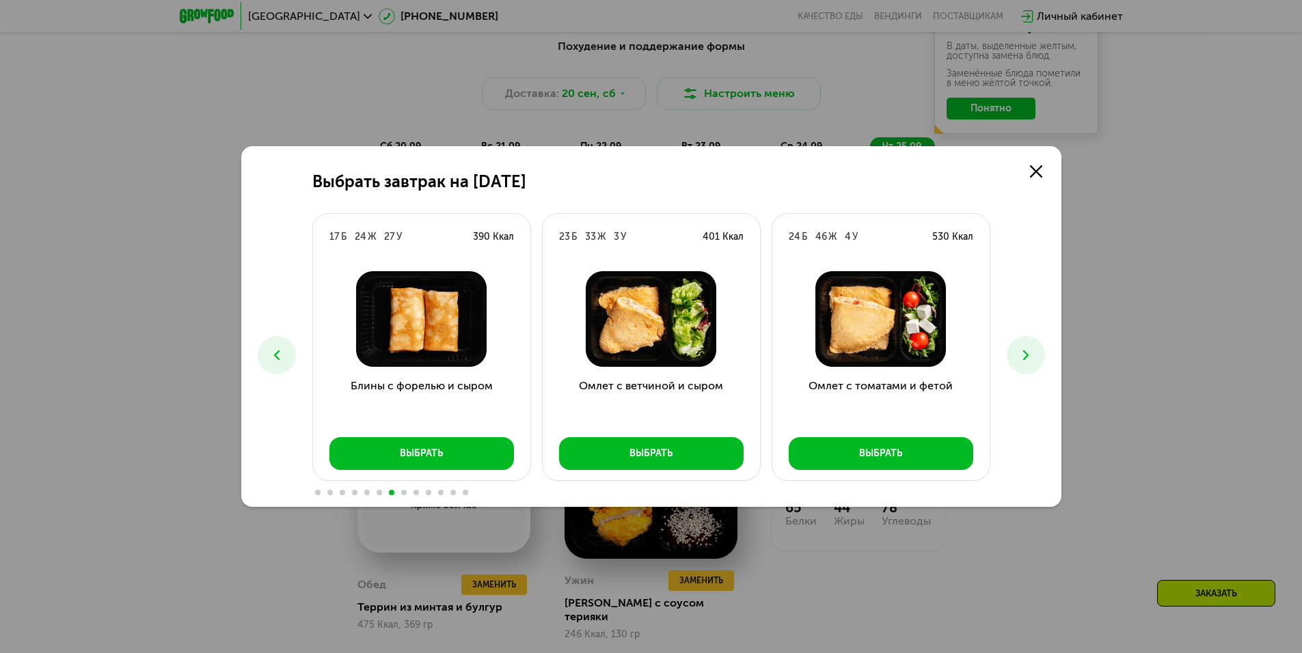
click at [1012, 348] on button at bounding box center [1026, 355] width 38 height 38
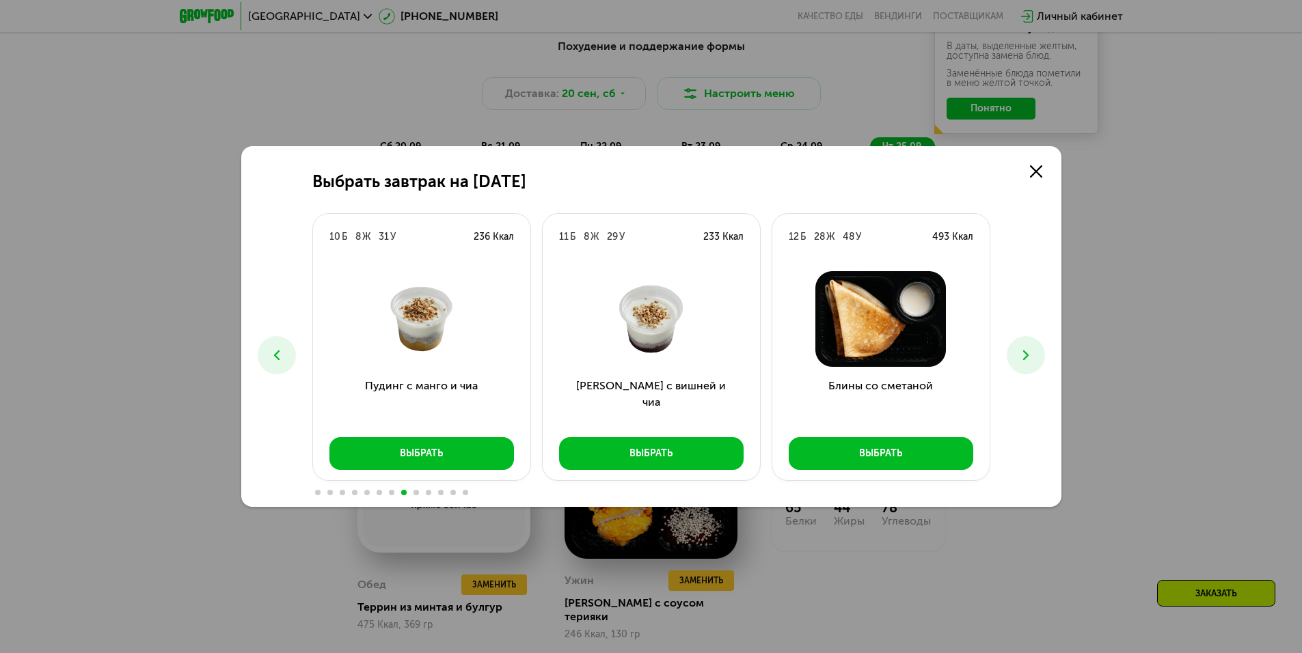
click at [1163, 355] on div "Выбрать завтрак на [DATE] Б 17 Ж 39 У 382 Ккал Сэндвич с курицей Выбрать 6 Б 24…" at bounding box center [651, 326] width 1302 height 653
click at [1038, 174] on use at bounding box center [1036, 171] width 12 height 12
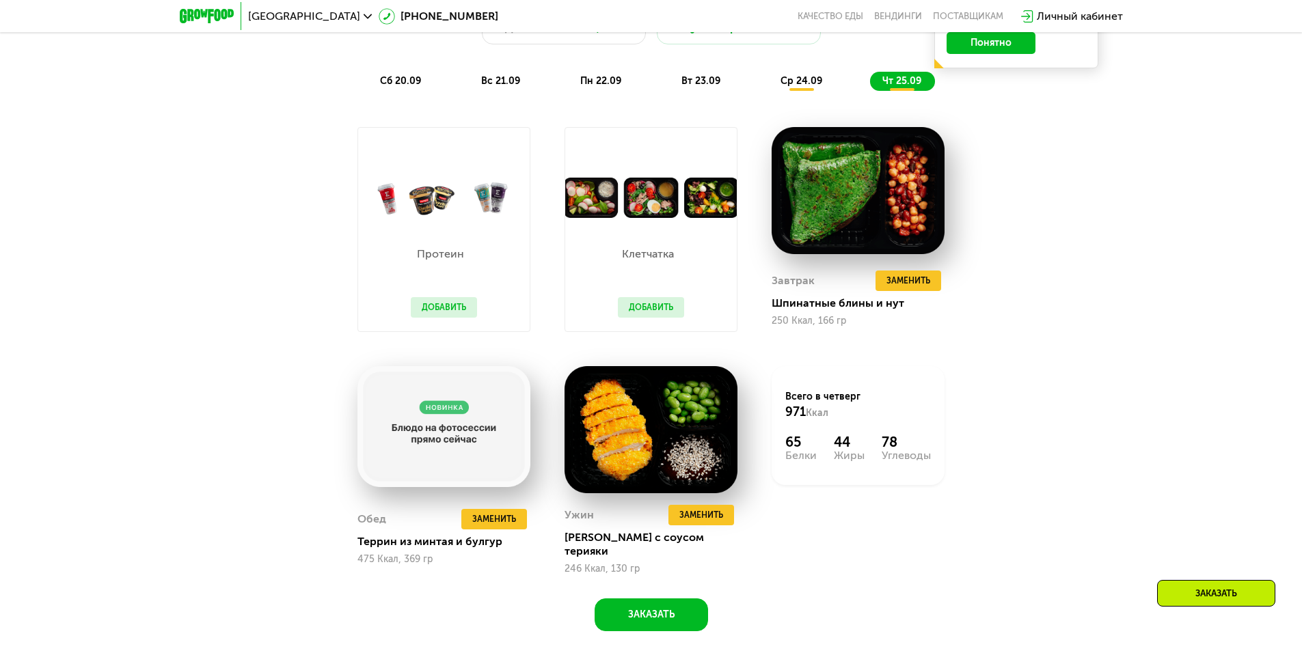
scroll to position [1338, 0]
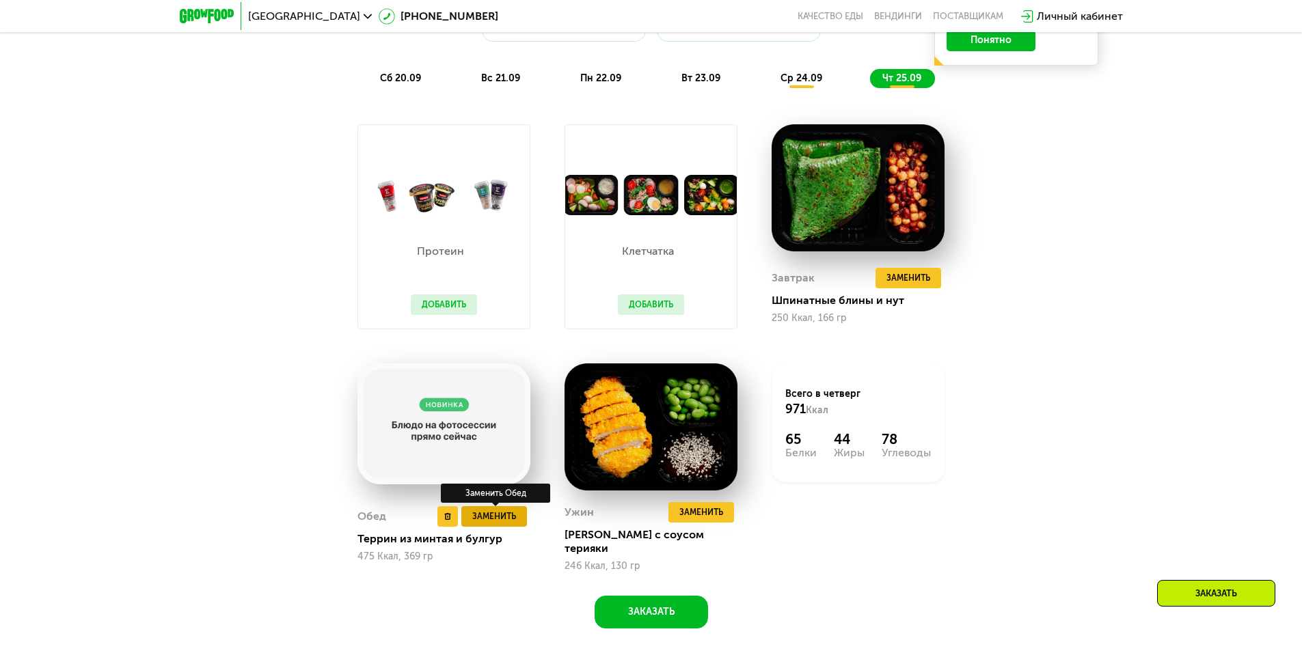
click at [480, 516] on span "Заменить" at bounding box center [494, 517] width 44 height 14
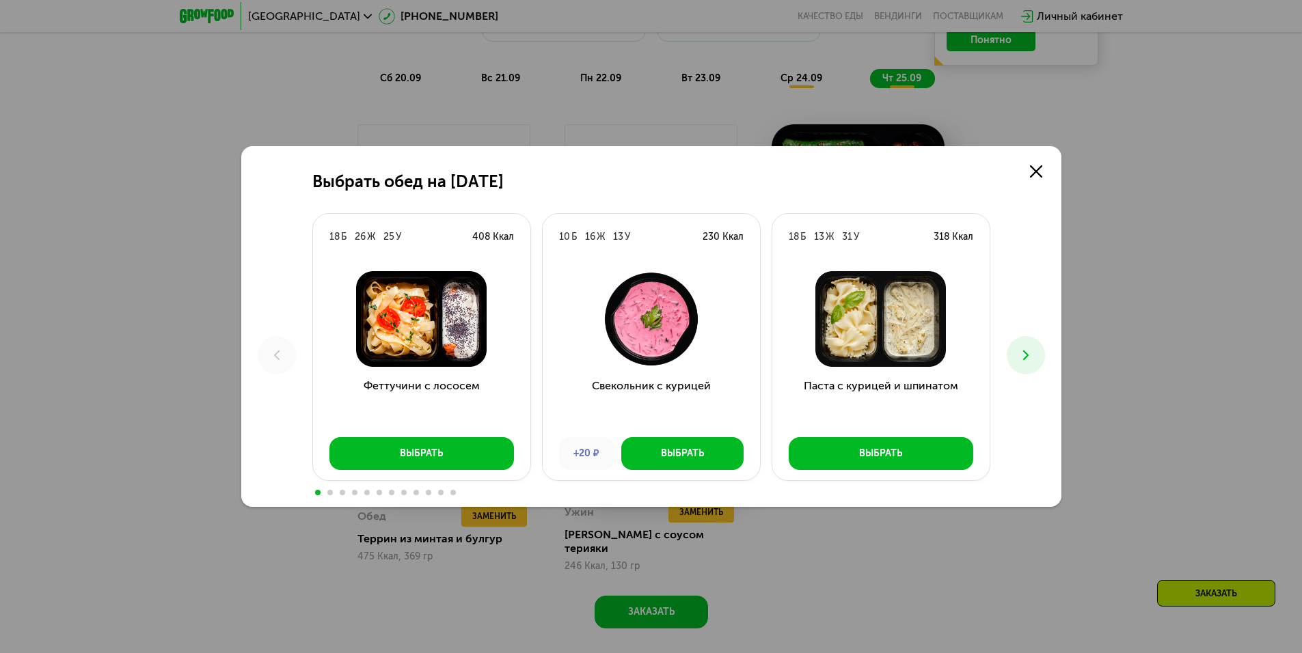
click at [1025, 355] on icon at bounding box center [1026, 355] width 16 height 16
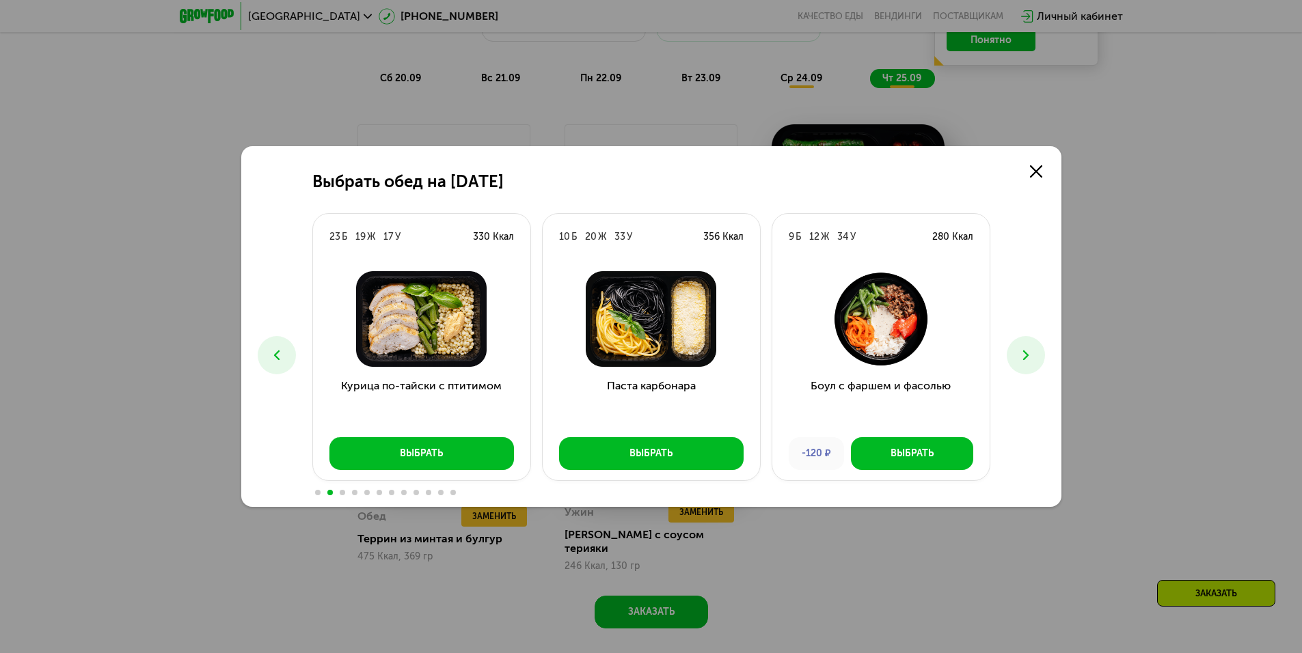
click at [1025, 355] on icon at bounding box center [1026, 355] width 16 height 16
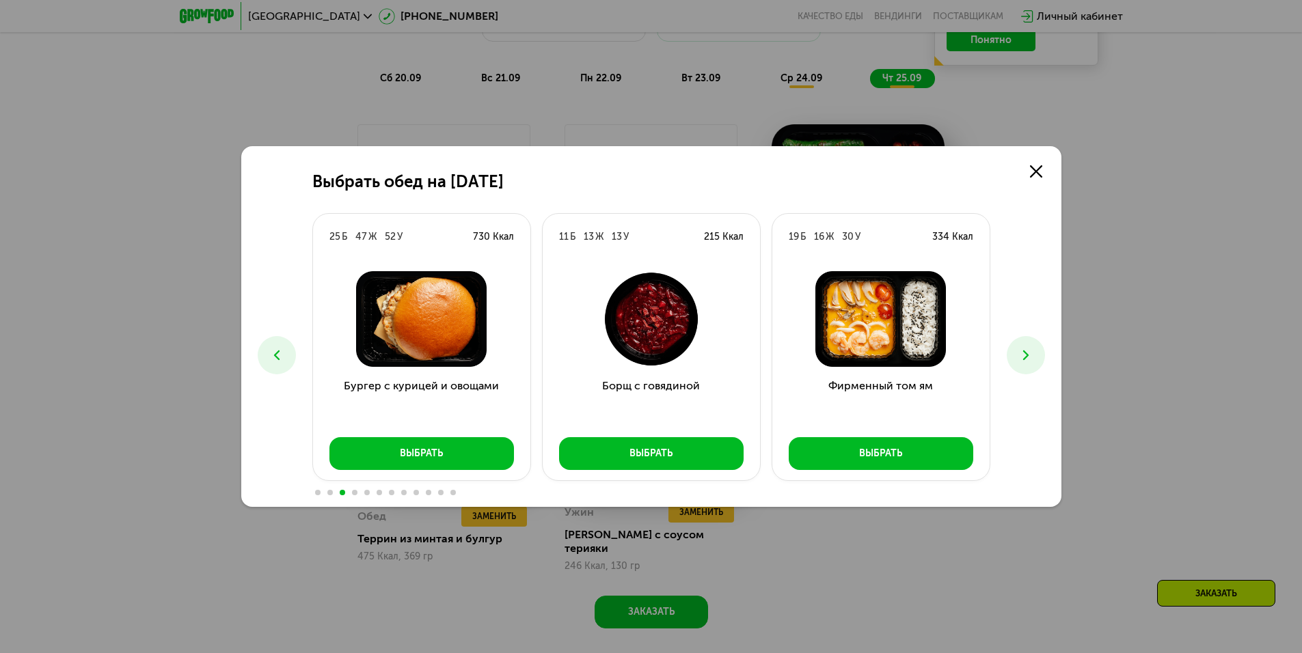
click at [258, 363] on div "Выбрать обед на [DATE] Б 26 Ж 25 У 408 Ккал Феттучини с лососем Выбрать 10 Б 16…" at bounding box center [651, 326] width 820 height 361
click at [262, 360] on button at bounding box center [277, 355] width 38 height 38
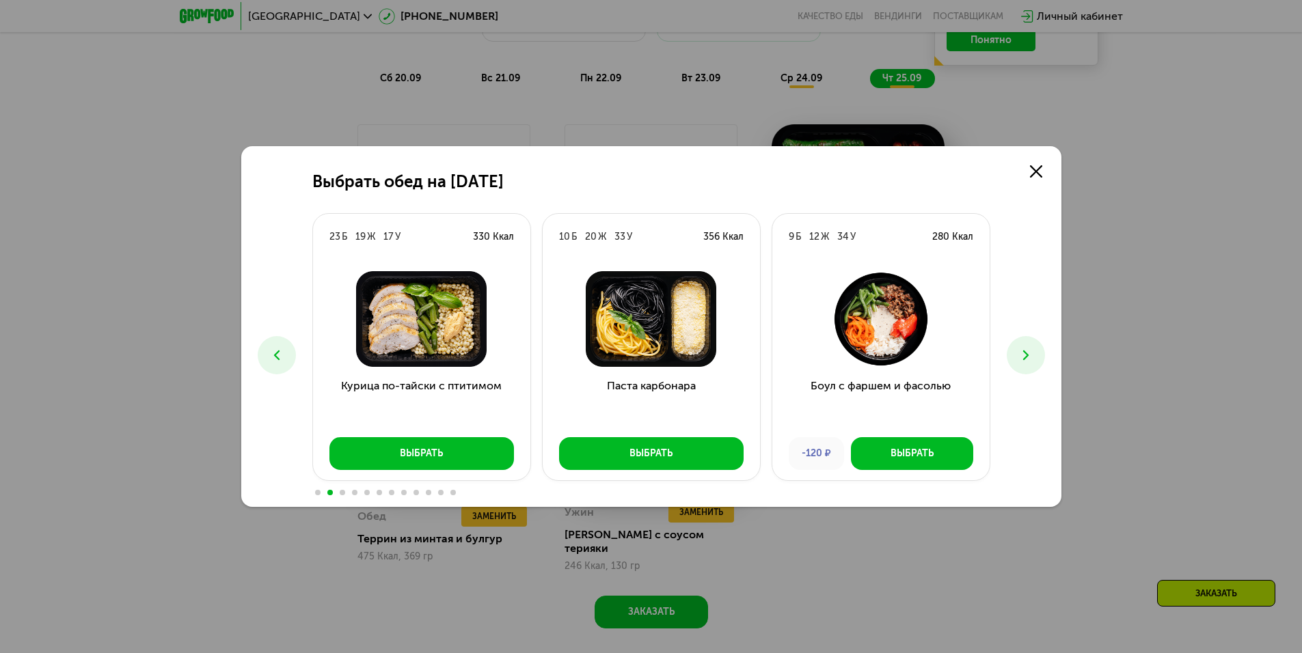
click at [1027, 347] on button at bounding box center [1026, 355] width 38 height 38
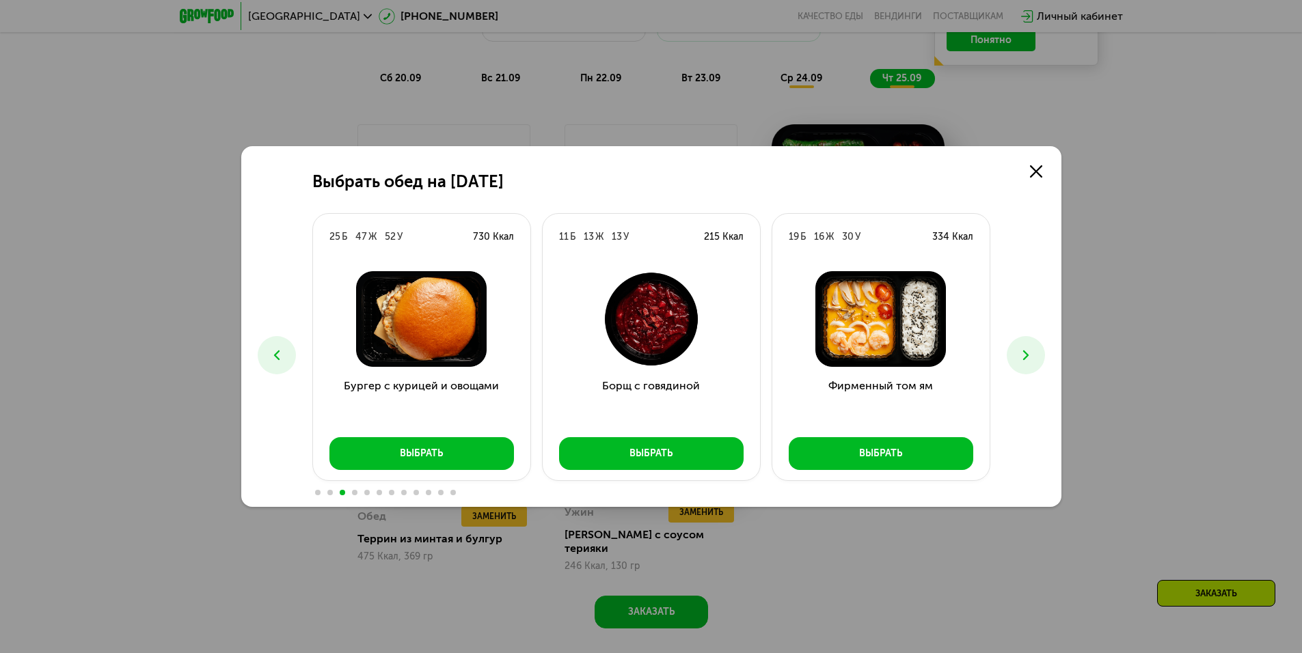
drag, startPoint x: 1023, startPoint y: 355, endPoint x: 992, endPoint y: 408, distance: 61.5
click at [992, 408] on div "Выбрать обед на [DATE] Б 26 Ж 25 У 408 Ккал Феттучини с лососем Выбрать 10 Б 16…" at bounding box center [651, 326] width 820 height 361
click at [1031, 354] on icon at bounding box center [1026, 355] width 16 height 16
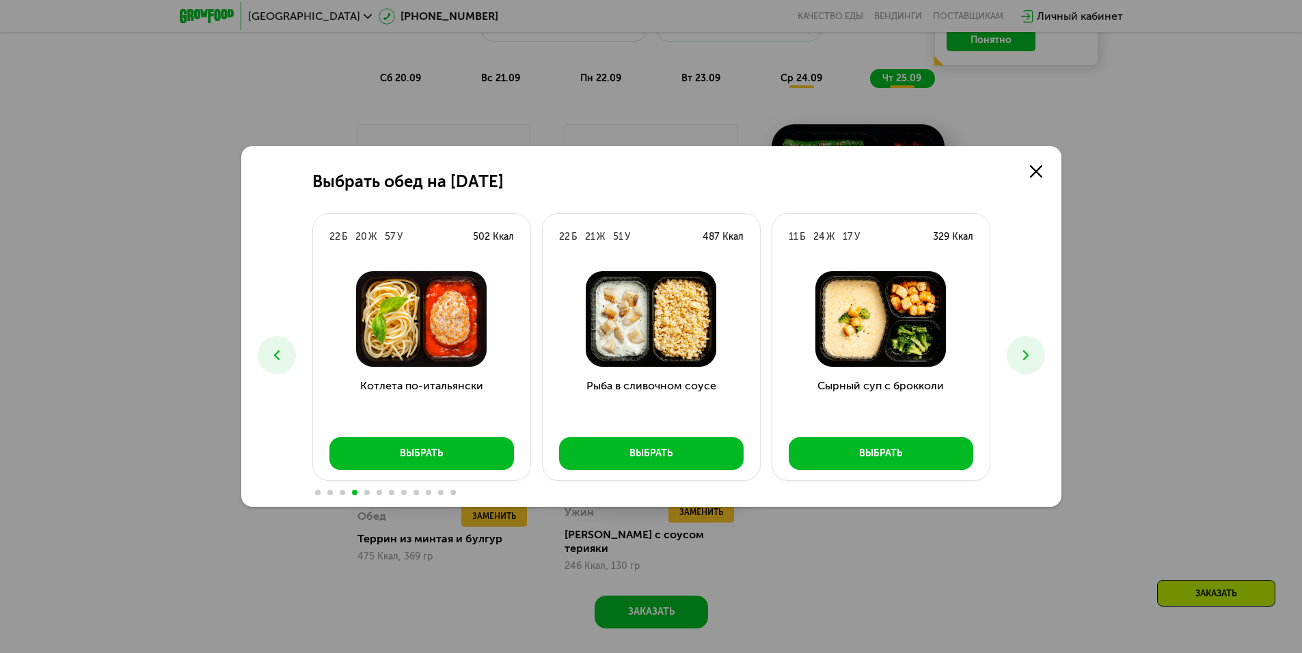
click at [1034, 351] on button at bounding box center [1026, 355] width 38 height 38
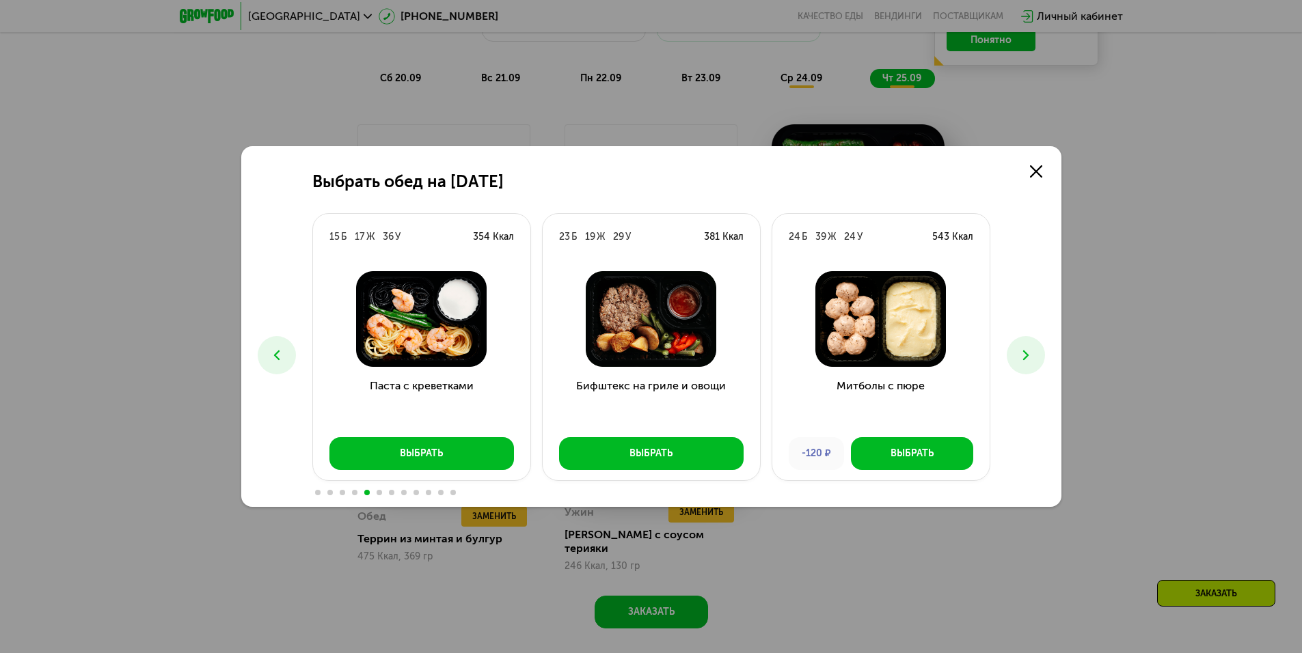
click at [1034, 351] on button at bounding box center [1026, 355] width 38 height 38
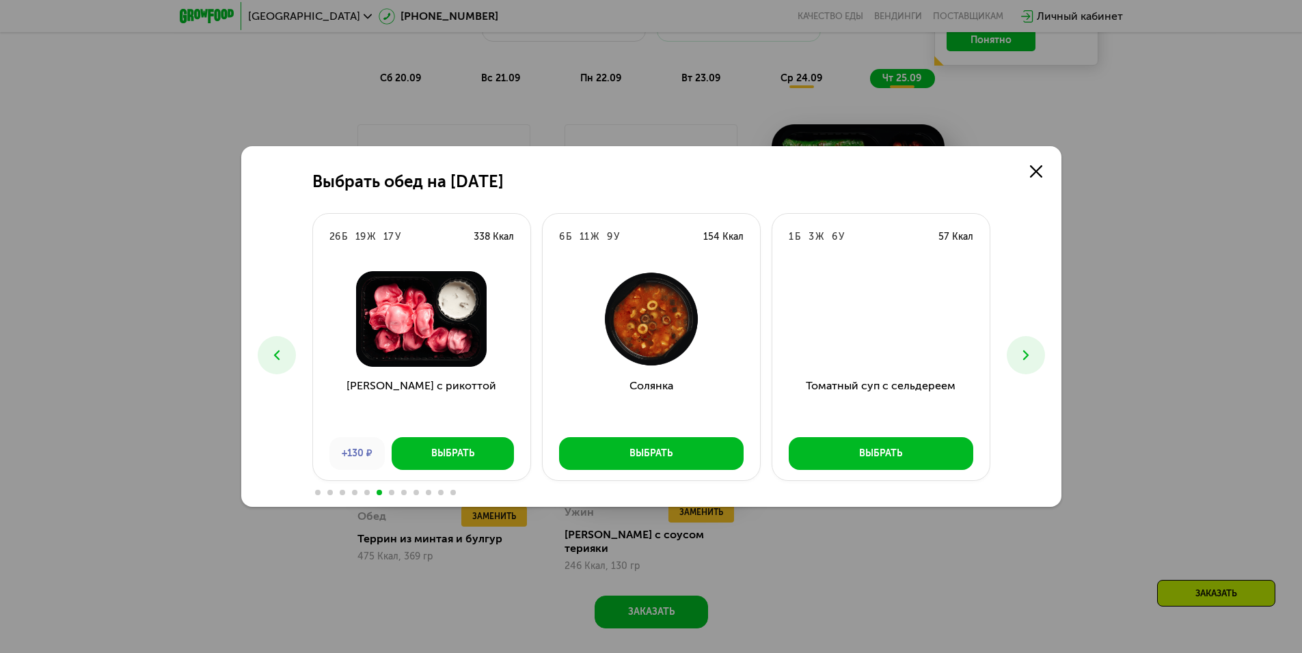
click at [1034, 347] on button at bounding box center [1026, 355] width 38 height 38
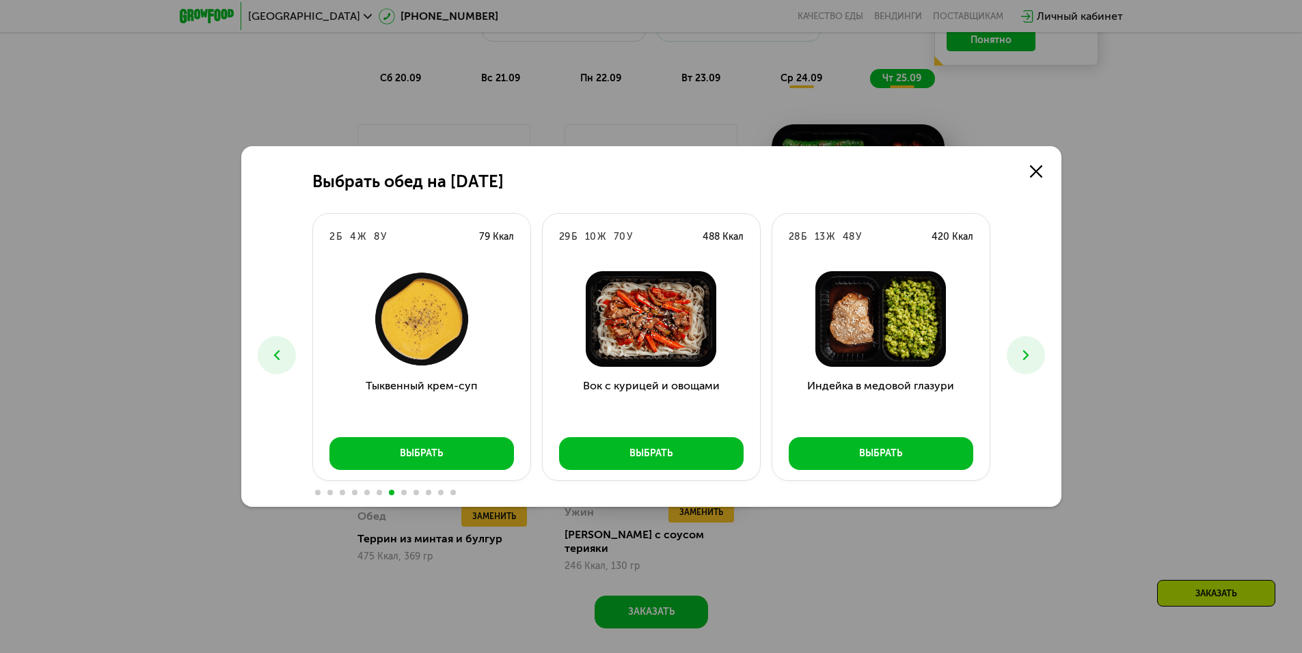
click at [1034, 347] on button at bounding box center [1026, 355] width 38 height 38
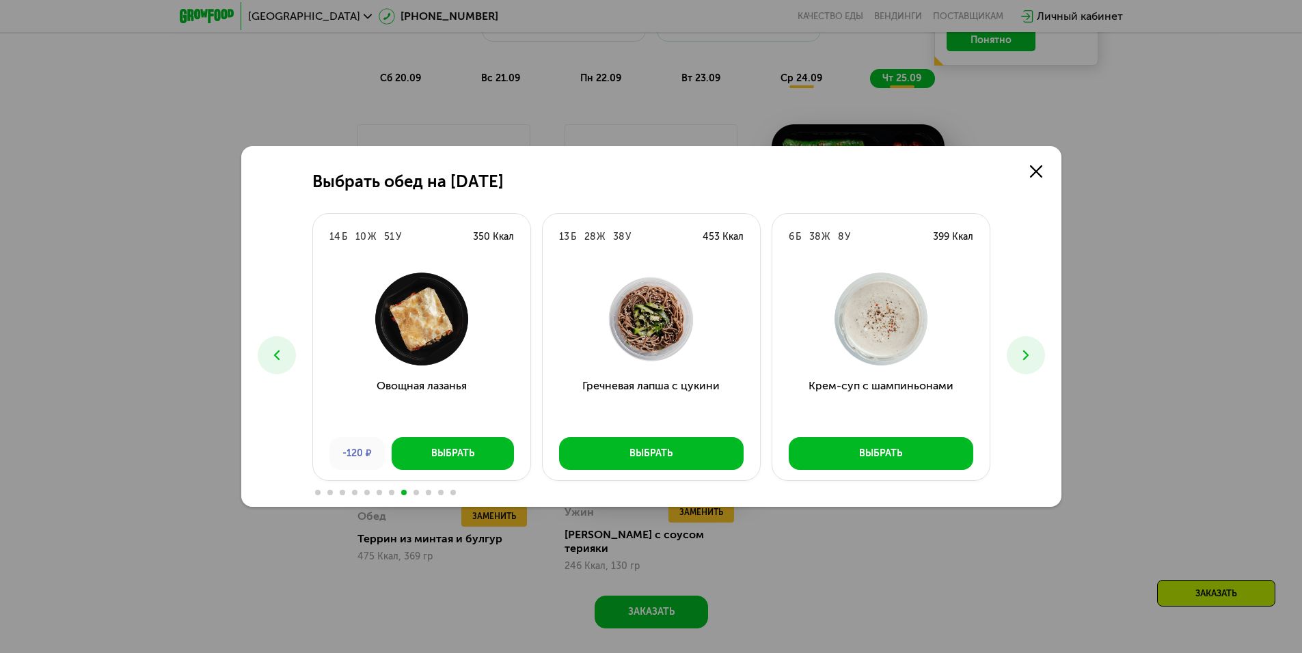
drag, startPoint x: 1034, startPoint y: 347, endPoint x: 132, endPoint y: 331, distance: 902.3
click at [132, 331] on div "Выбрать обед на [DATE] Б 26 Ж 25 У 408 Ккал Феттучини с лососем Выбрать 10 Б 16…" at bounding box center [651, 326] width 1302 height 653
click at [286, 354] on button at bounding box center [277, 355] width 38 height 38
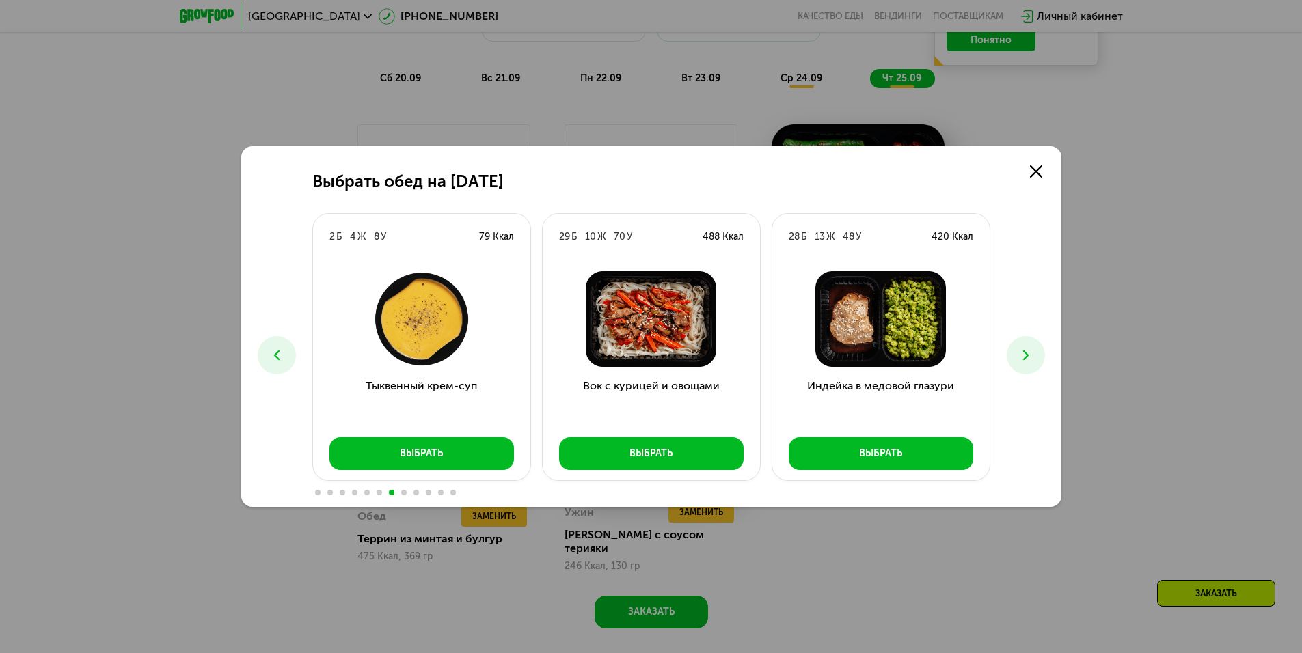
click at [286, 354] on button at bounding box center [277, 355] width 38 height 38
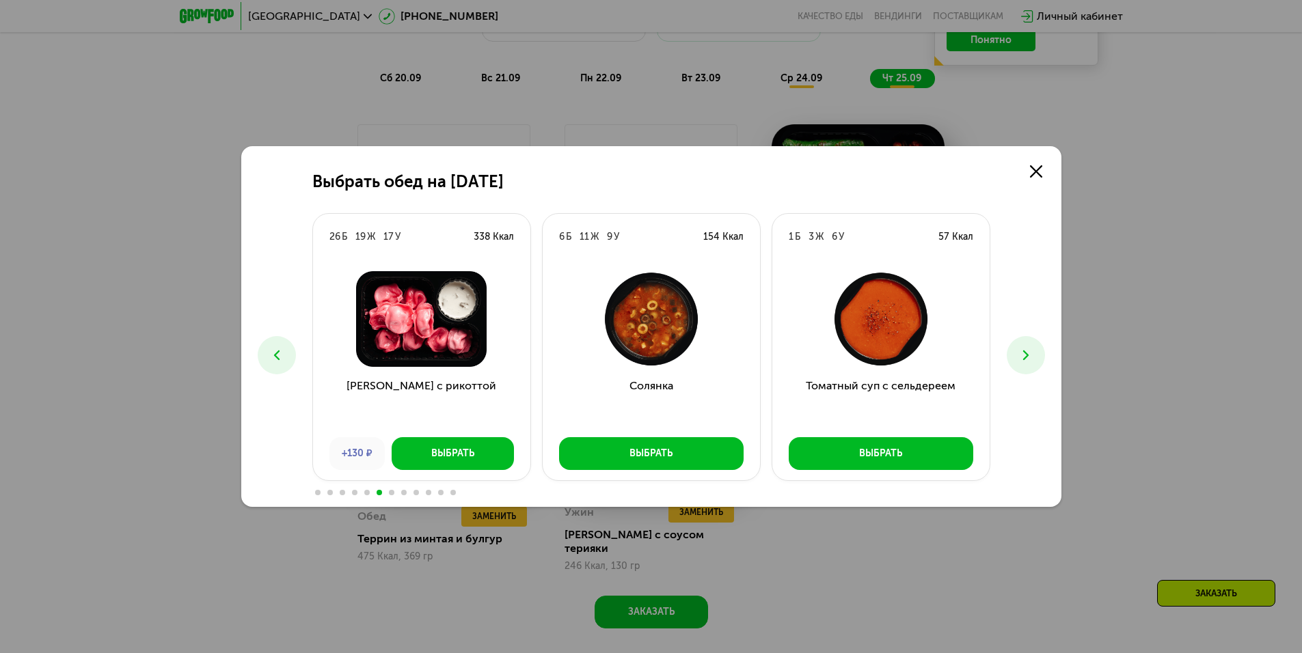
click at [252, 342] on div "Выбрать обед на [DATE] Б 26 Ж 25 У 408 Ккал Феттучини с лососем Выбрать 10 Б 16…" at bounding box center [651, 326] width 820 height 361
click at [262, 353] on button at bounding box center [277, 355] width 38 height 38
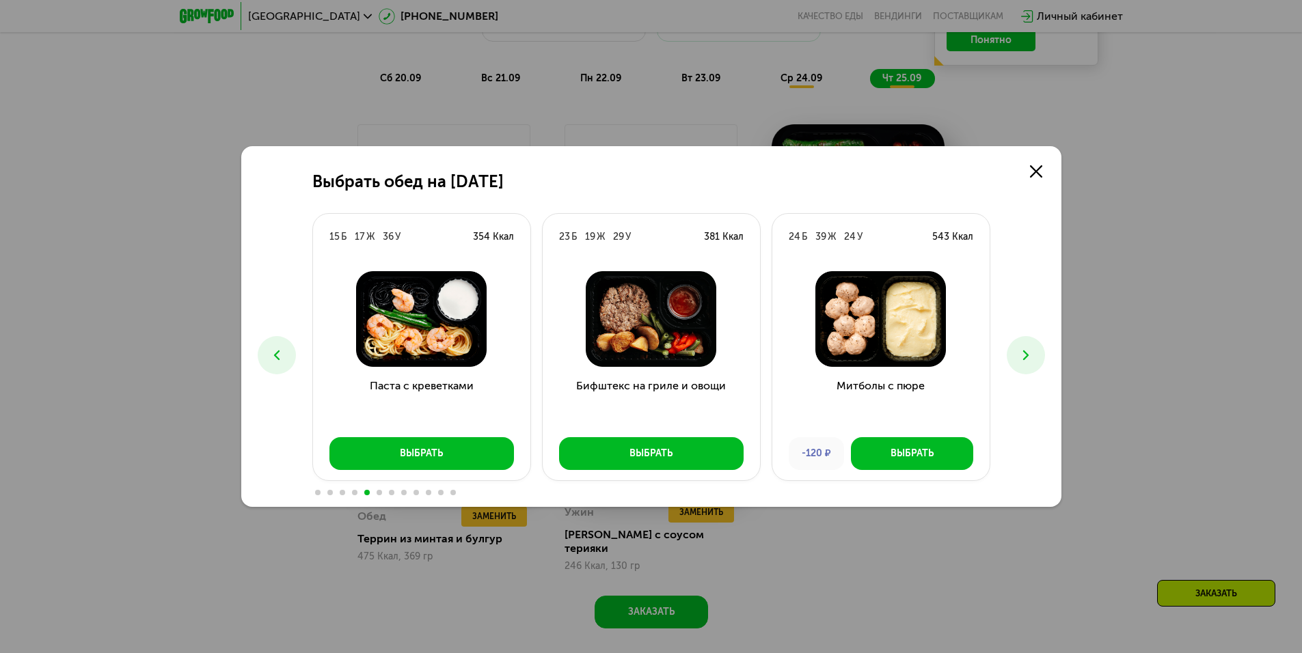
click at [1040, 358] on button at bounding box center [1026, 355] width 38 height 38
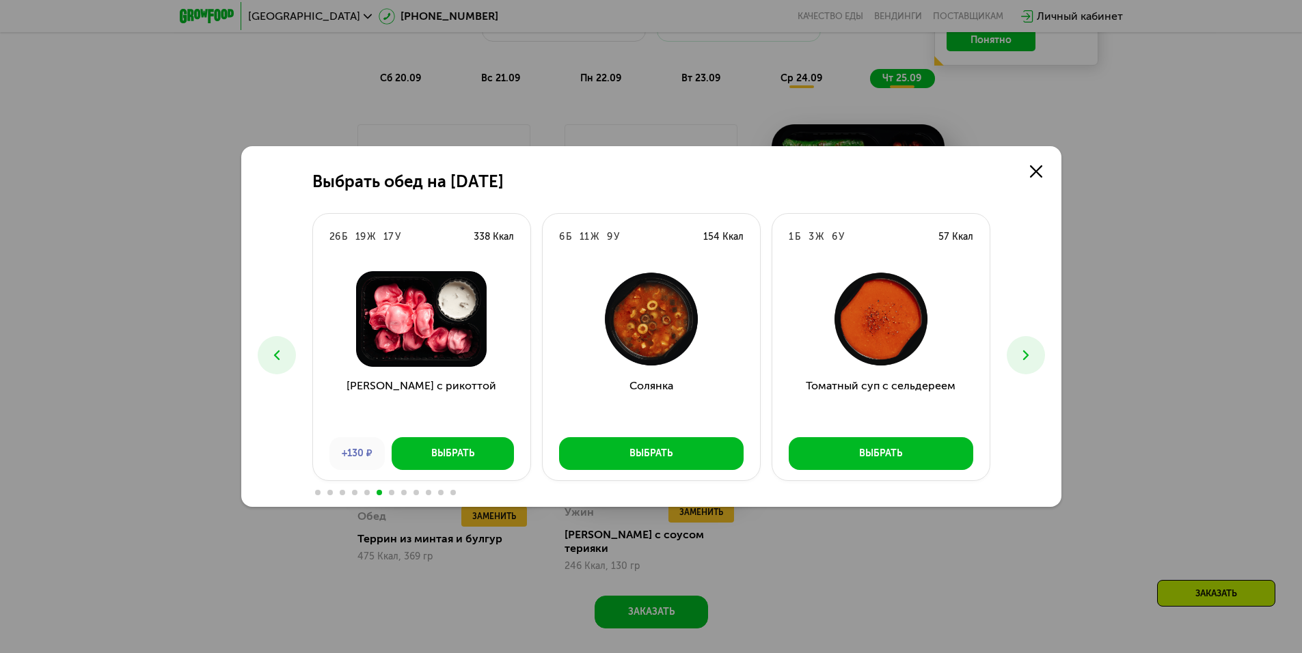
click at [1039, 357] on button at bounding box center [1026, 355] width 38 height 38
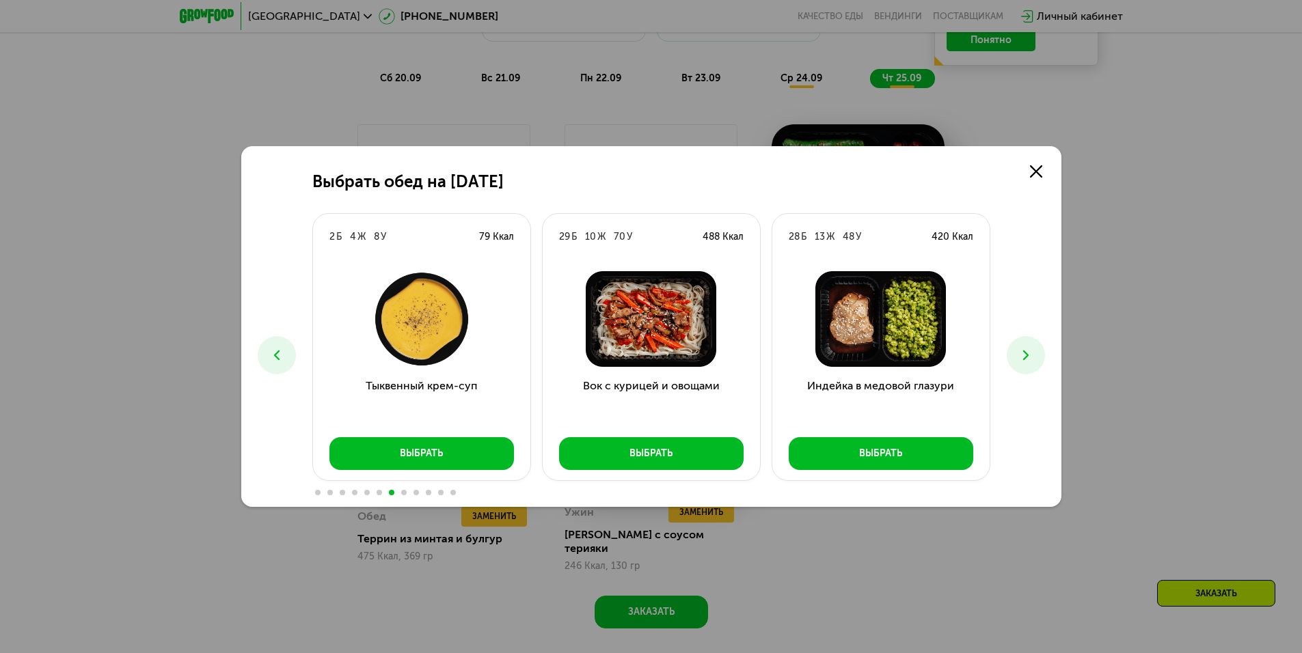
click at [1038, 356] on button at bounding box center [1026, 355] width 38 height 38
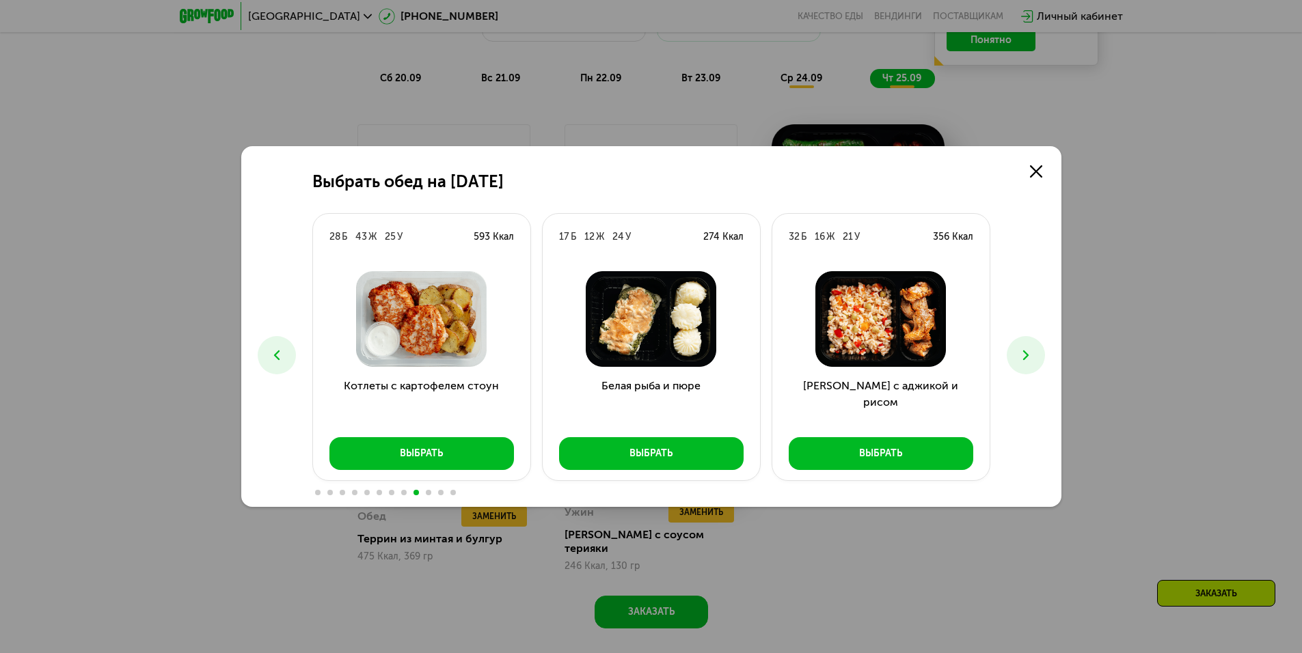
click at [1038, 356] on button at bounding box center [1026, 355] width 38 height 38
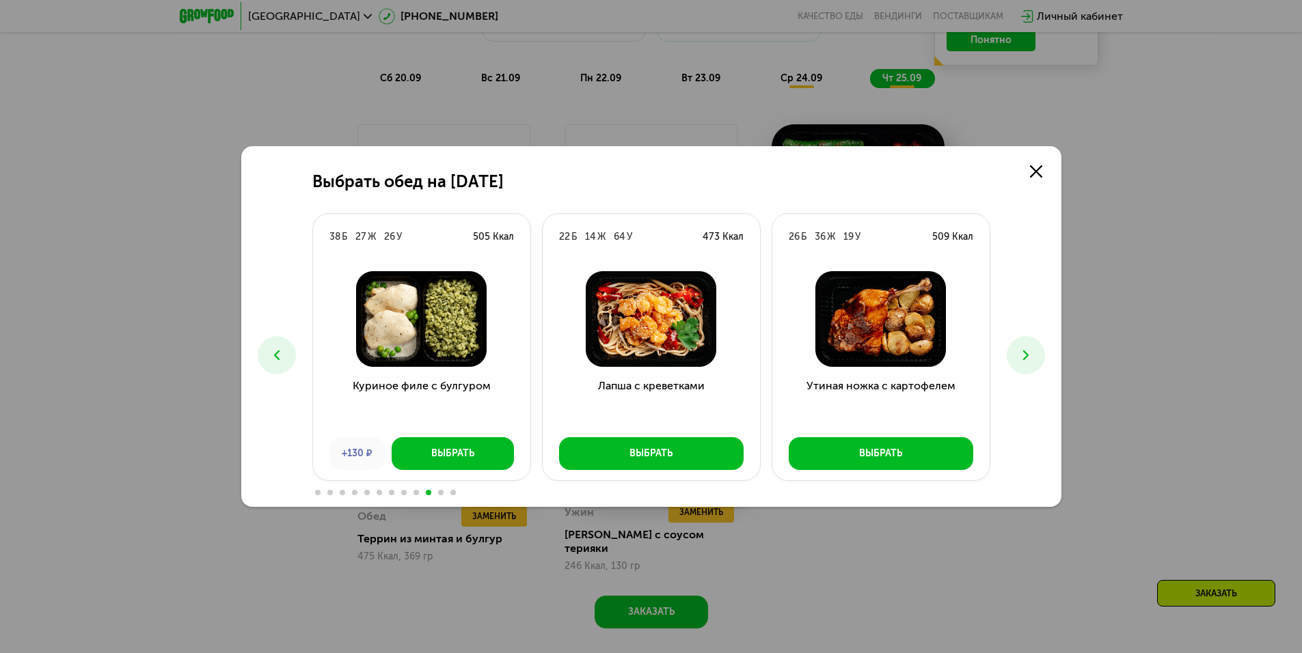
click at [1038, 356] on button at bounding box center [1026, 355] width 38 height 38
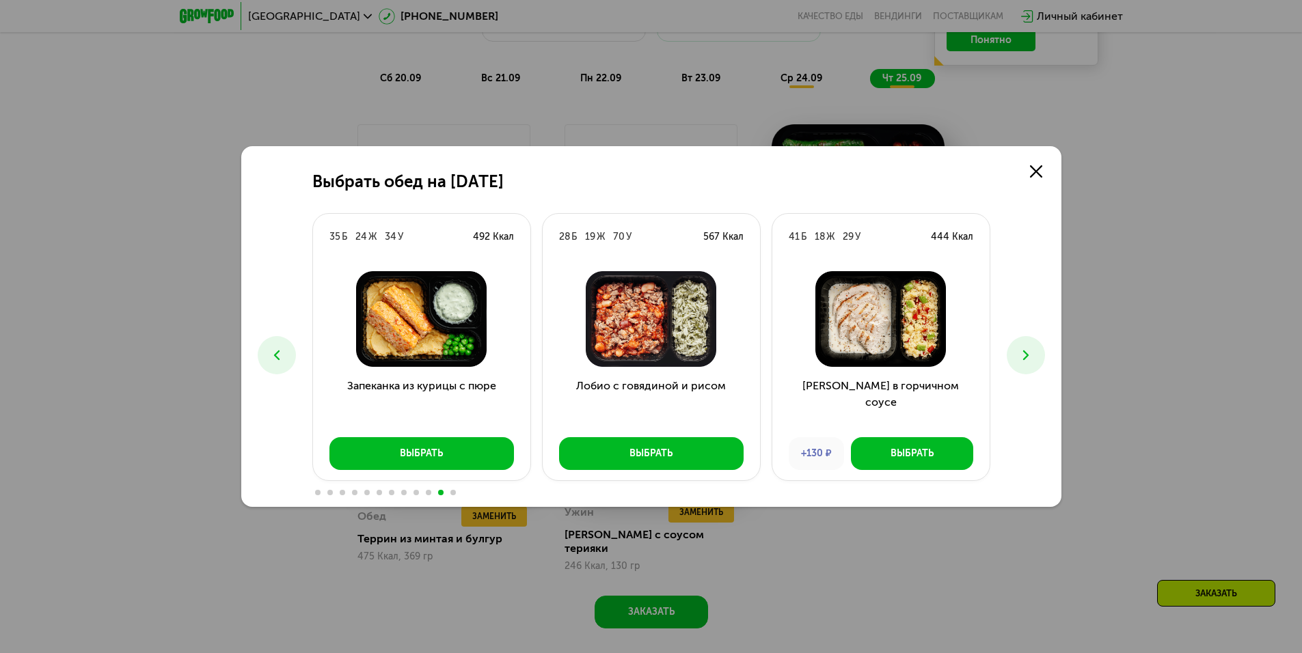
click at [1038, 356] on button at bounding box center [1026, 355] width 38 height 38
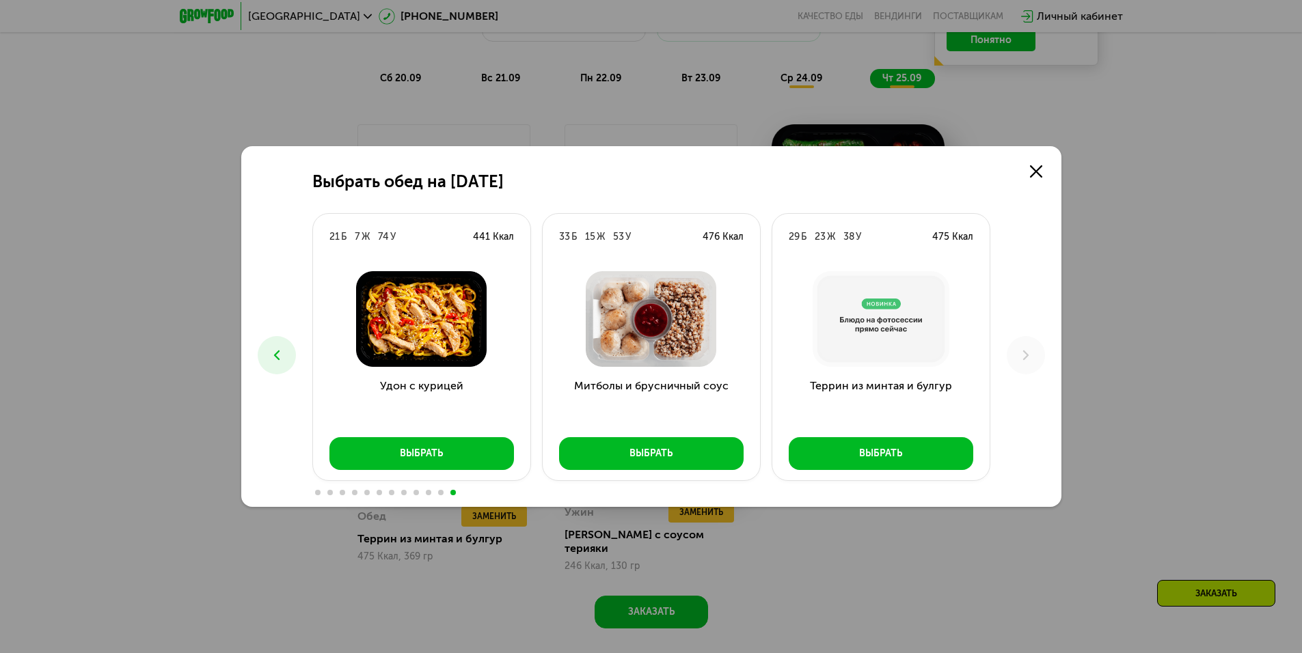
click at [1210, 245] on div "Выбрать обед на [DATE] Б 26 Ж 25 У 408 Ккал Феттучини с лососем Выбрать 10 Б 16…" at bounding box center [651, 326] width 1302 height 653
click at [1034, 166] on icon at bounding box center [1036, 171] width 12 height 12
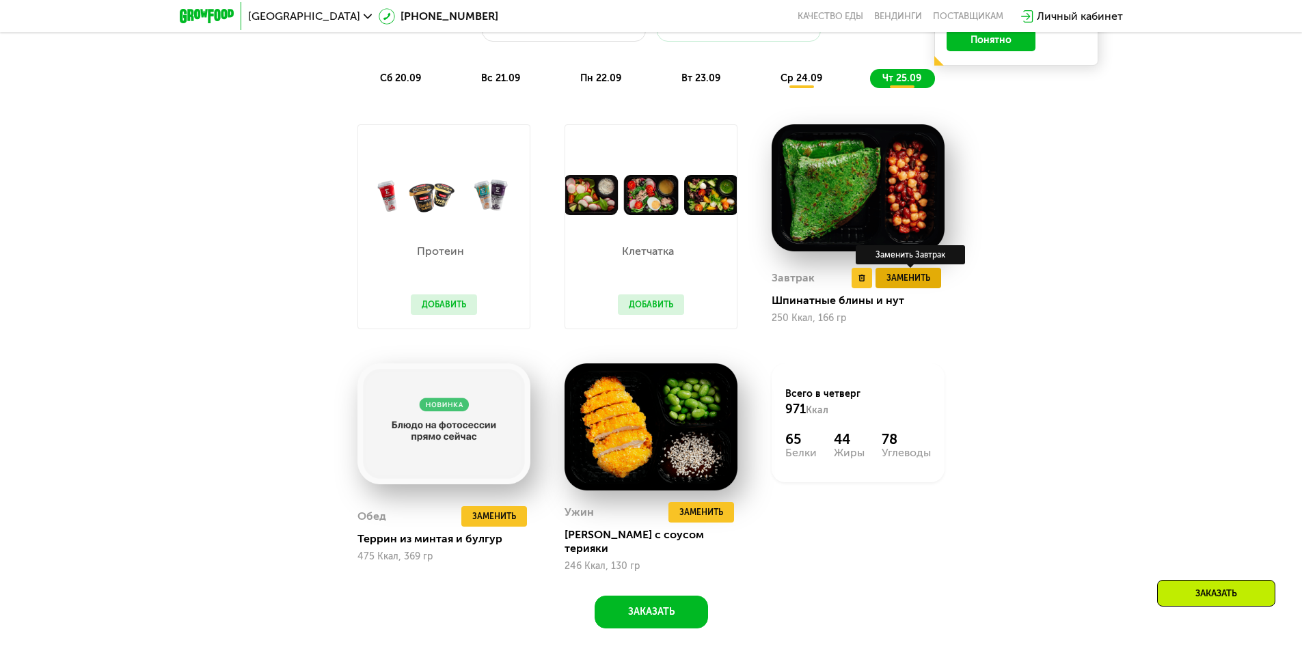
click at [890, 285] on span "Заменить" at bounding box center [908, 278] width 44 height 14
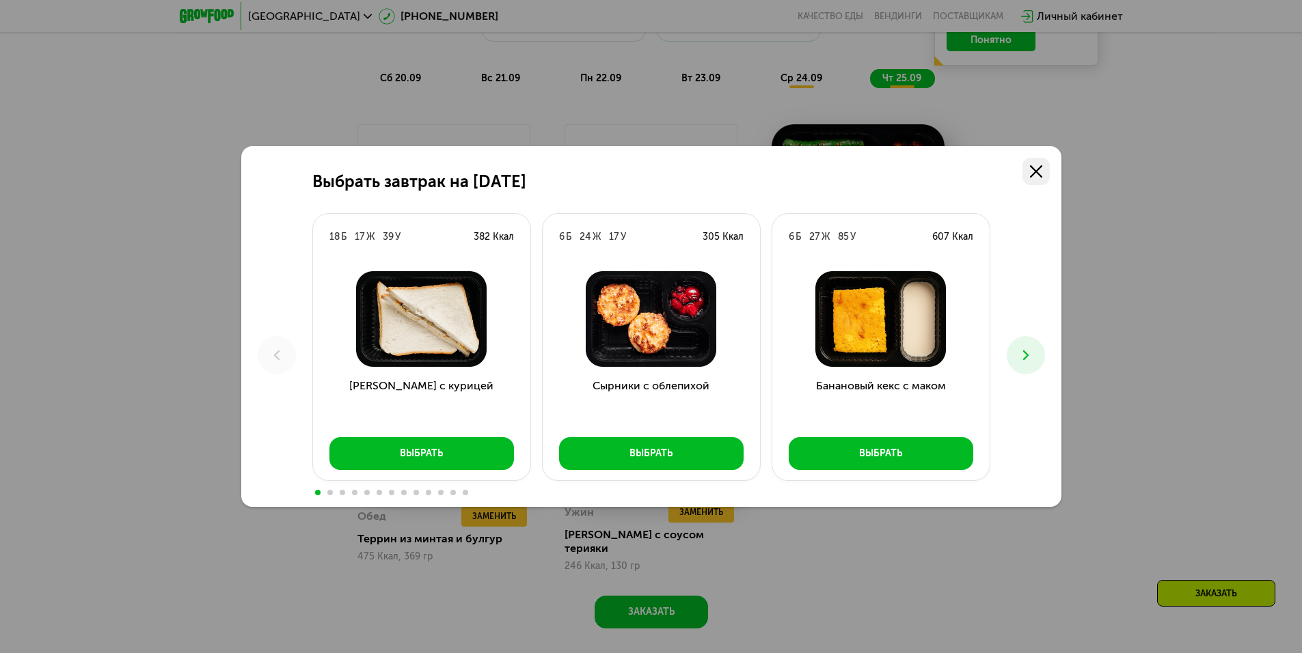
click at [1038, 180] on link at bounding box center [1036, 171] width 27 height 27
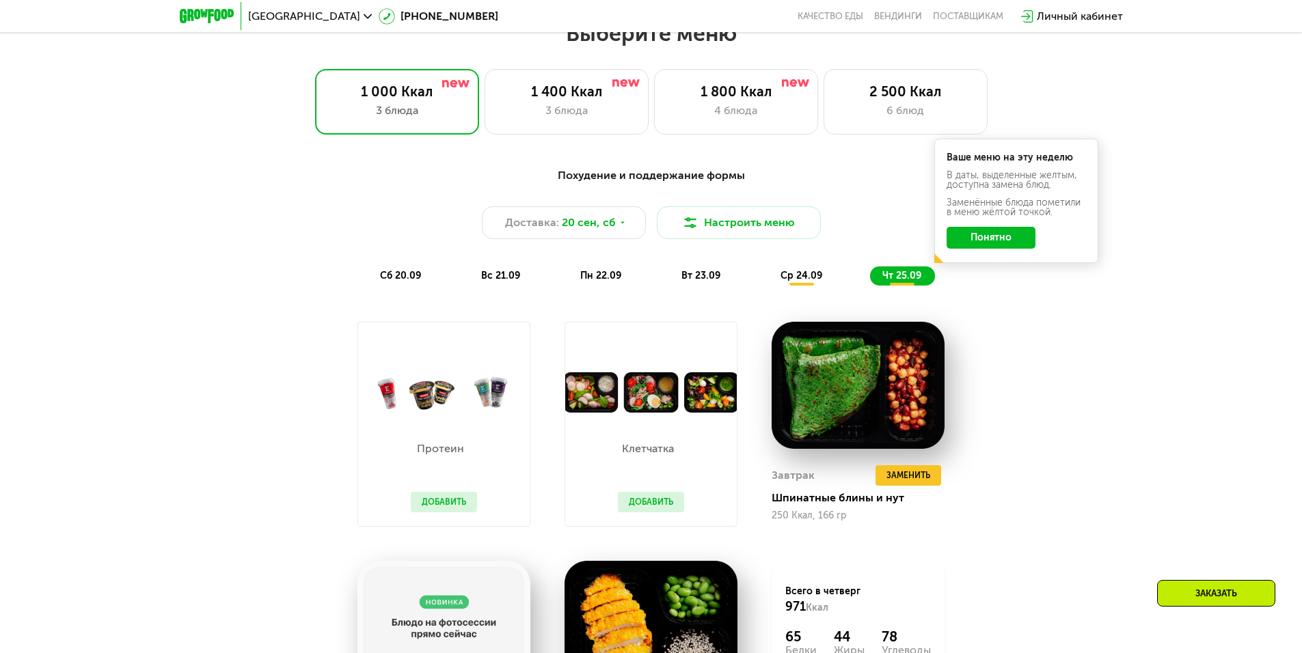
scroll to position [1133, 0]
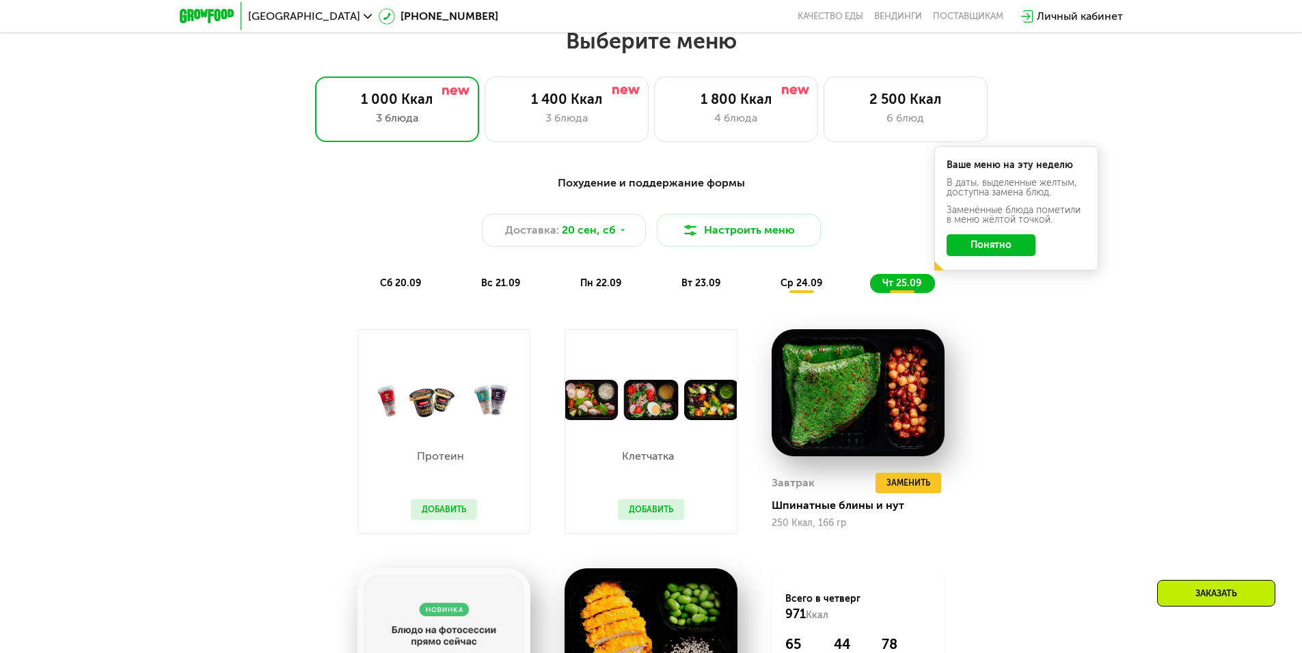
click at [761, 290] on div "сб 20.09 вс 21.09 пн 22.09 вт 23.09 ср 24.09 чт 25.09" at bounding box center [651, 283] width 567 height 19
click at [786, 281] on div "ср 24.09" at bounding box center [802, 283] width 68 height 19
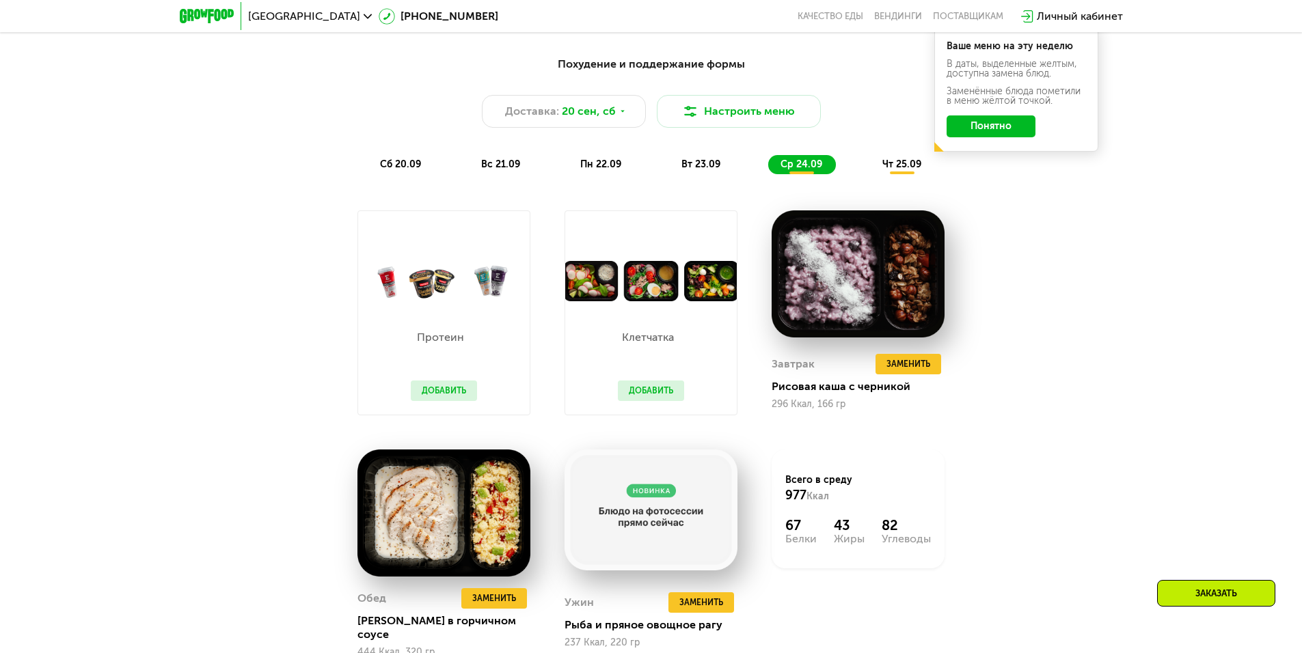
scroll to position [1270, 0]
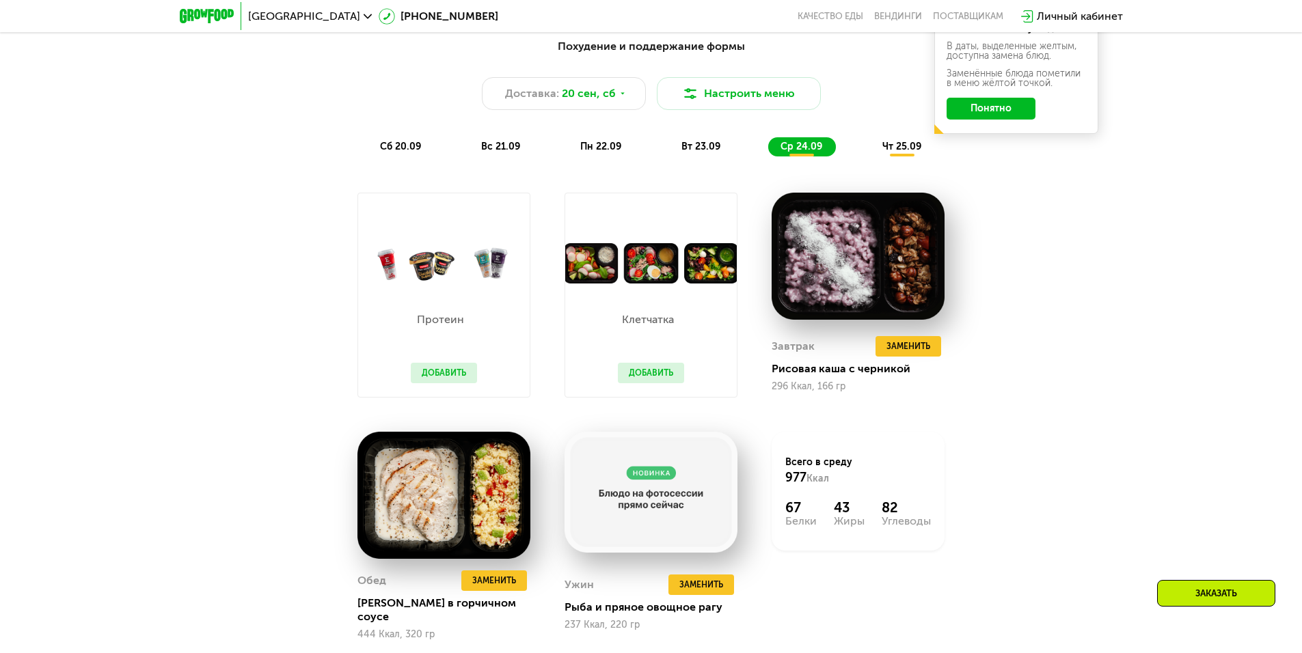
click at [701, 150] on span "вт 23.09" at bounding box center [700, 147] width 39 height 12
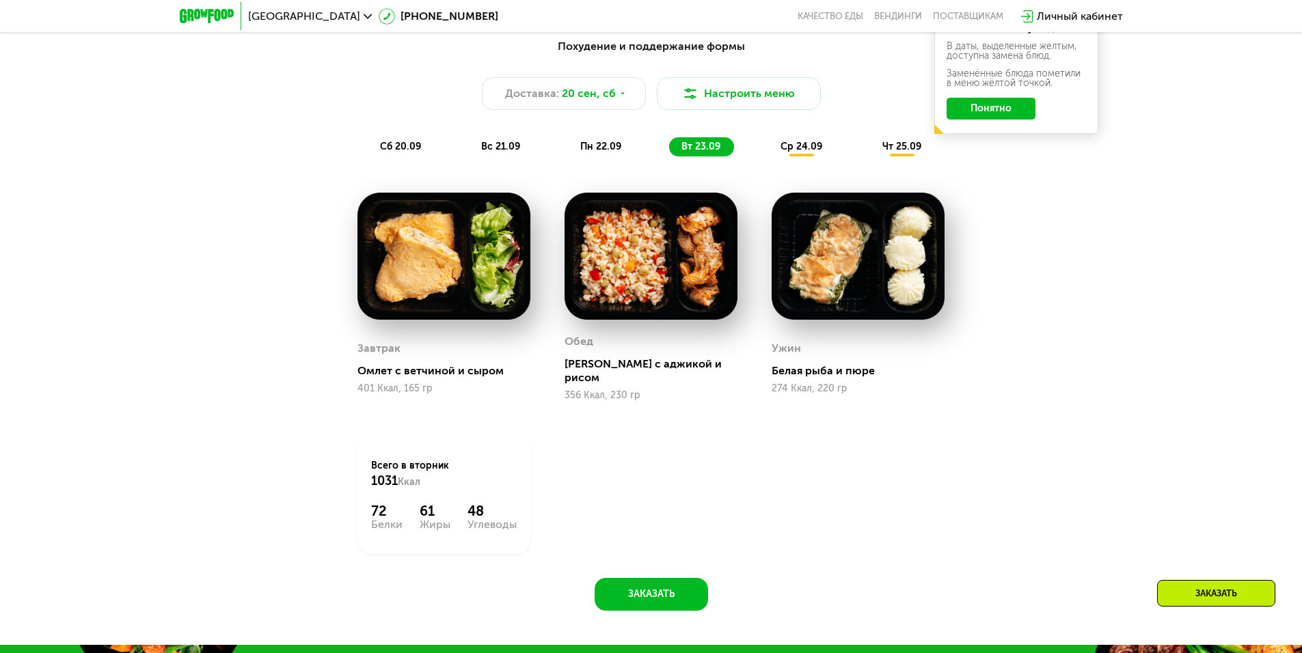
click at [652, 152] on div "сб 20.09 вс 21.09 пн 22.09 вт 23.09 ср 24.09 чт 25.09" at bounding box center [651, 146] width 567 height 19
click at [622, 152] on div "пн 22.09" at bounding box center [601, 146] width 67 height 19
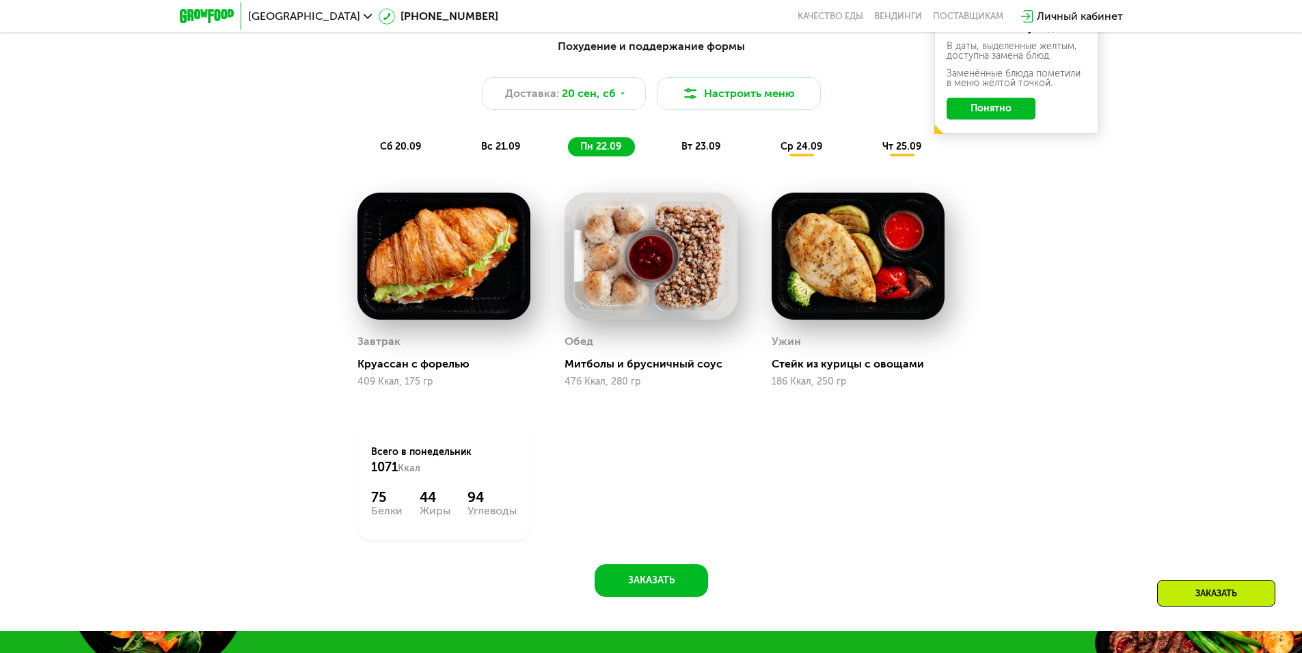
click at [522, 143] on div "вс 21.09" at bounding box center [501, 146] width 65 height 19
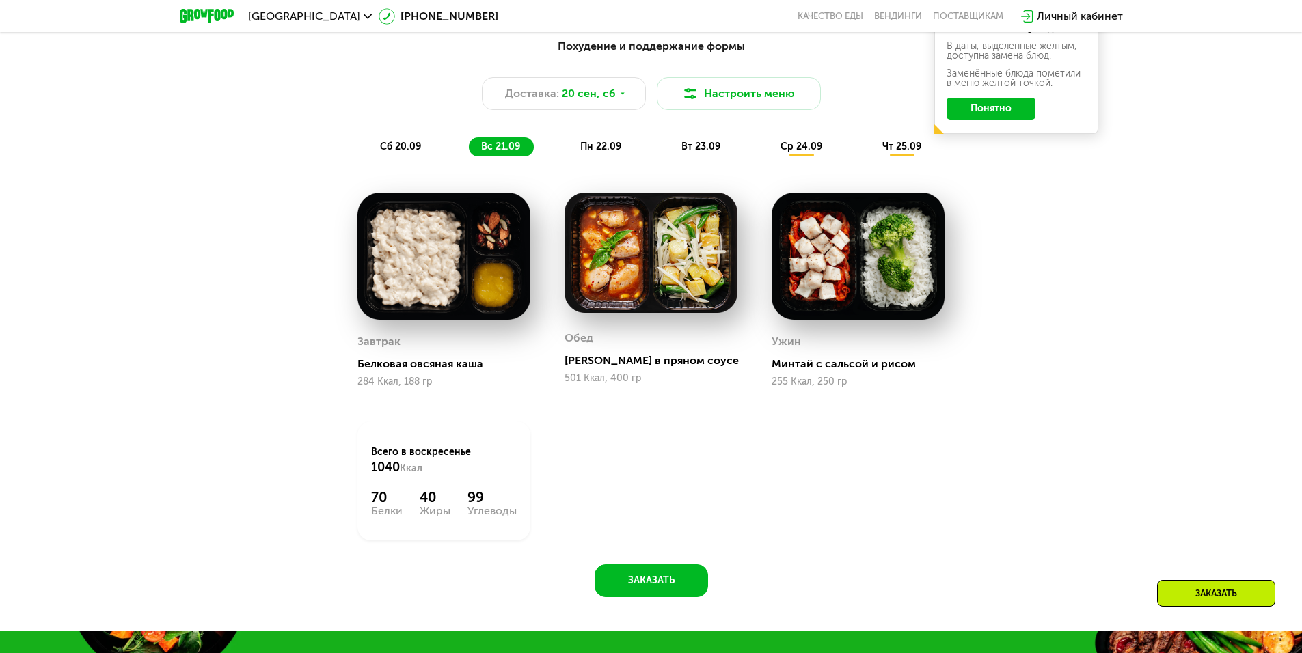
click at [405, 150] on span "сб 20.09" at bounding box center [400, 147] width 41 height 12
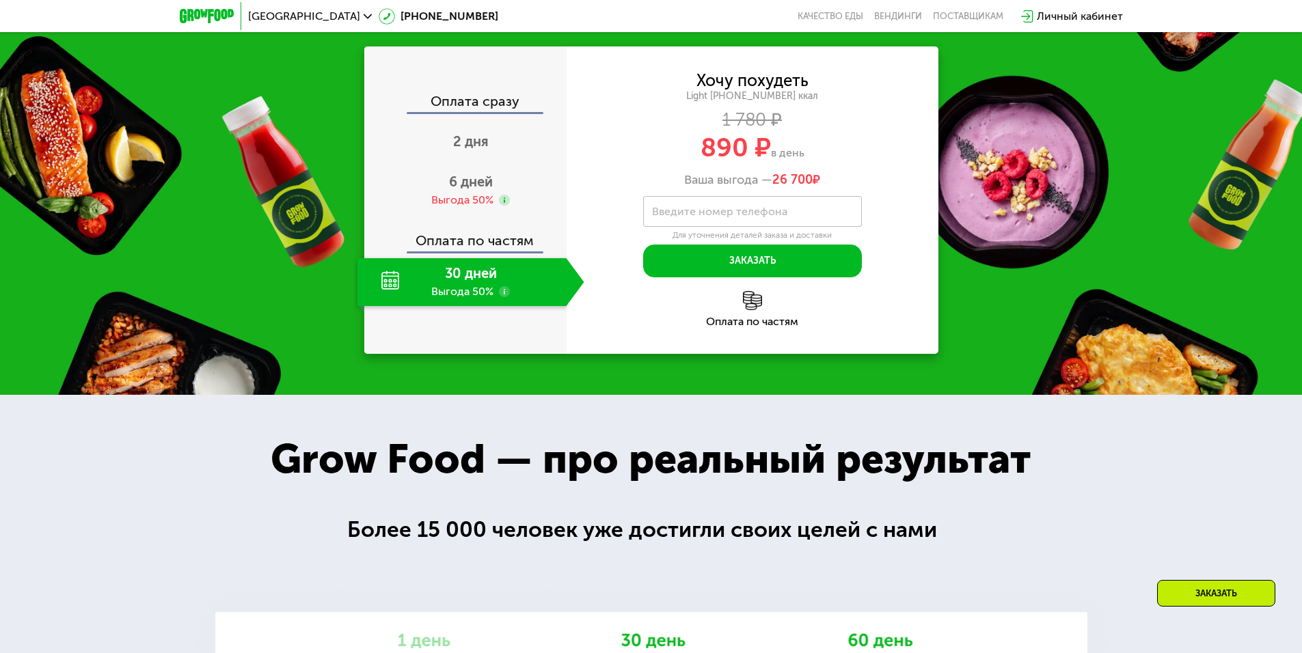
scroll to position [1953, 0]
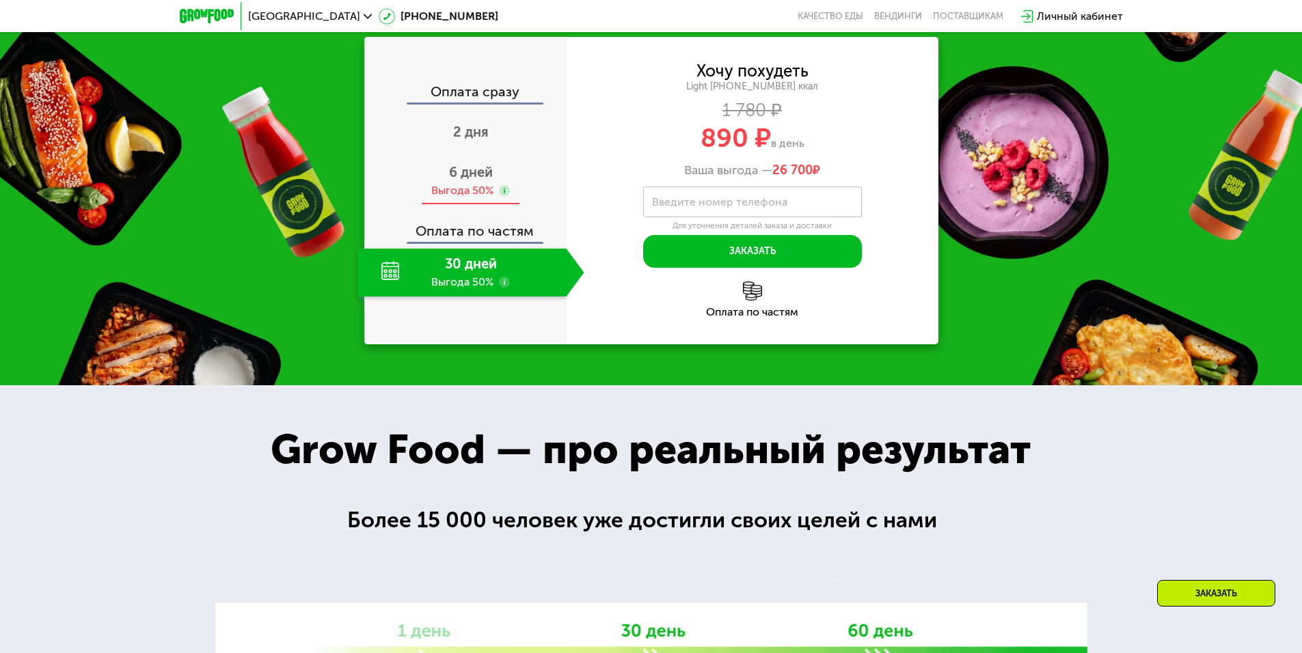
click at [489, 172] on span "6 дней" at bounding box center [471, 172] width 44 height 16
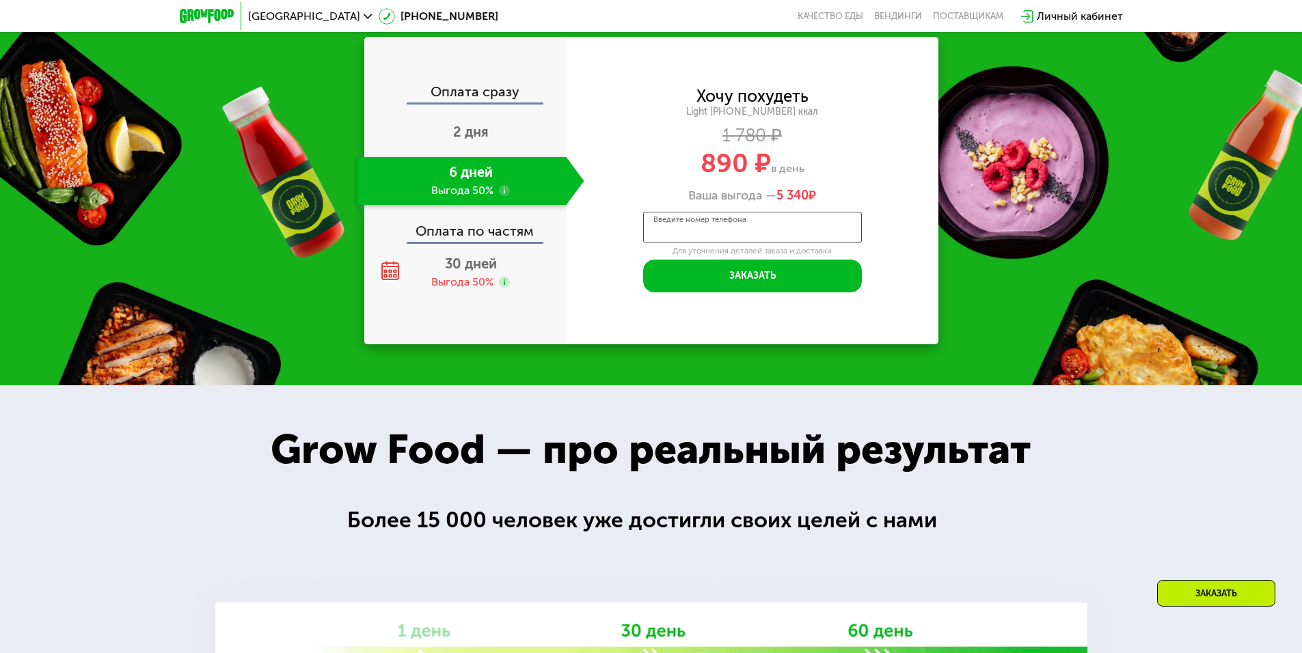
click at [782, 224] on input "Введите номер телефона" at bounding box center [752, 227] width 219 height 31
click at [511, 137] on div "2 дня" at bounding box center [470, 133] width 227 height 48
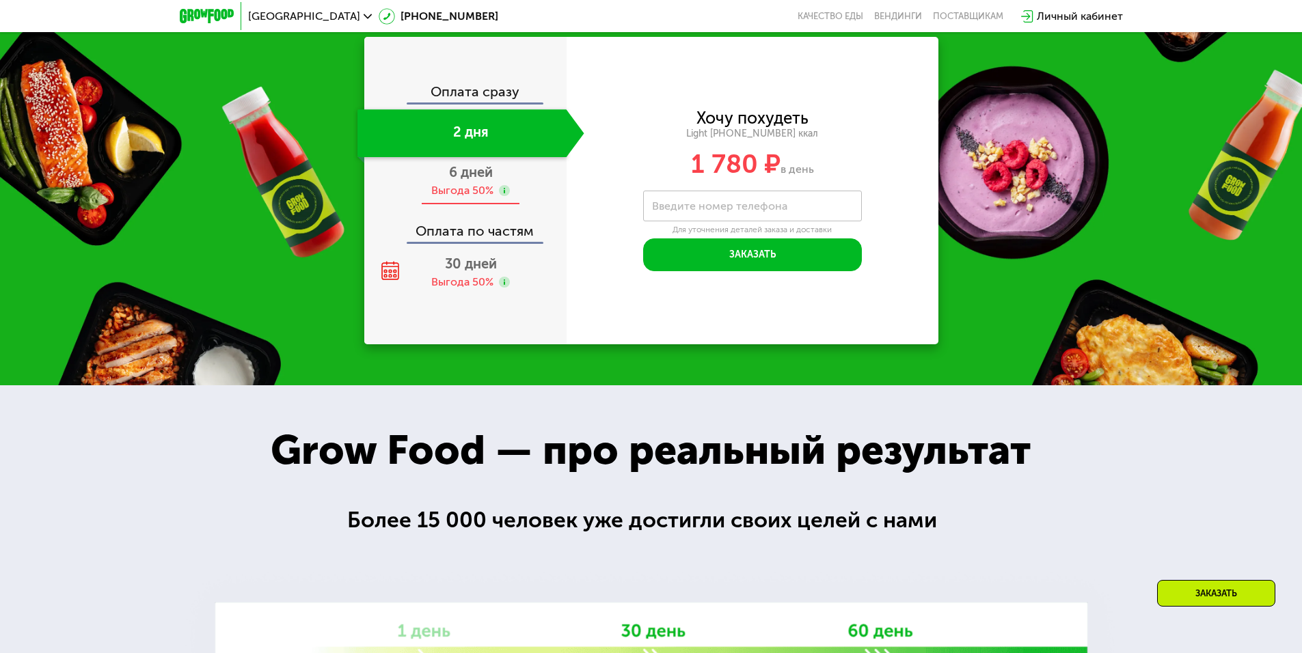
click at [491, 198] on div "Выгода 50%" at bounding box center [462, 190] width 62 height 15
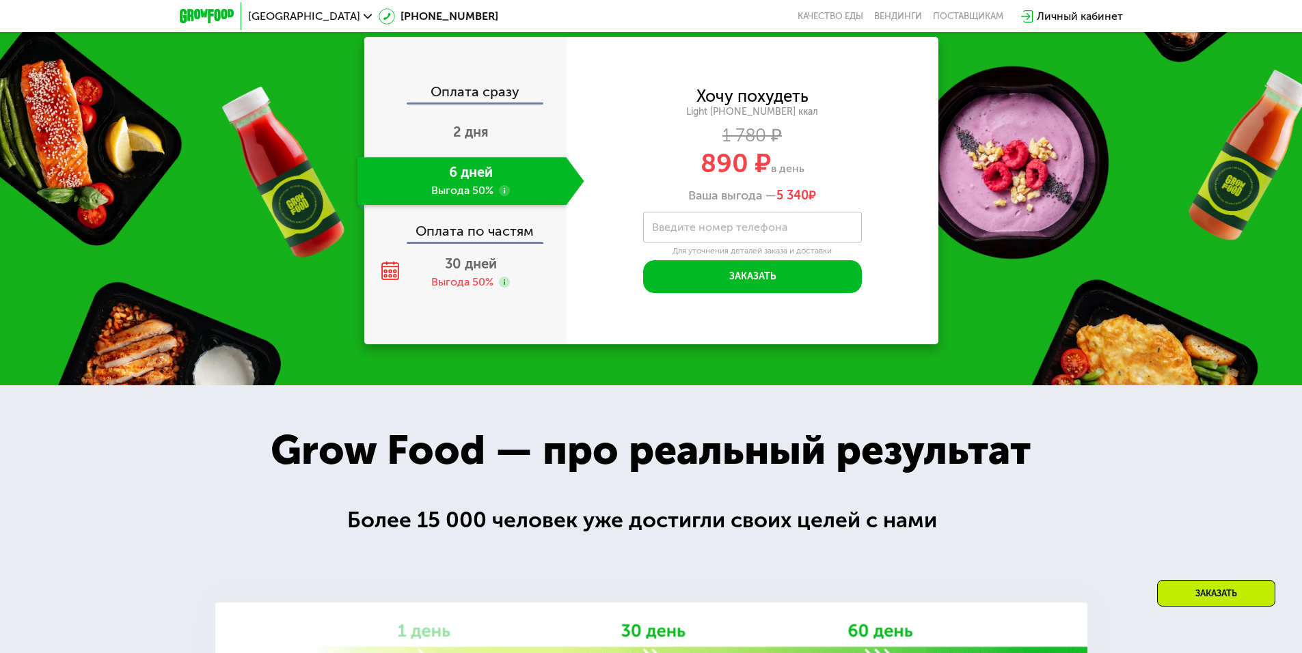
click at [485, 242] on div "Оплата по частям" at bounding box center [466, 226] width 201 height 31
click at [542, 182] on div "6 дней Выгода 50%" at bounding box center [461, 181] width 209 height 48
click at [455, 277] on div "30 дней Выгода 50%" at bounding box center [470, 273] width 227 height 48
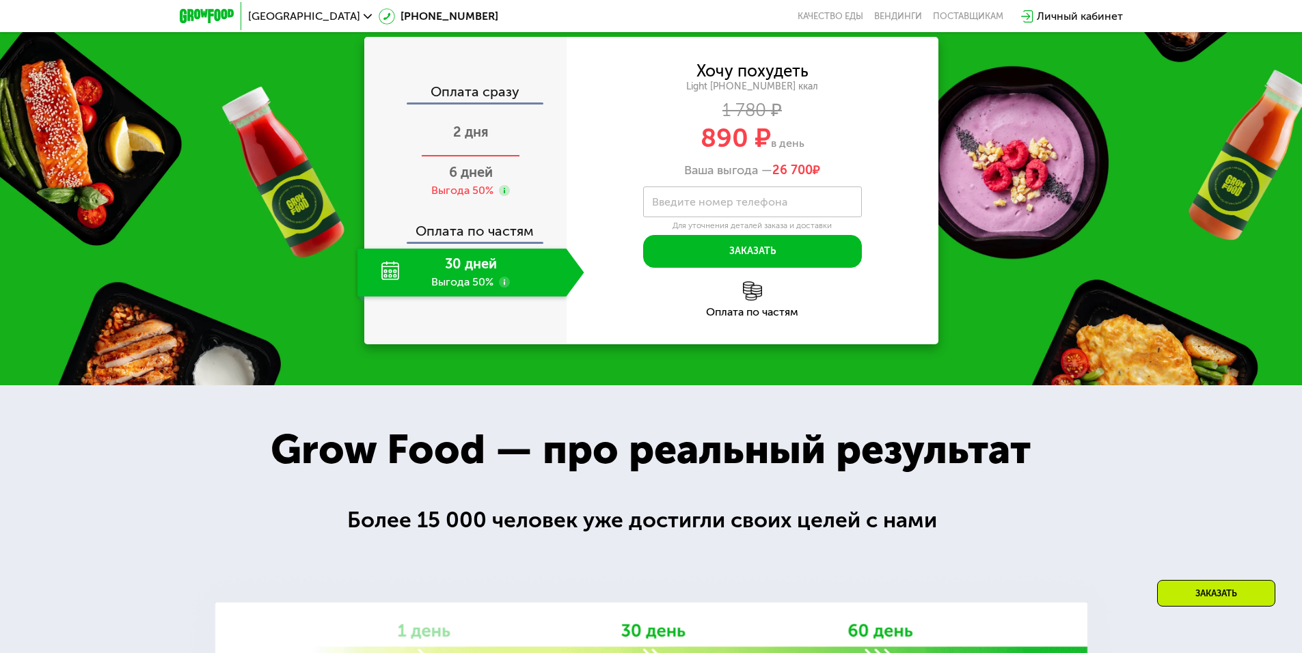
click at [513, 157] on div "2 дня" at bounding box center [470, 133] width 227 height 48
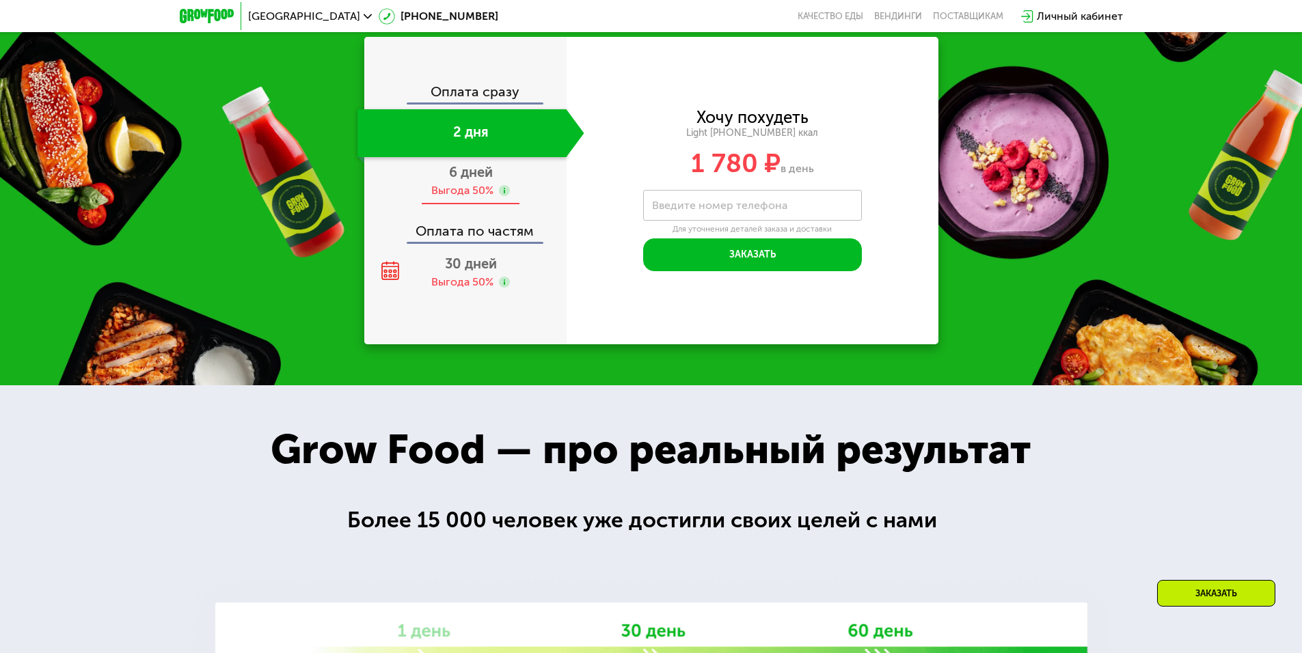
click at [506, 178] on div "6 дней Выгода 50%" at bounding box center [470, 181] width 227 height 48
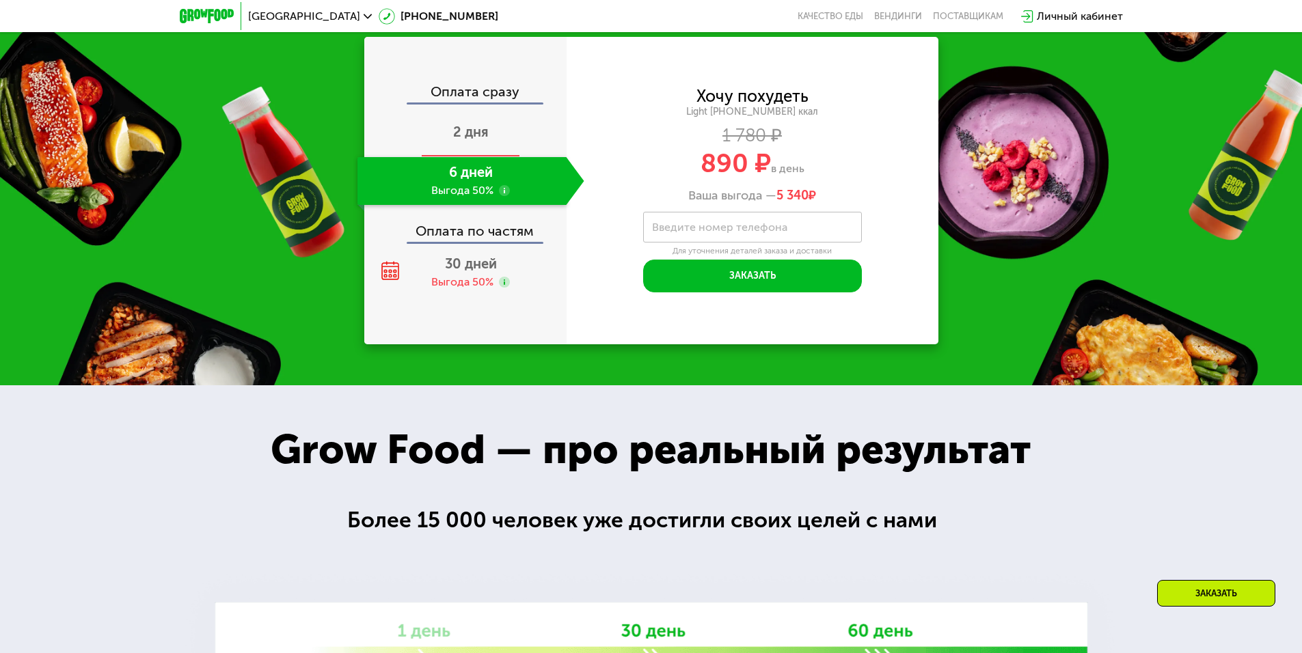
click at [512, 134] on div "2 дня" at bounding box center [470, 133] width 227 height 48
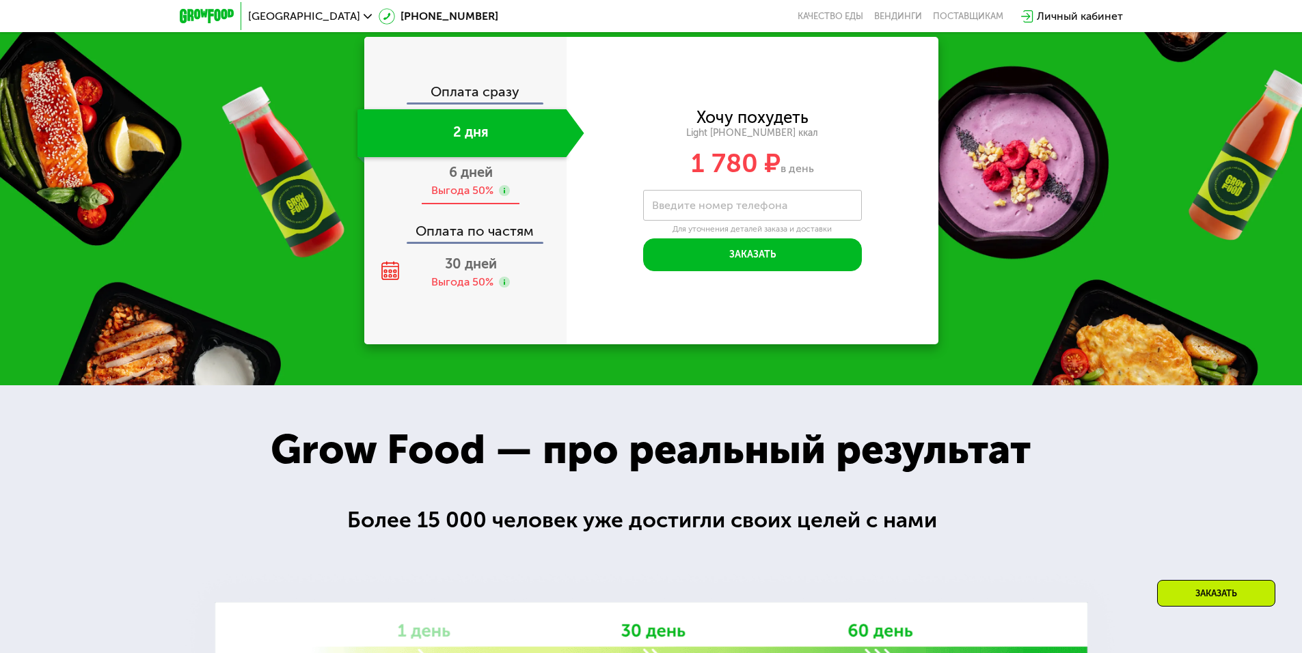
click at [463, 191] on div "Выгода 50%" at bounding box center [462, 190] width 62 height 15
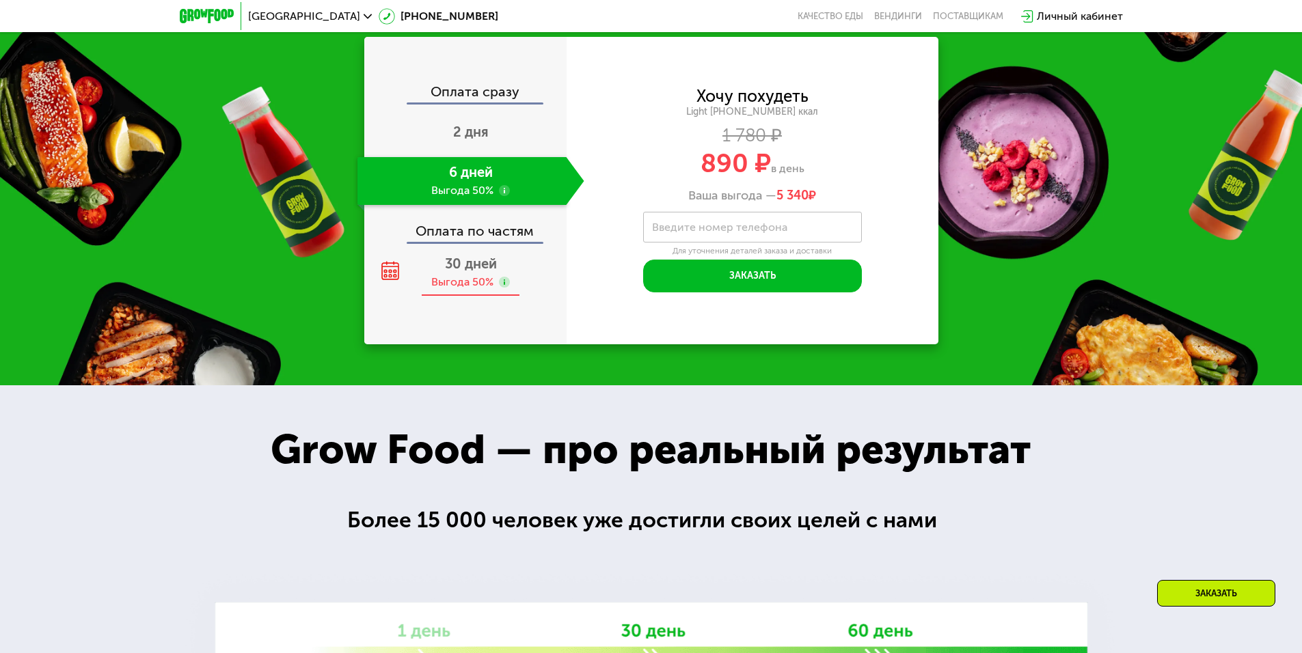
click at [479, 254] on div "30 дней Выгода 50%" at bounding box center [470, 273] width 227 height 48
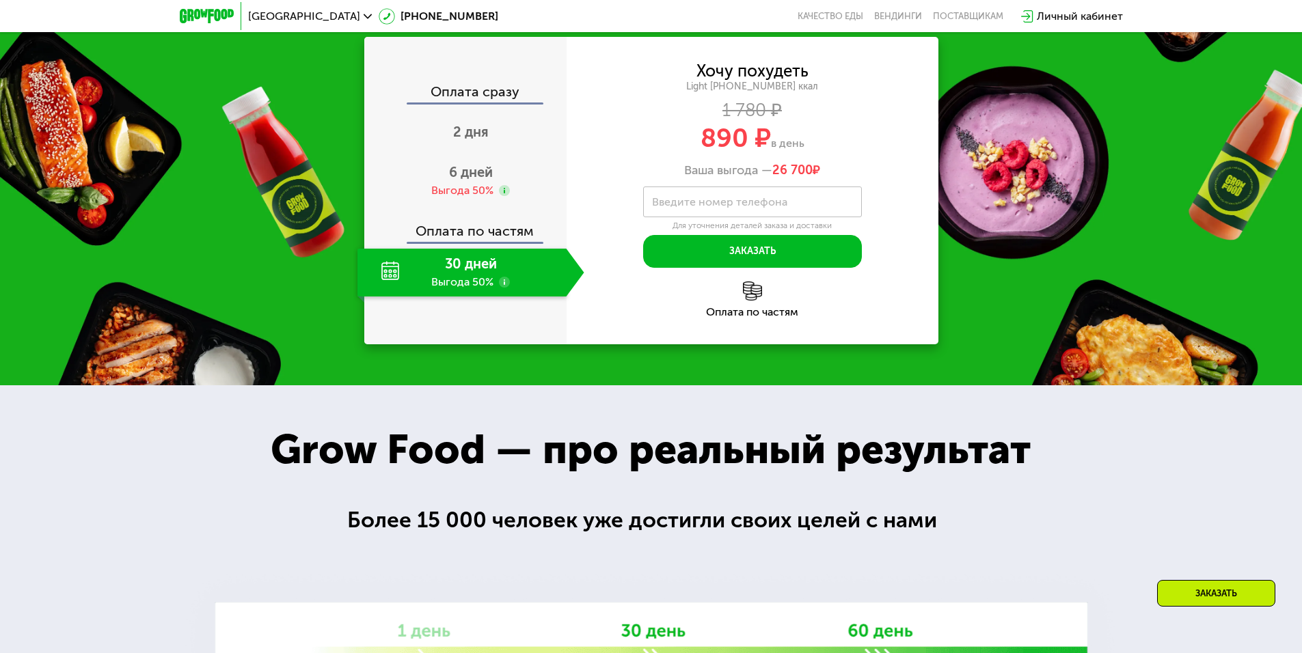
click at [477, 282] on div "30 дней Выгода 50%" at bounding box center [461, 273] width 209 height 48
click at [385, 278] on div "30 дней Выгода 50%" at bounding box center [461, 273] width 209 height 48
click at [410, 275] on div "30 дней Выгода 50%" at bounding box center [461, 273] width 209 height 48
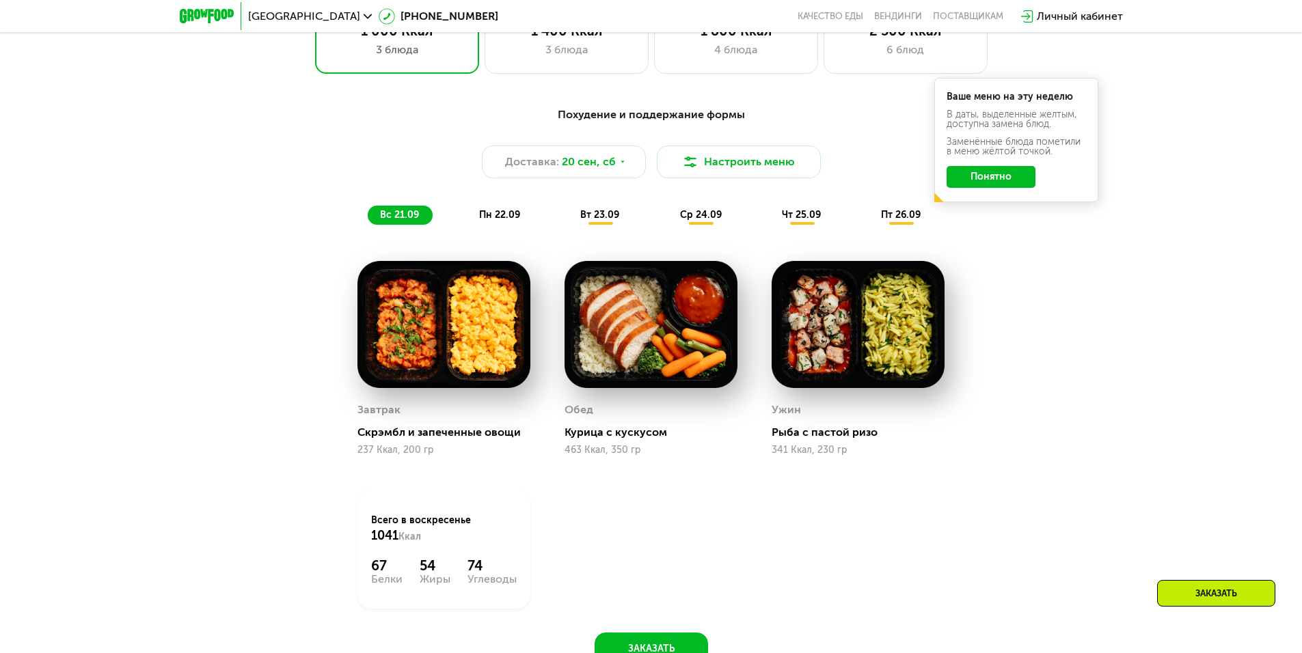
scroll to position [860, 0]
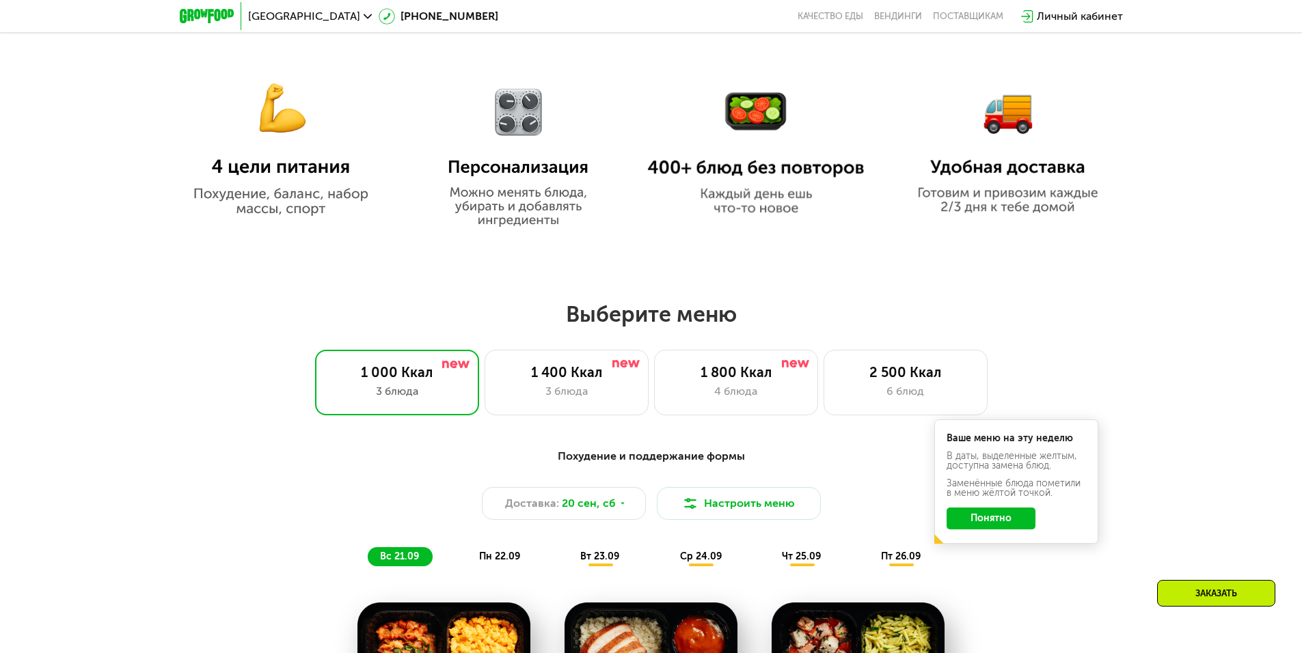
click at [930, 391] on div "6 блюд" at bounding box center [905, 391] width 135 height 16
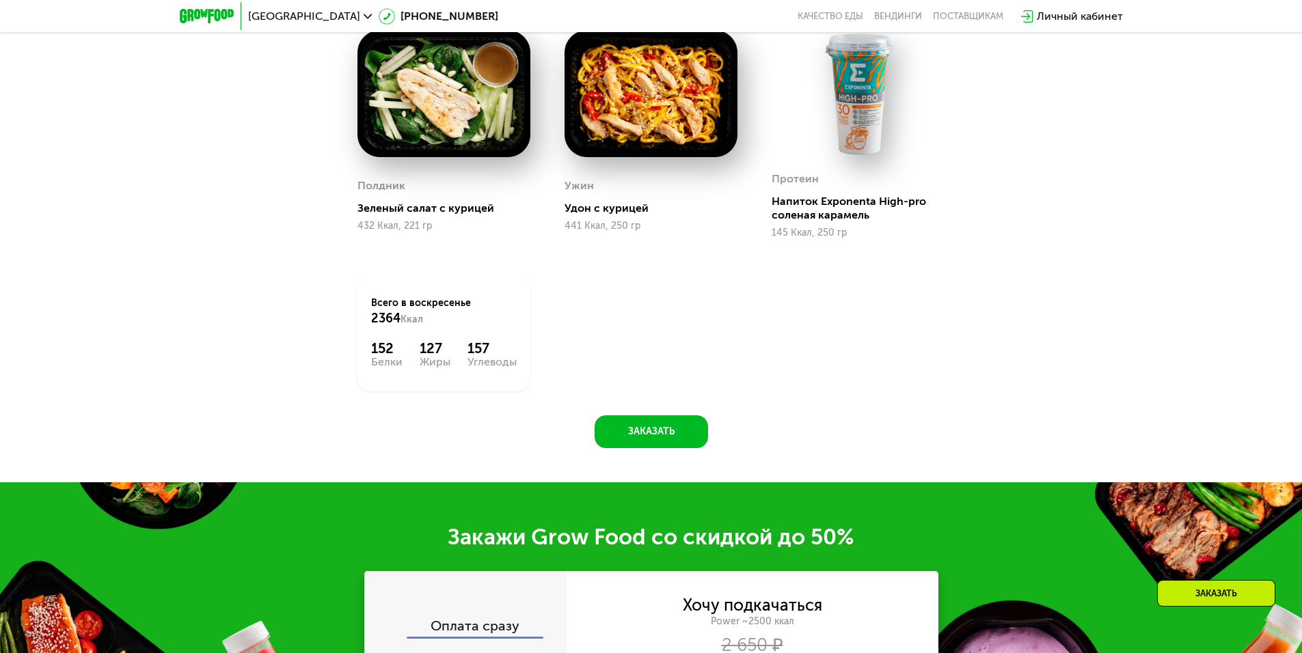
scroll to position [1885, 0]
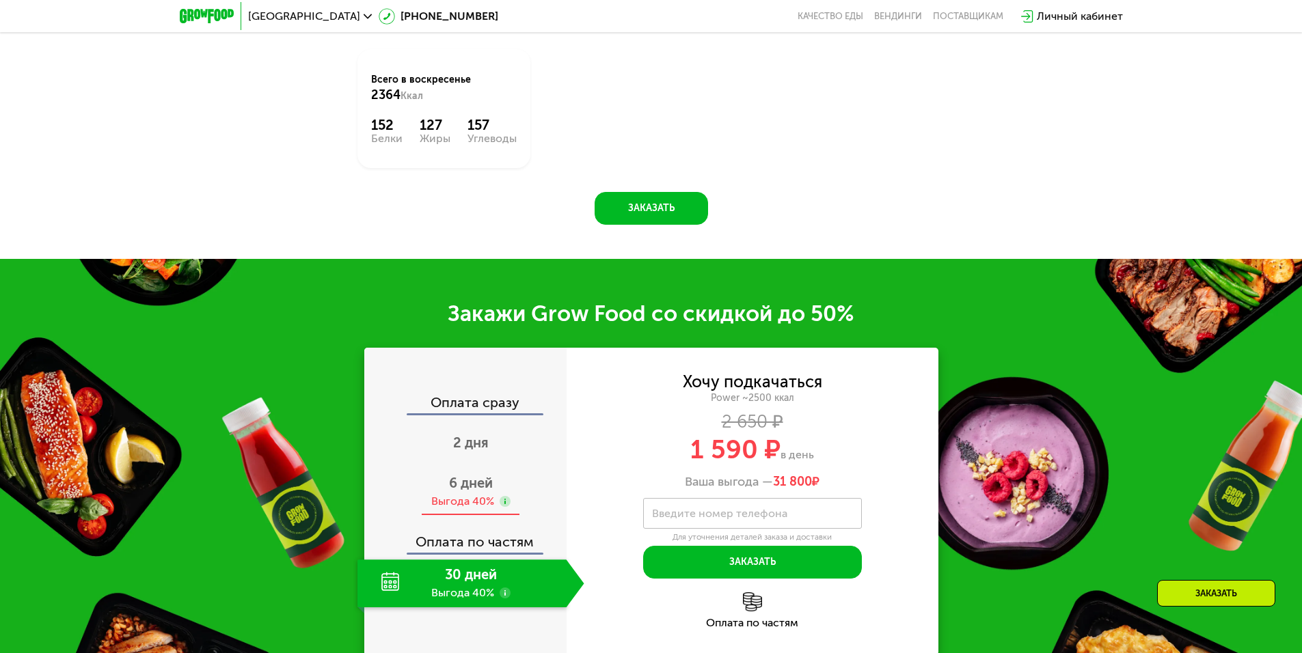
click at [496, 496] on div "6 дней Выгода 40%" at bounding box center [470, 492] width 227 height 48
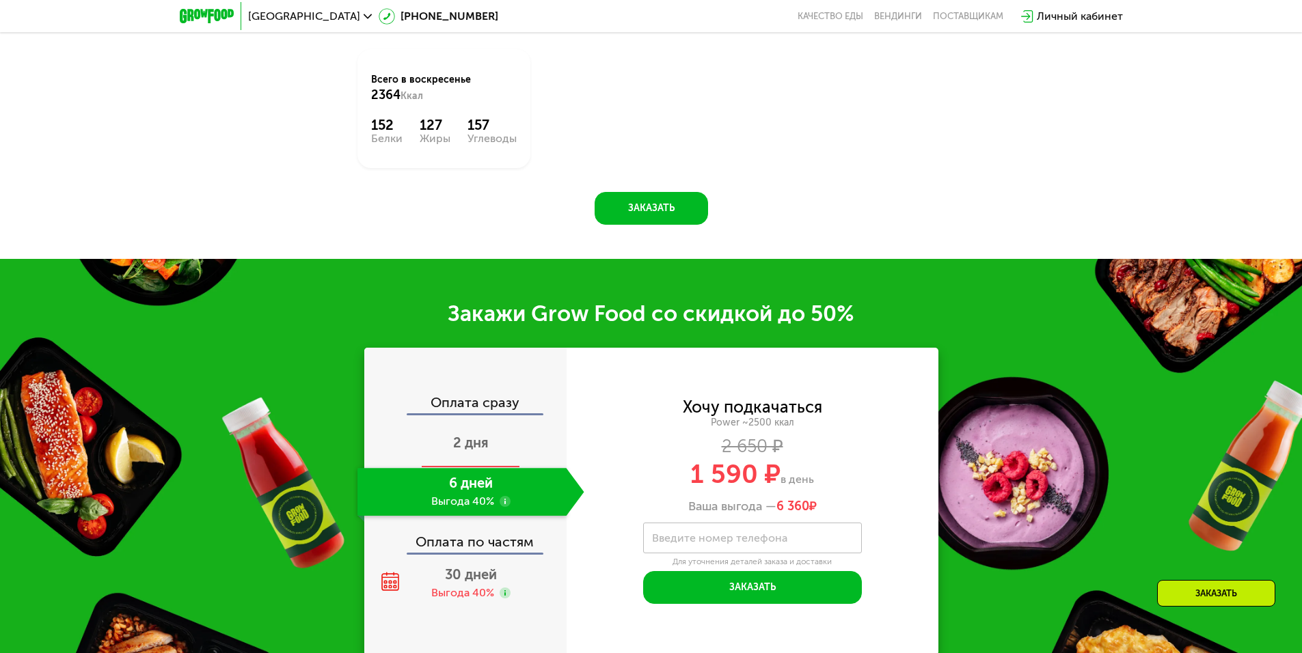
click at [491, 457] on div "2 дня" at bounding box center [470, 444] width 227 height 48
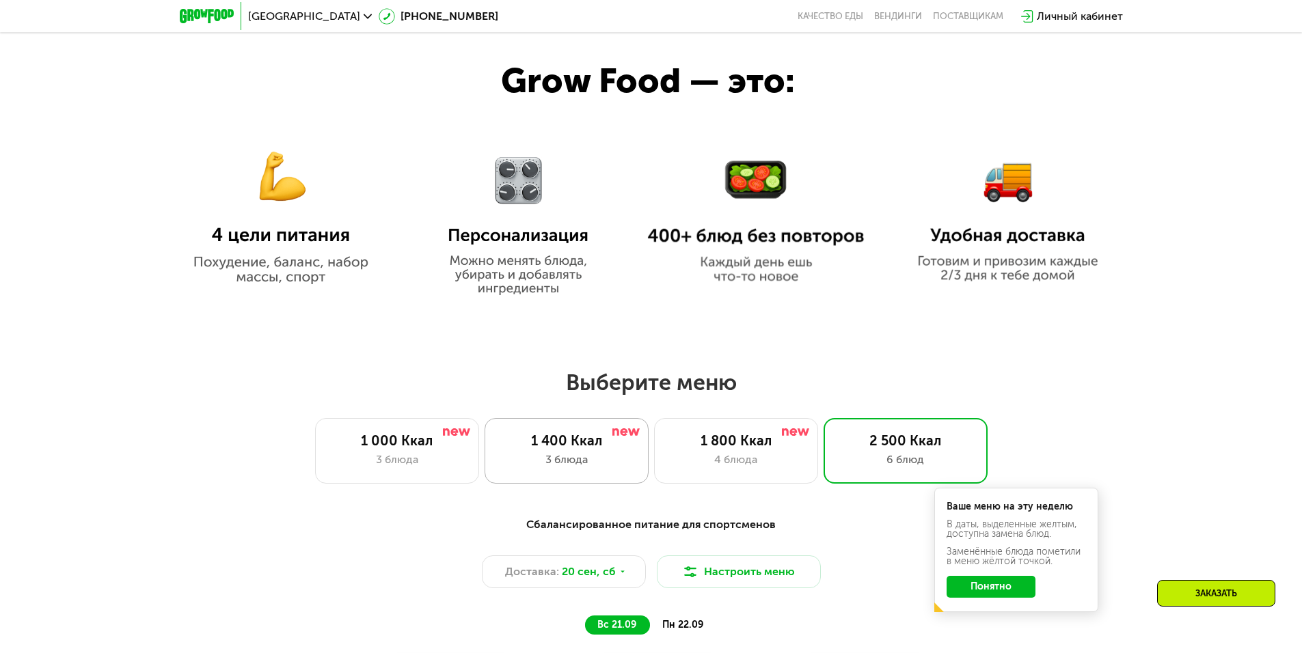
click at [560, 463] on div "3 блюда" at bounding box center [566, 460] width 135 height 16
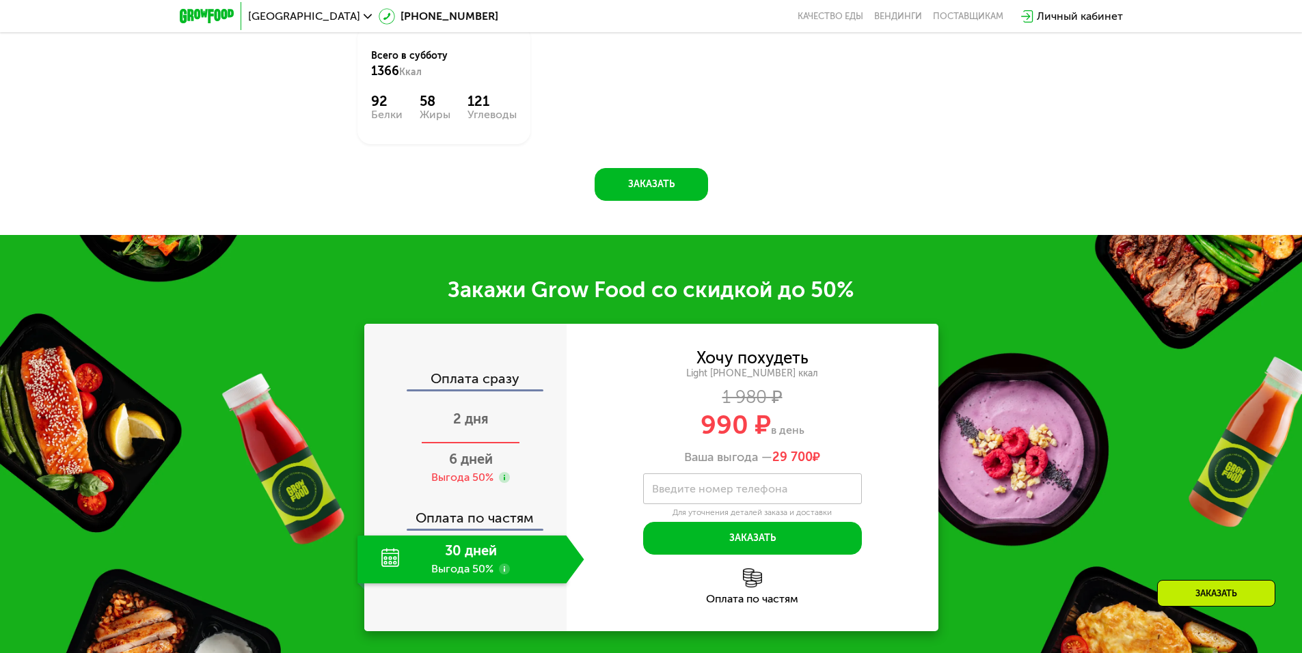
click at [487, 427] on div "2 дня" at bounding box center [470, 420] width 227 height 48
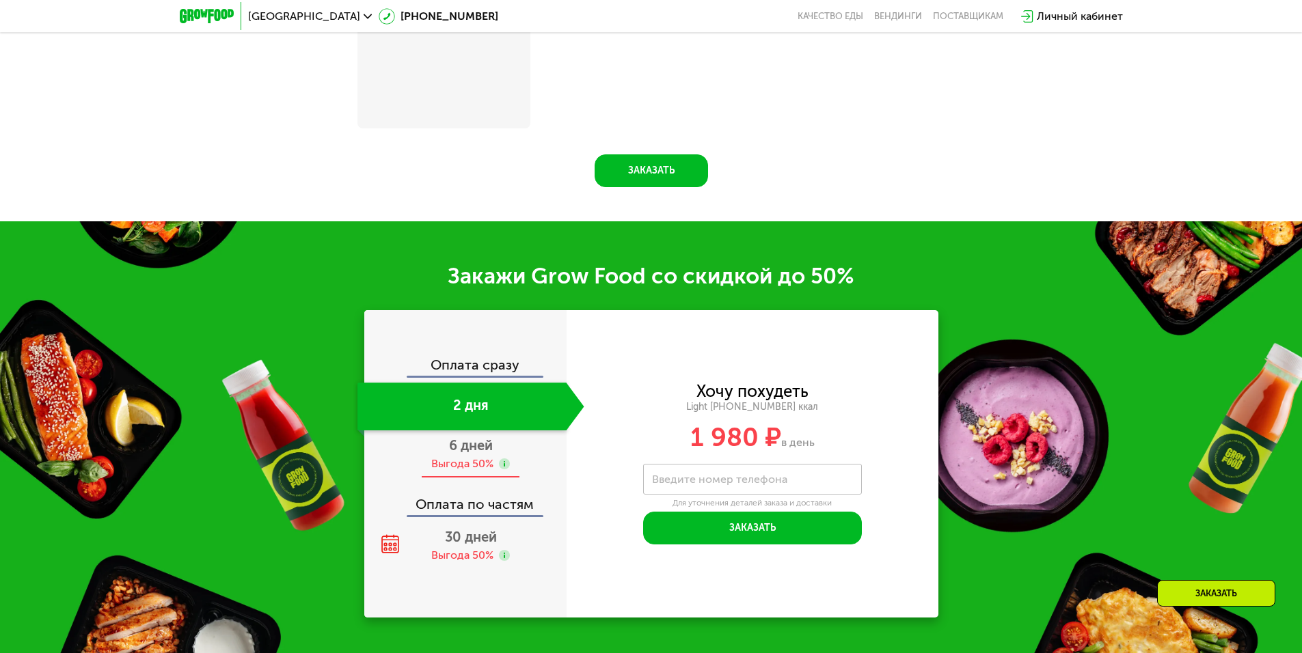
click at [478, 454] on span "6 дней" at bounding box center [471, 445] width 44 height 16
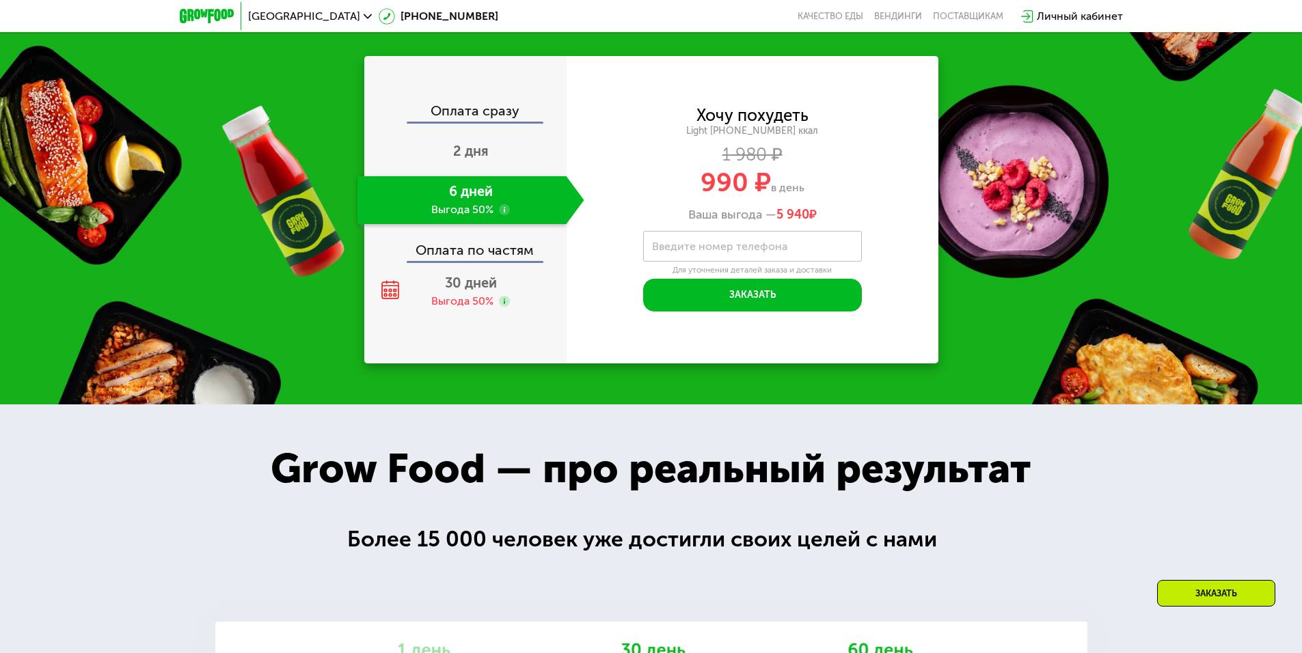
scroll to position [1941, 0]
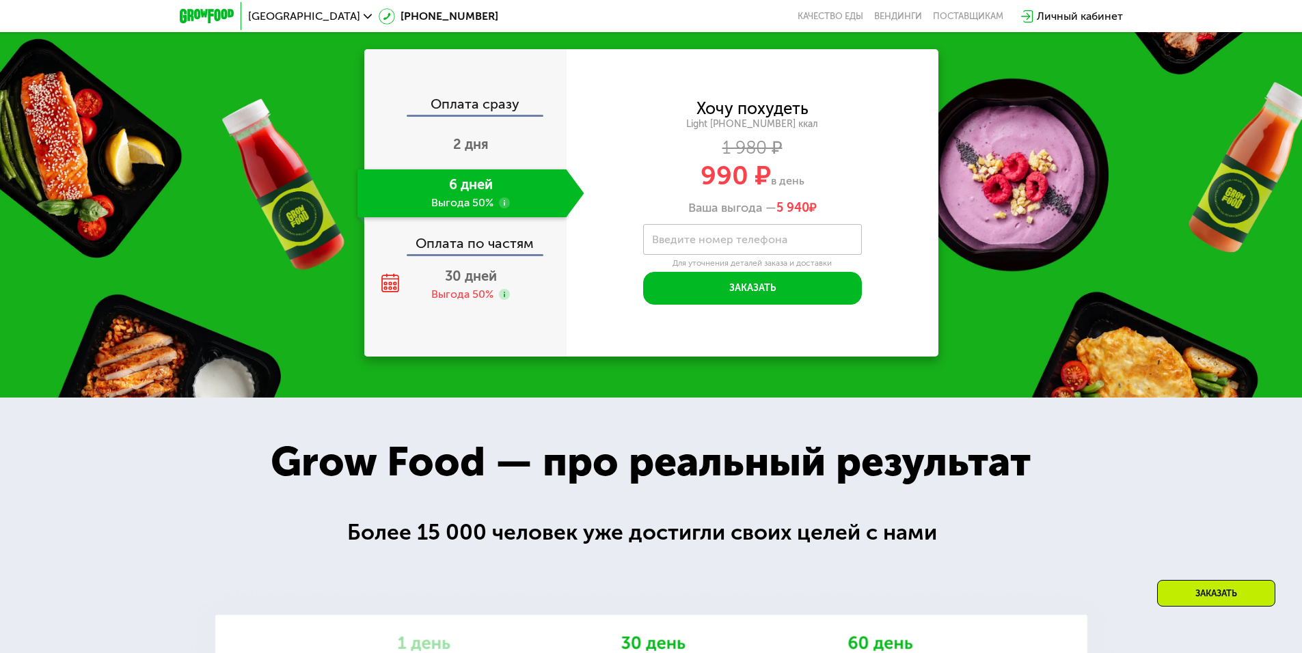
click at [1236, 582] on div "Заказать" at bounding box center [1216, 593] width 118 height 27
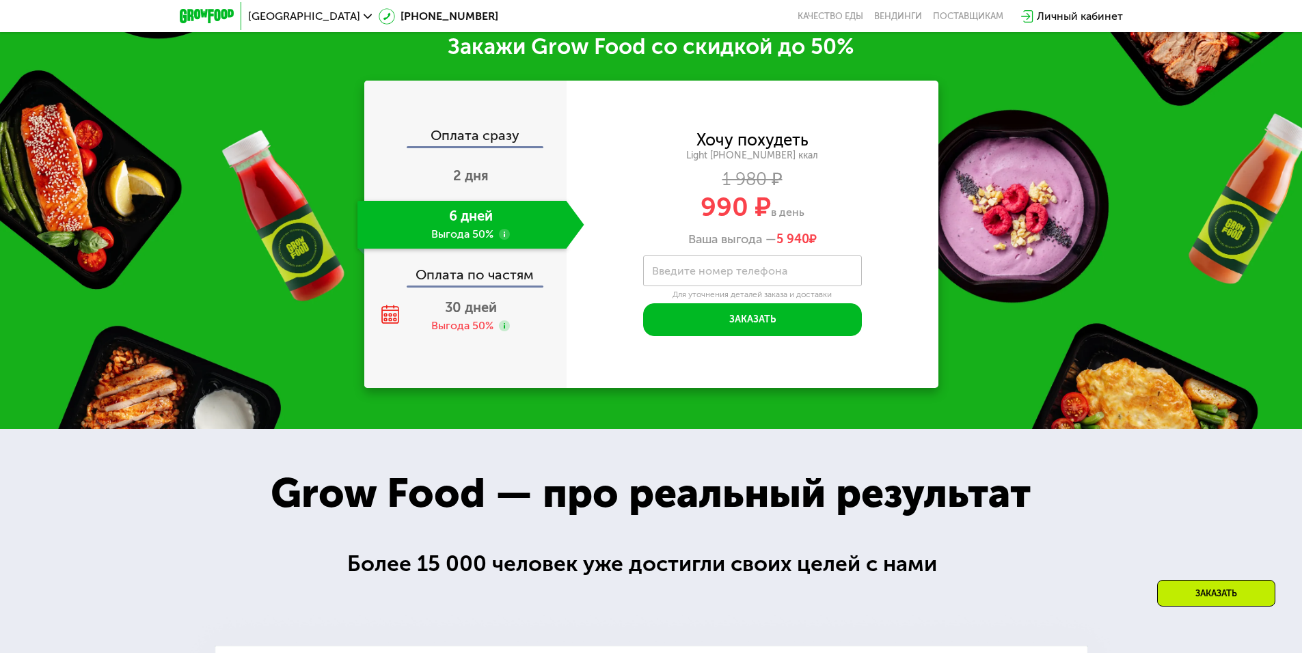
scroll to position [1906, 0]
